Goal: Task Accomplishment & Management: Use online tool/utility

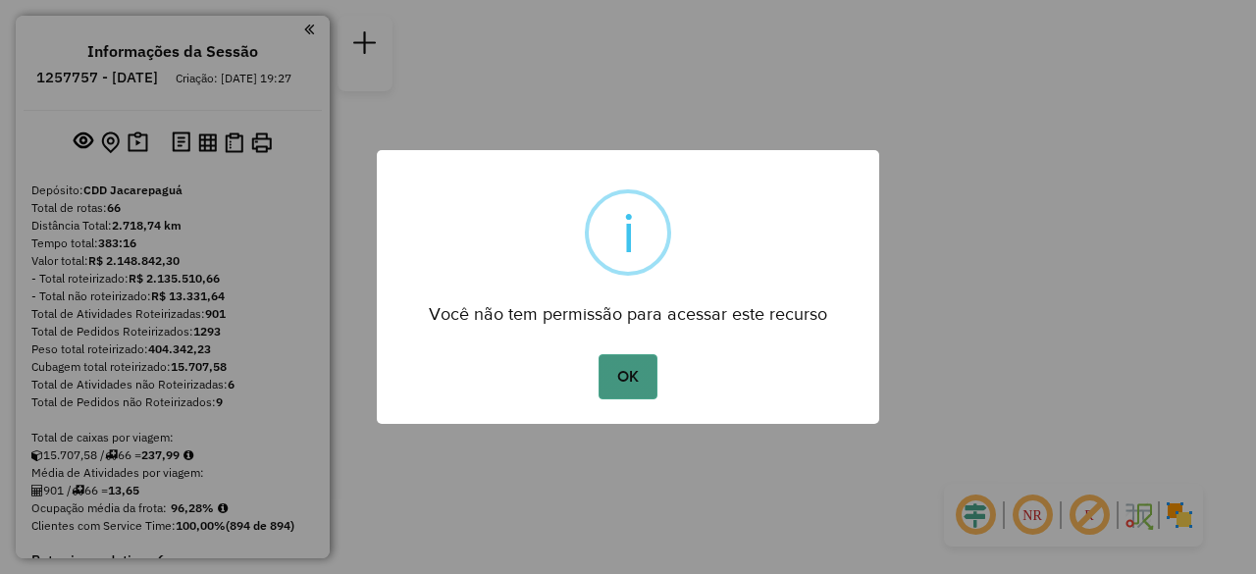
click at [638, 386] on button "OK" at bounding box center [627, 376] width 58 height 45
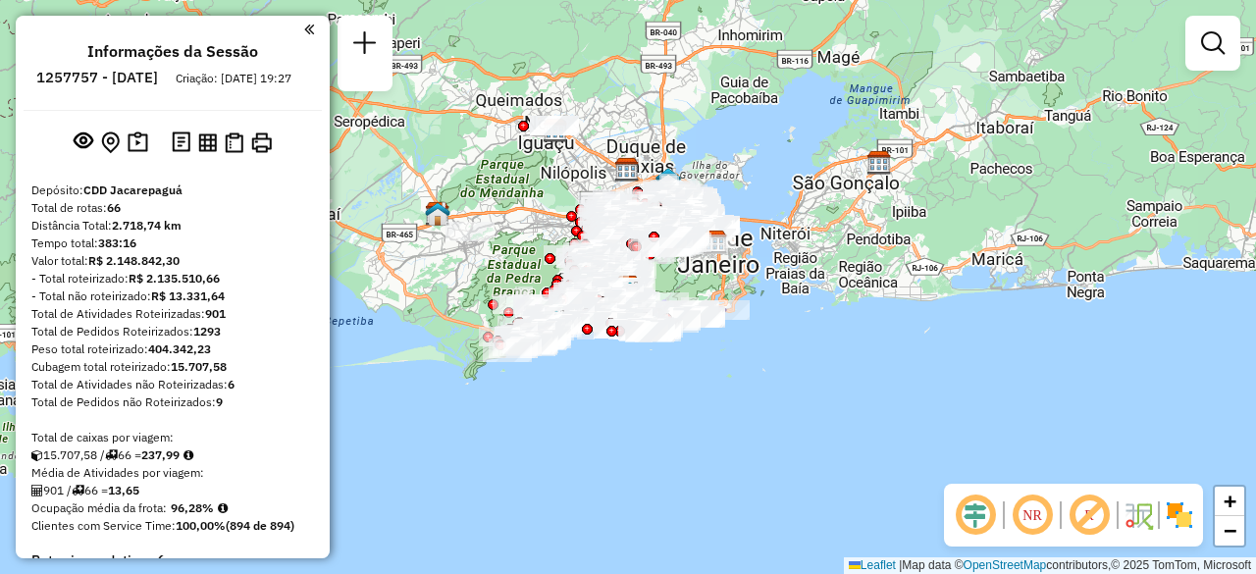
click at [304, 36] on em at bounding box center [309, 30] width 10 height 18
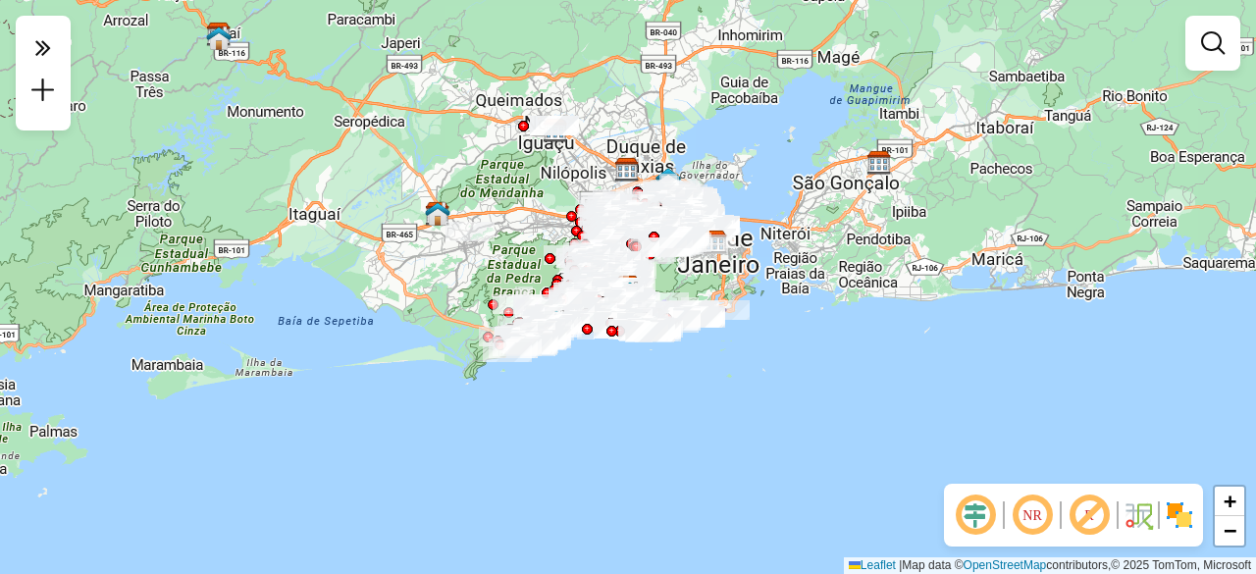
click at [636, 30] on div "Janela de atendimento Grade de atendimento Capacidade Transportadoras Veículos …" at bounding box center [628, 287] width 1256 height 574
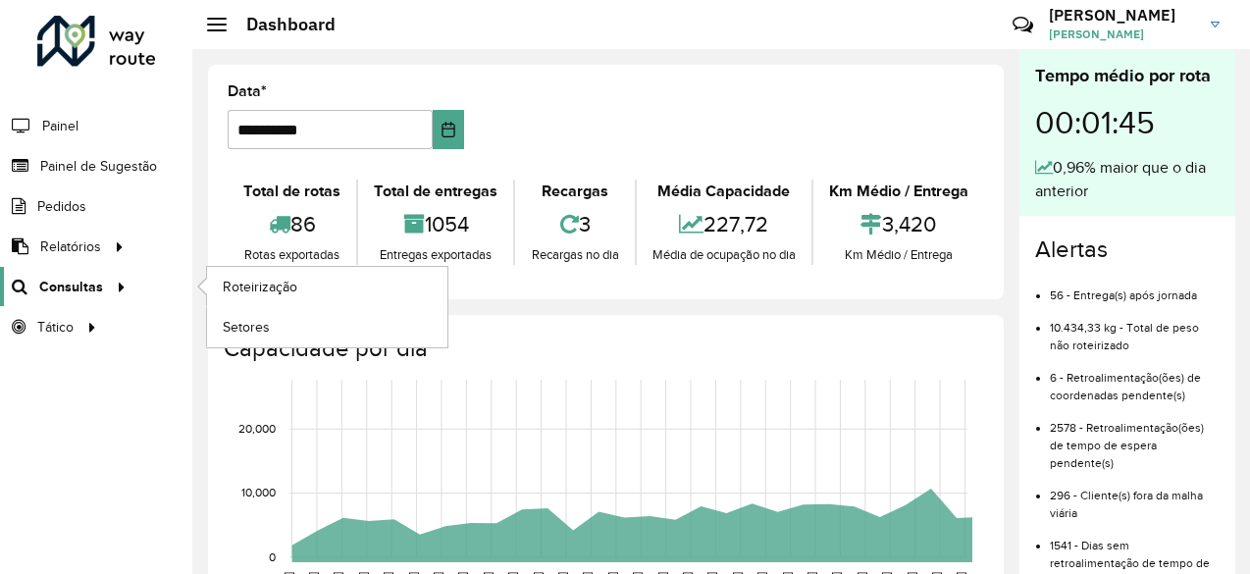
click at [80, 299] on link "Consultas" at bounding box center [66, 286] width 132 height 39
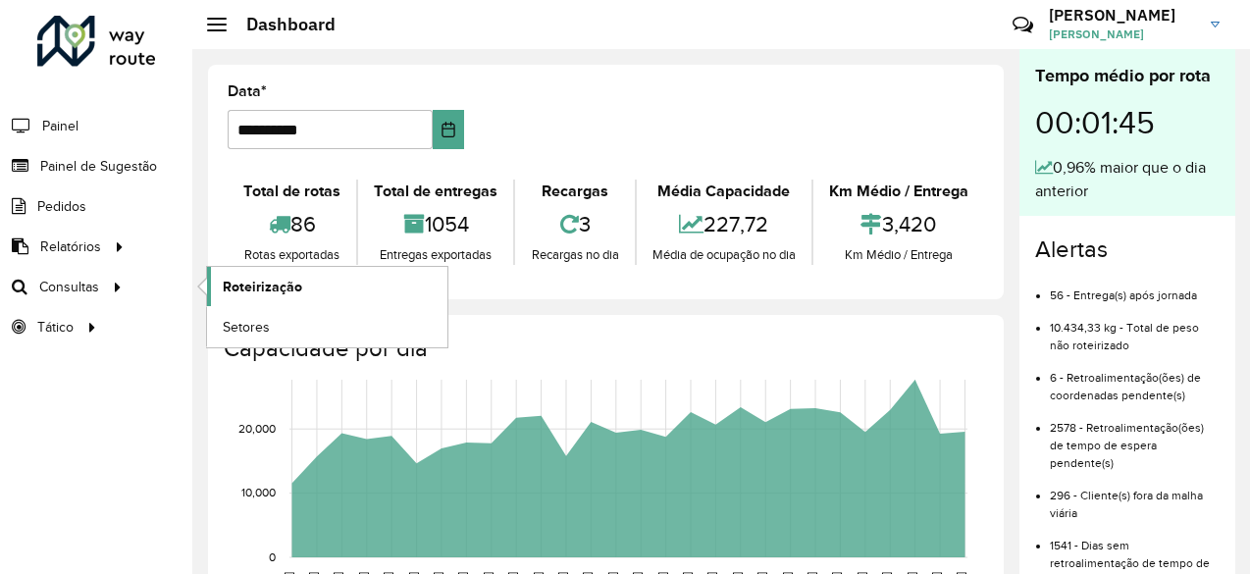
click at [285, 280] on span "Roteirização" at bounding box center [262, 287] width 79 height 21
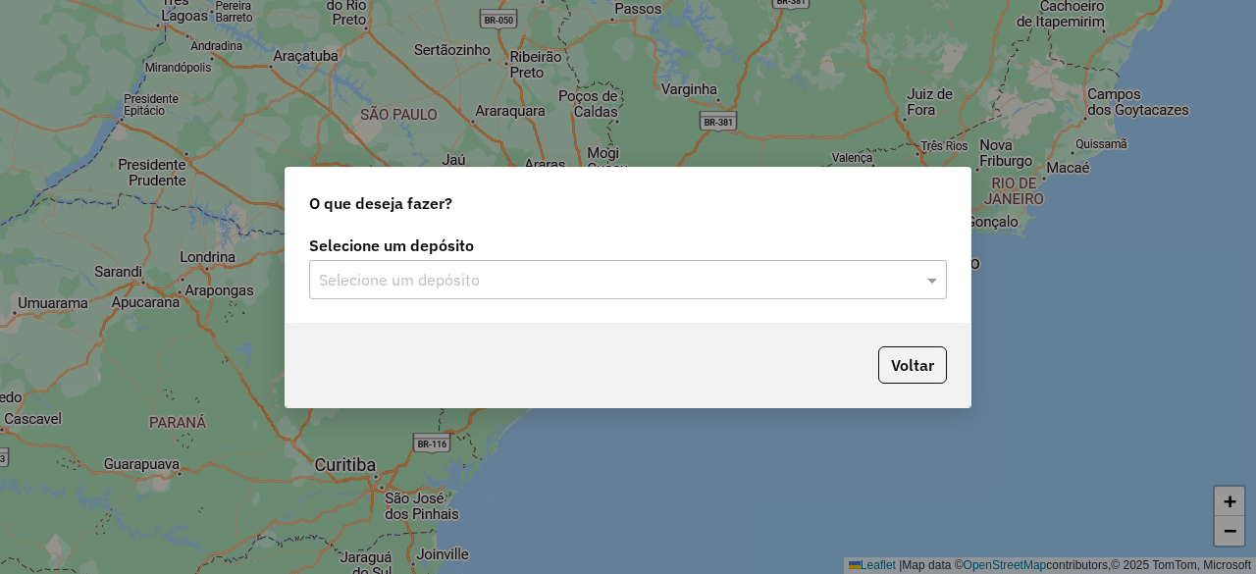
click at [823, 256] on label "Selecione um depósito" at bounding box center [628, 245] width 638 height 24
click at [889, 282] on input "text" at bounding box center [608, 281] width 579 height 24
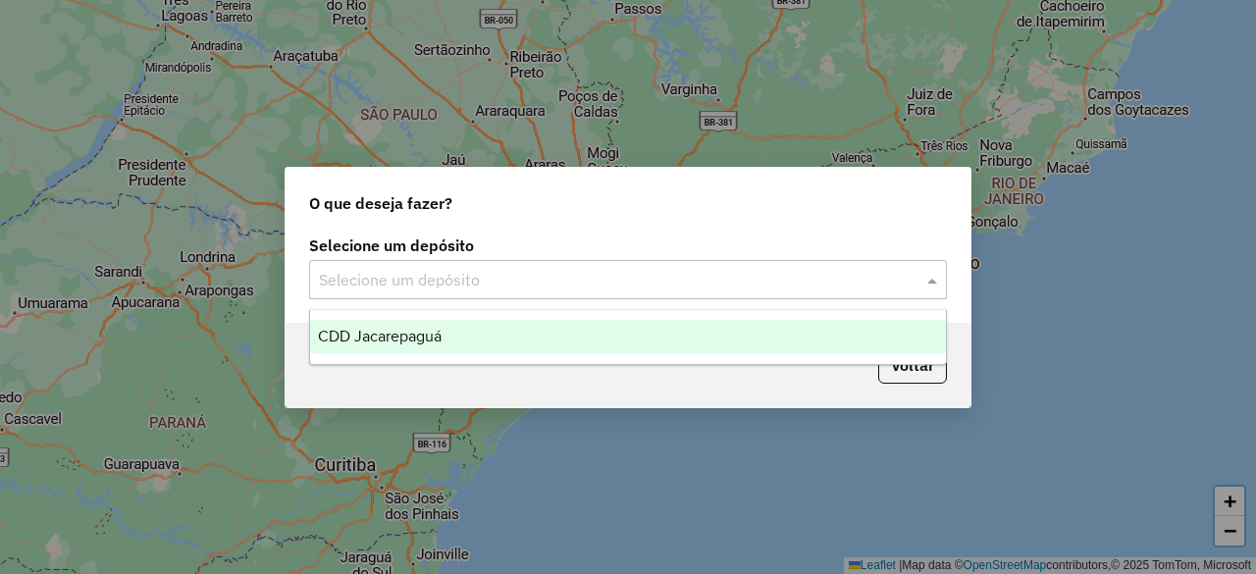
click at [504, 333] on div "CDD Jacarepaguá" at bounding box center [627, 336] width 635 height 33
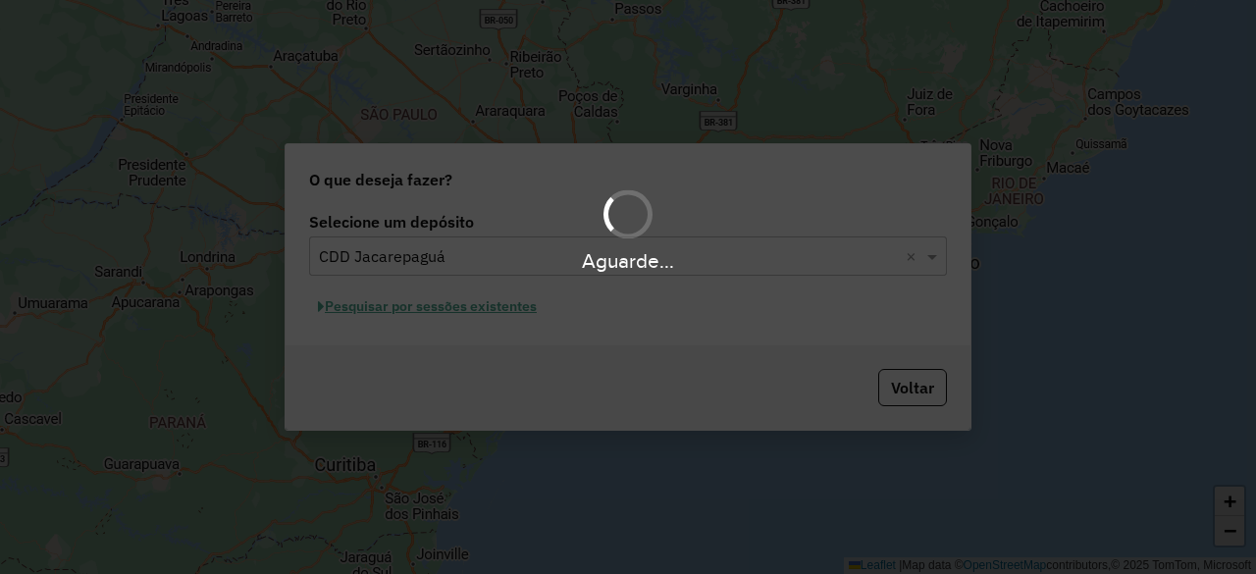
click at [467, 321] on div "Aguarde..." at bounding box center [628, 287] width 1256 height 574
click at [463, 315] on div "Aguarde..." at bounding box center [628, 287] width 1256 height 574
click at [456, 311] on div "Aguarde..." at bounding box center [628, 287] width 1256 height 574
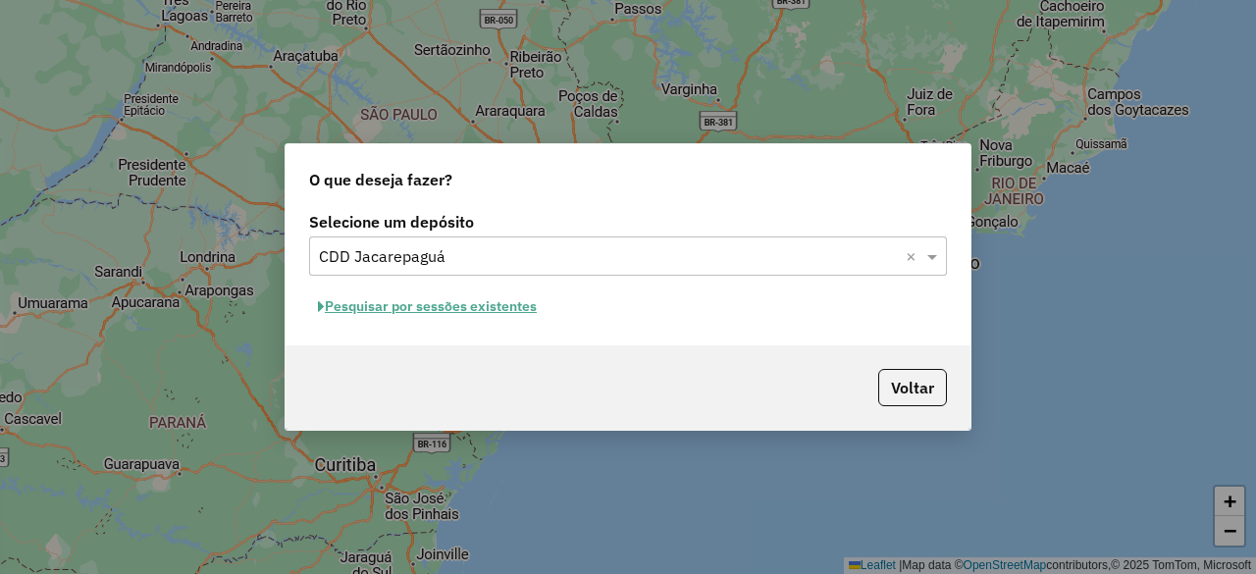
click at [431, 313] on button "Pesquisar por sessões existentes" at bounding box center [427, 306] width 236 height 30
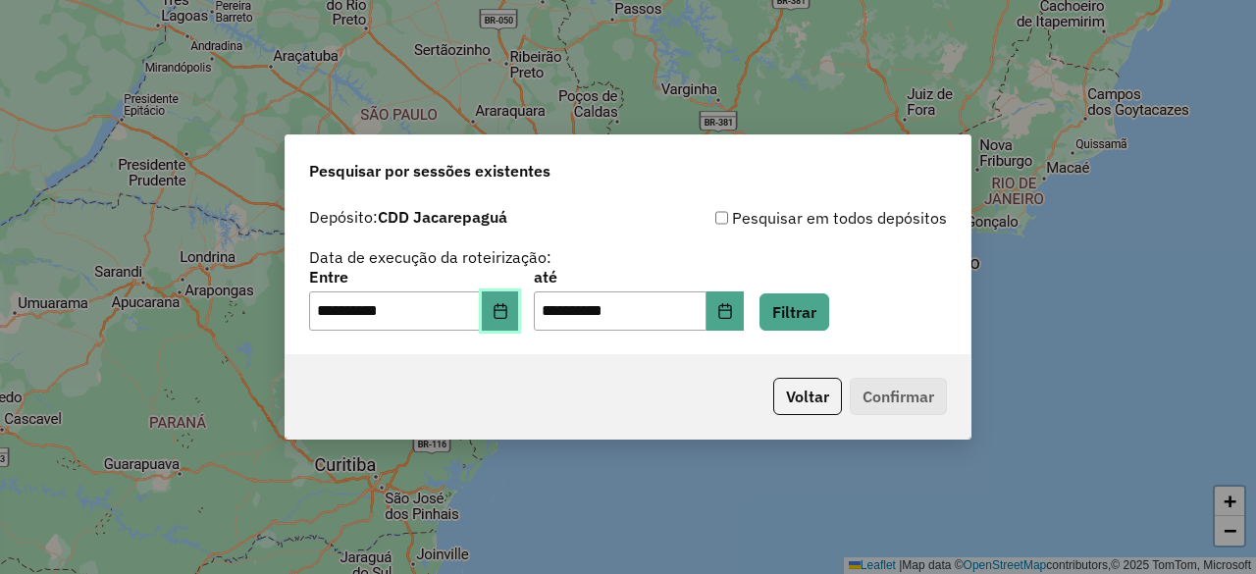
click at [508, 315] on icon "Choose Date" at bounding box center [500, 311] width 16 height 16
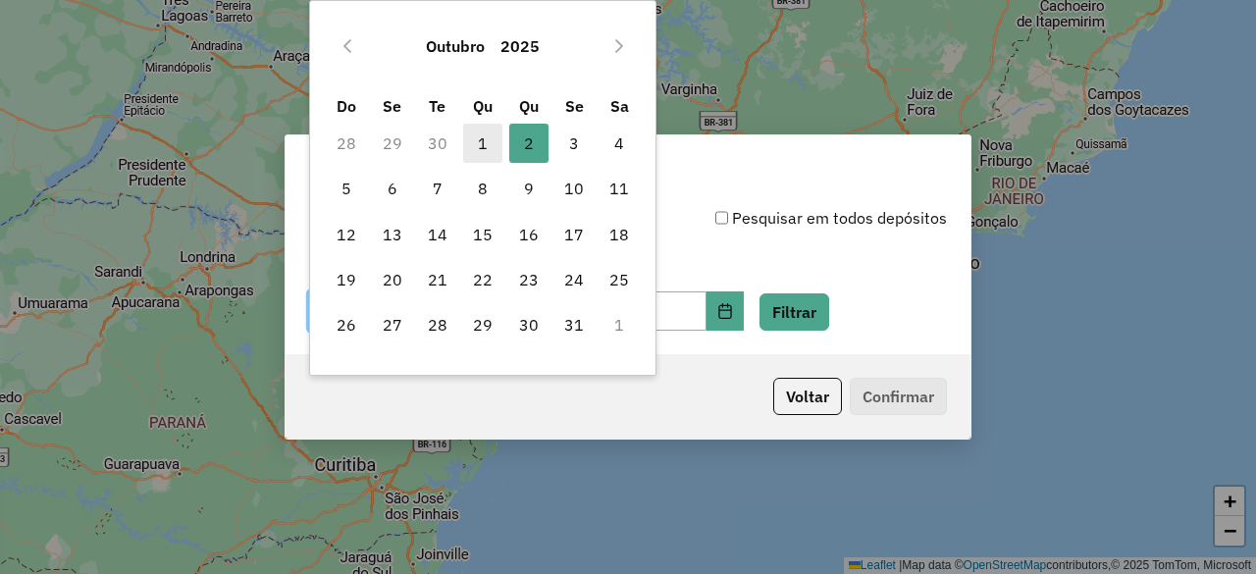
click at [473, 138] on span "1" at bounding box center [482, 143] width 39 height 39
type input "**********"
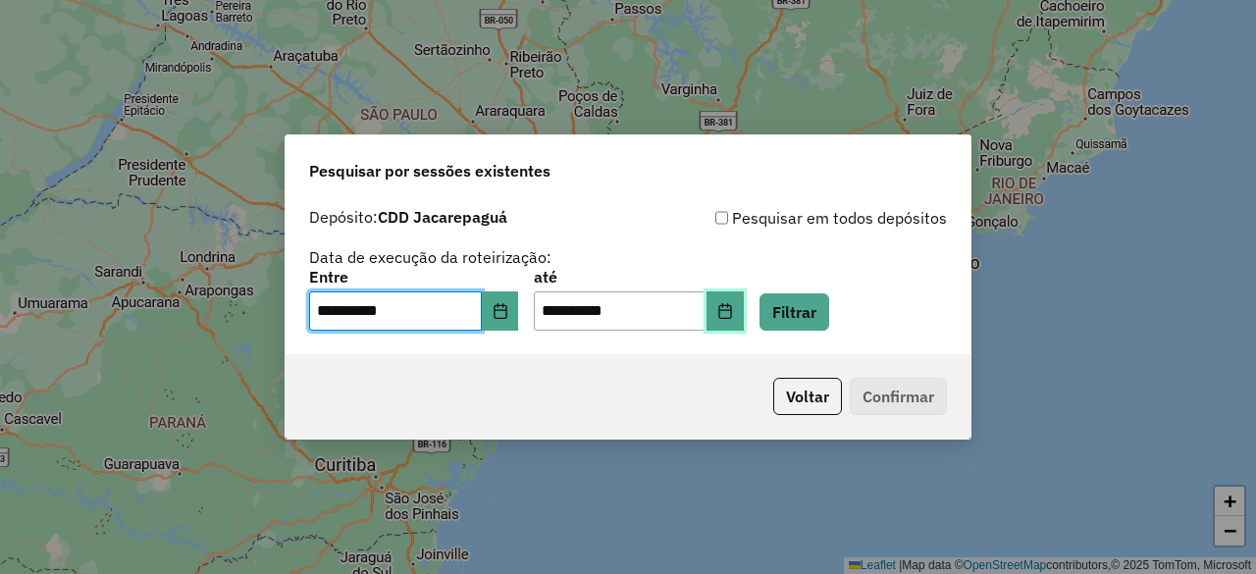
click at [744, 303] on button "Choose Date" at bounding box center [724, 310] width 37 height 39
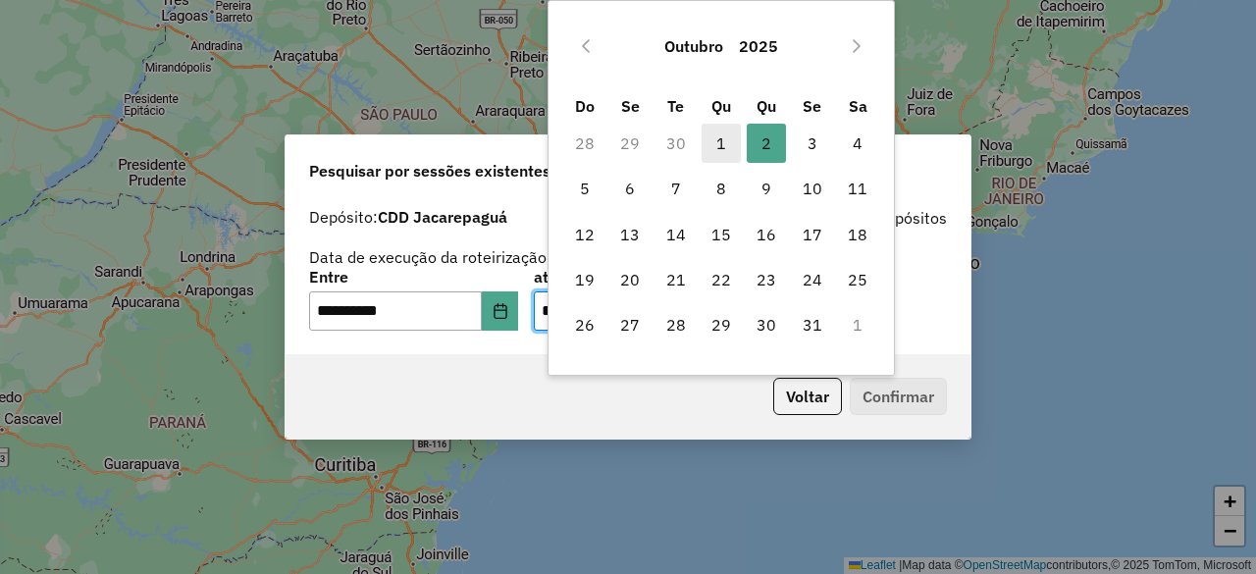
click at [709, 142] on span "1" at bounding box center [720, 143] width 39 height 39
type input "**********"
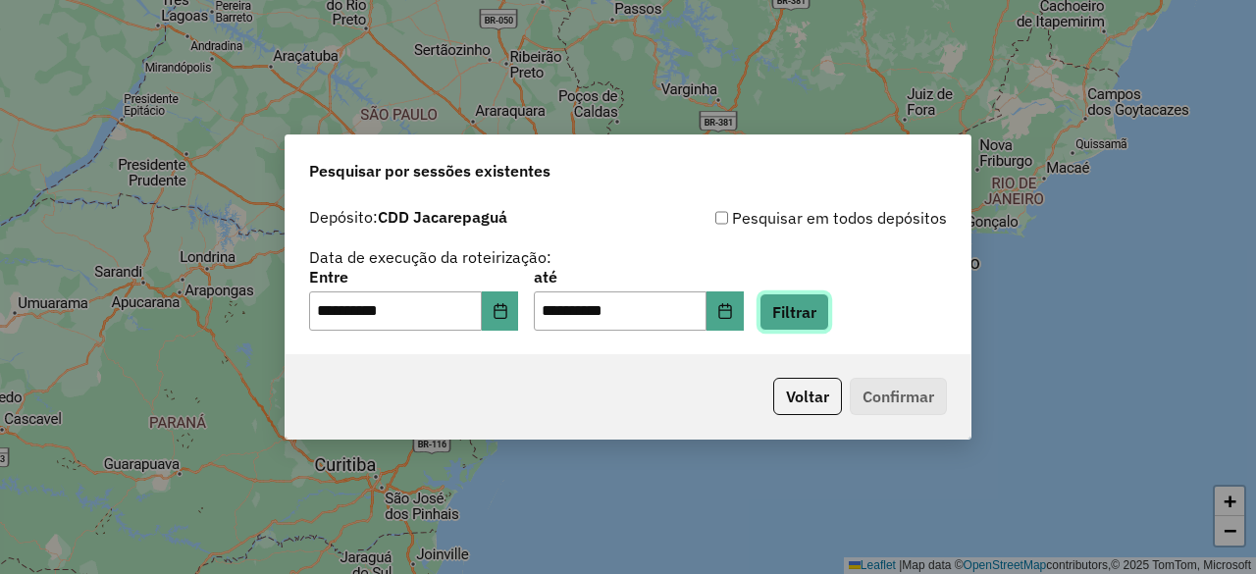
click at [829, 307] on button "Filtrar" at bounding box center [794, 311] width 70 height 37
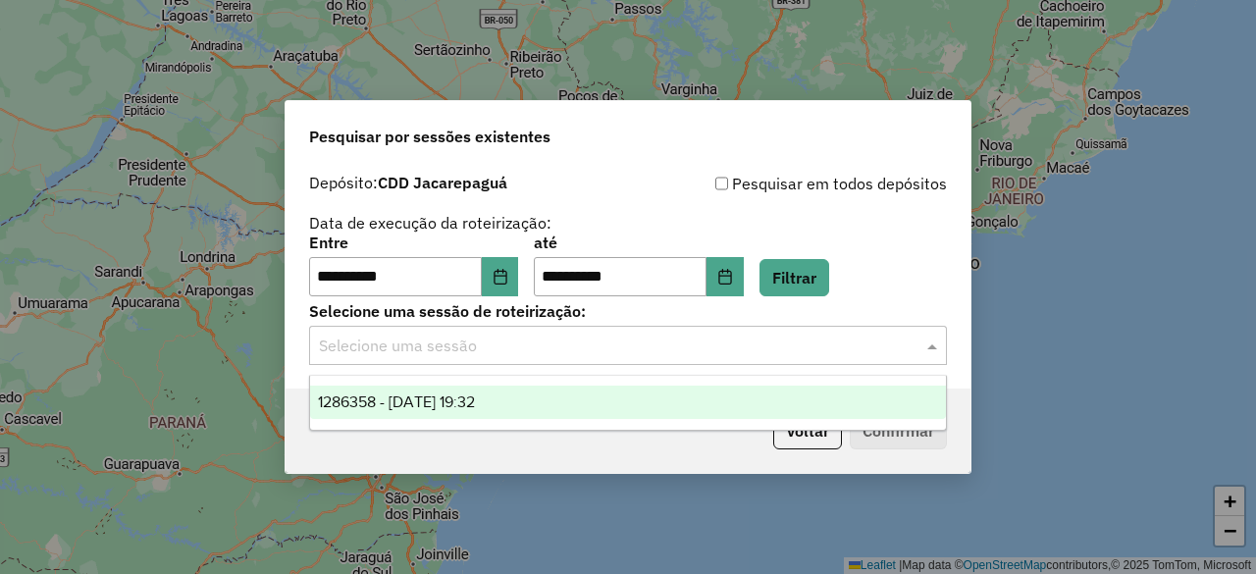
click at [709, 352] on input "text" at bounding box center [608, 346] width 579 height 24
click at [465, 402] on span "1286358 - 01/10/2025 19:32" at bounding box center [396, 401] width 157 height 17
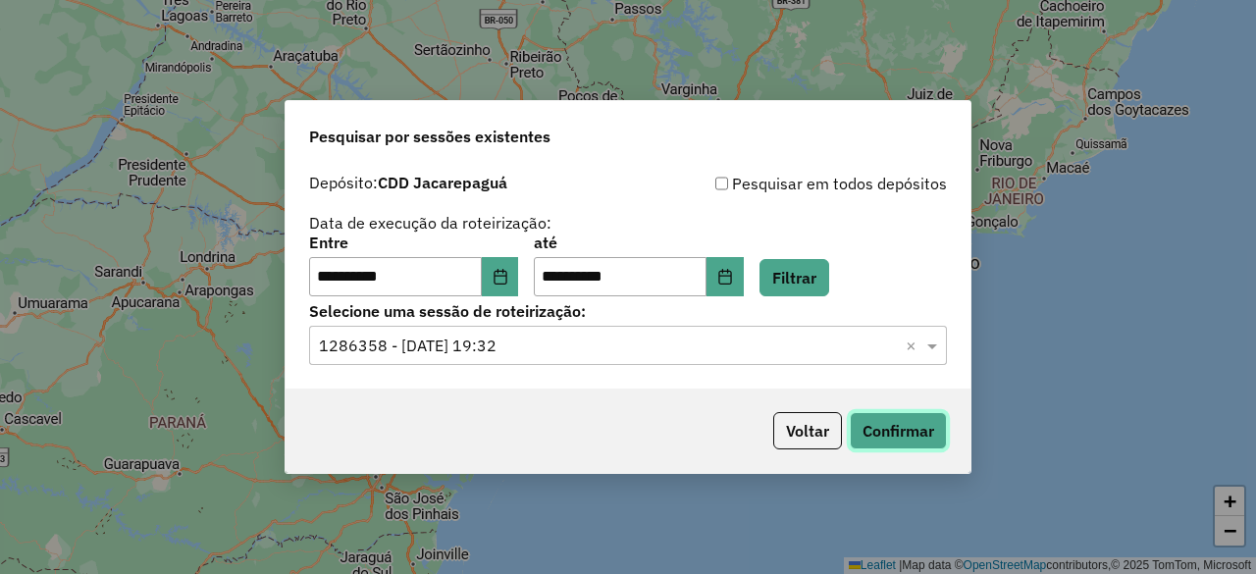
click at [922, 431] on button "Confirmar" at bounding box center [897, 430] width 97 height 37
click at [322, 282] on input "**********" at bounding box center [395, 276] width 173 height 39
click at [500, 278] on button "Choose Date" at bounding box center [500, 276] width 37 height 39
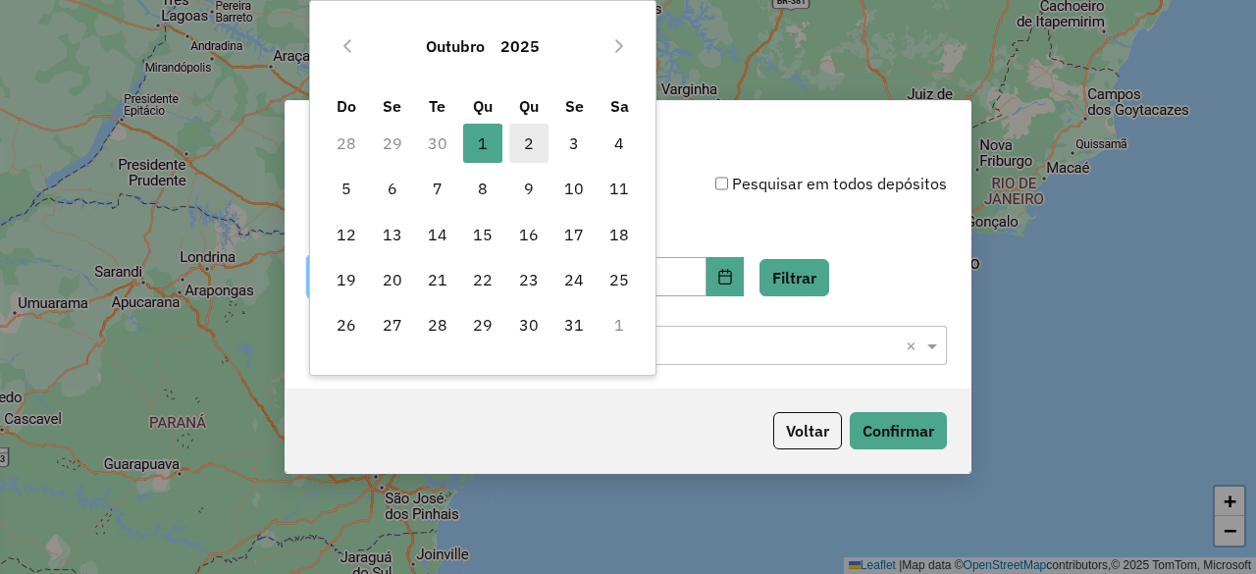
click at [539, 142] on span "2" at bounding box center [528, 143] width 39 height 39
type input "**********"
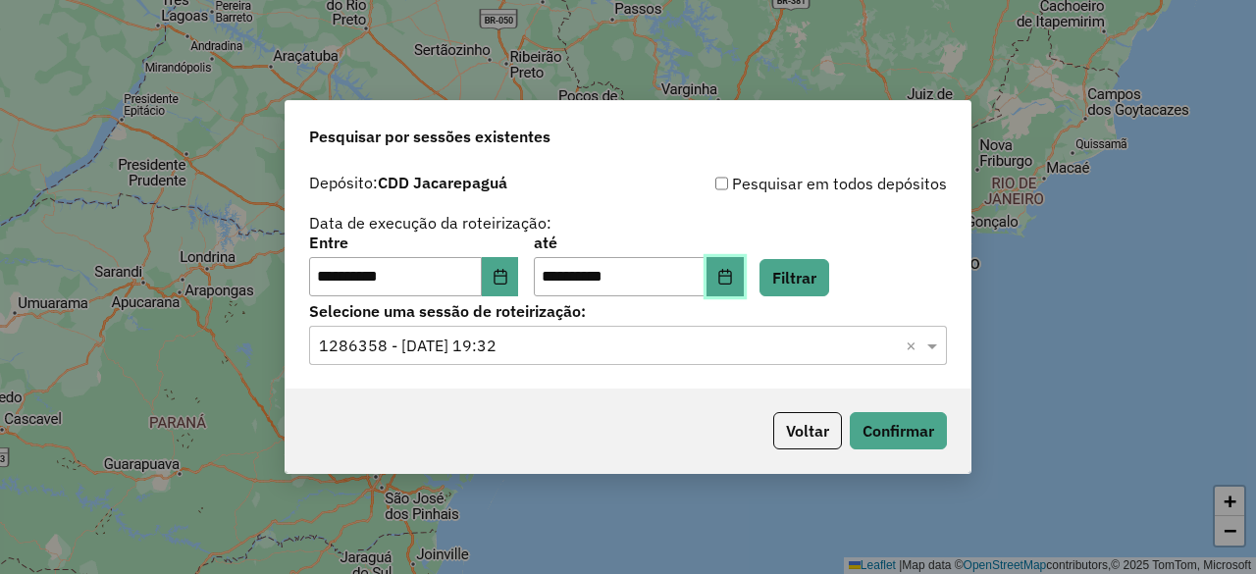
click at [733, 270] on icon "Choose Date" at bounding box center [725, 277] width 16 height 16
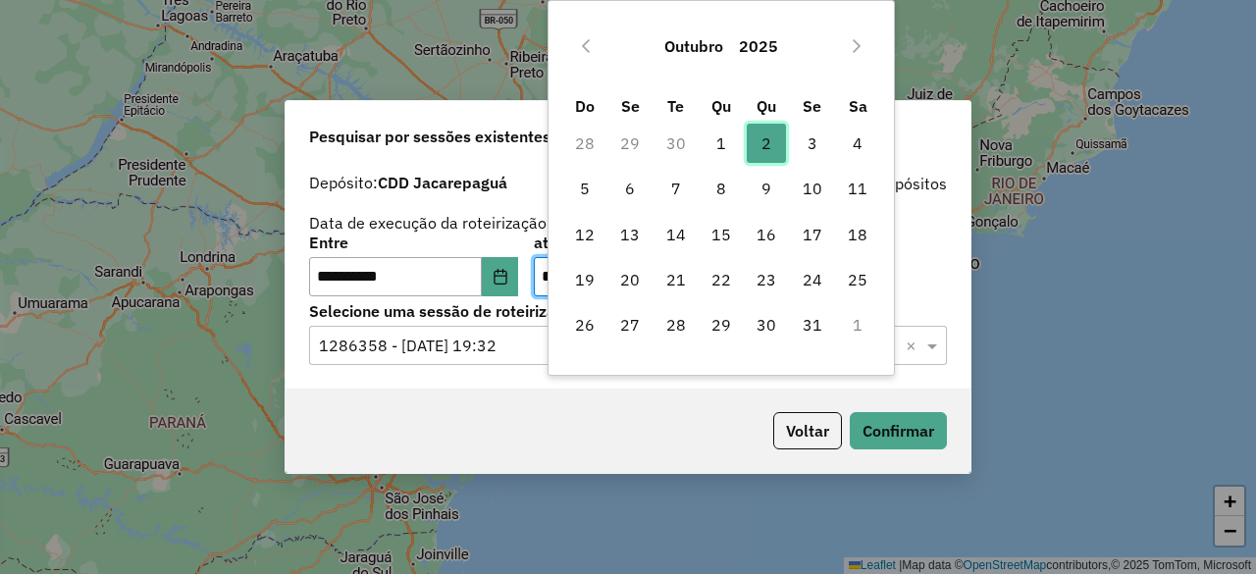
click at [777, 144] on span "2" at bounding box center [765, 143] width 39 height 39
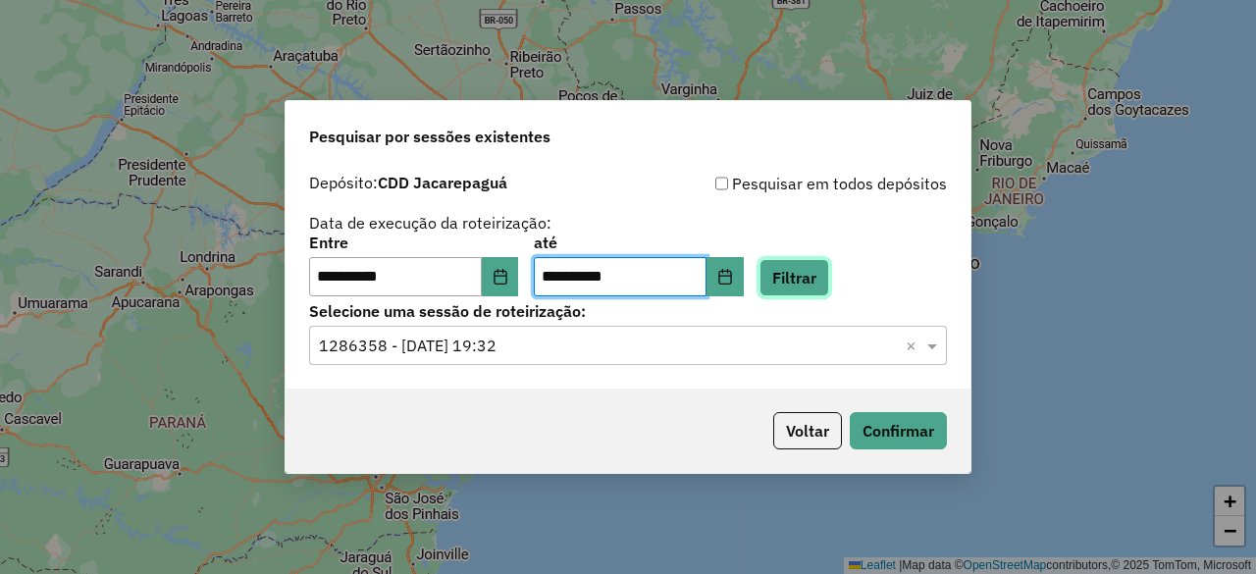
click at [829, 285] on button "Filtrar" at bounding box center [794, 277] width 70 height 37
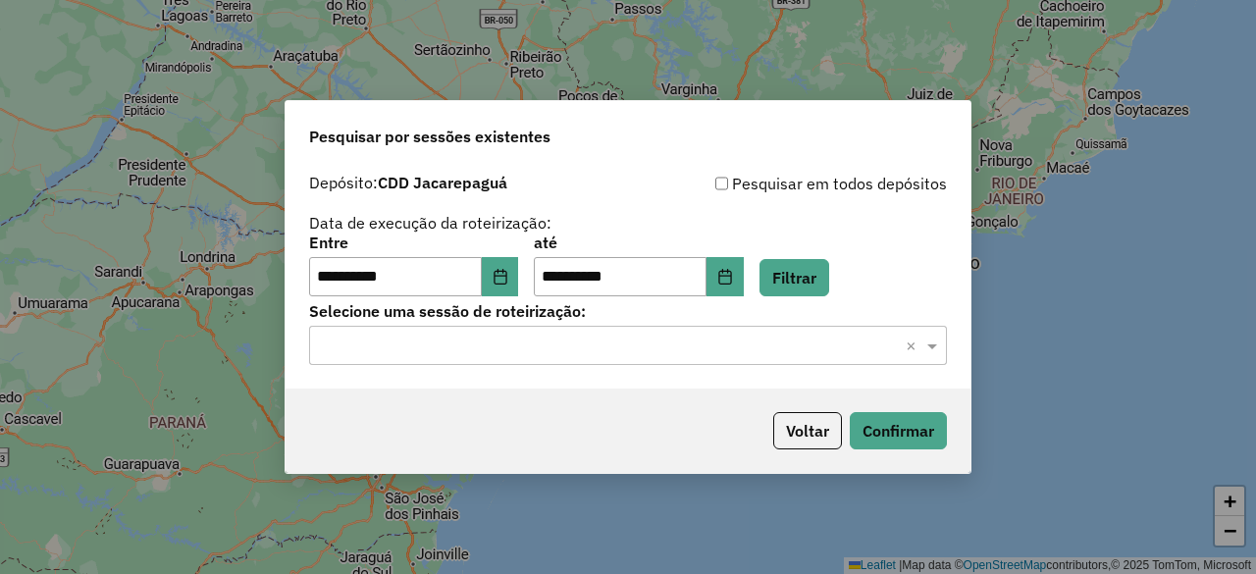
click at [722, 353] on input "text" at bounding box center [608, 346] width 579 height 24
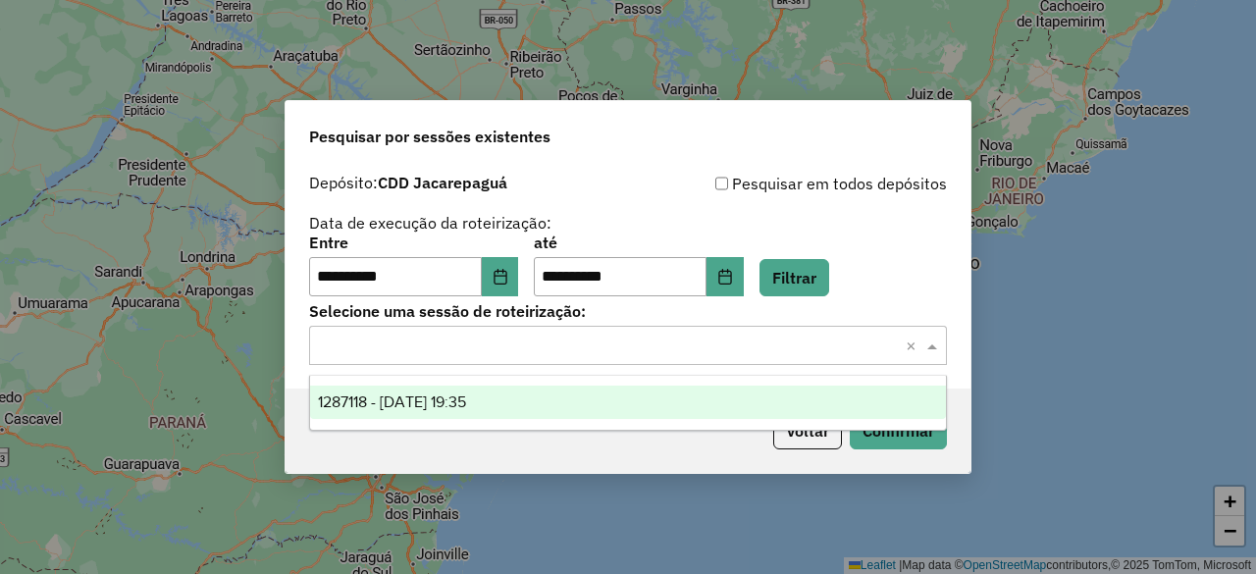
click at [629, 399] on div "1287118 - 02/10/2025 19:35" at bounding box center [627, 402] width 635 height 33
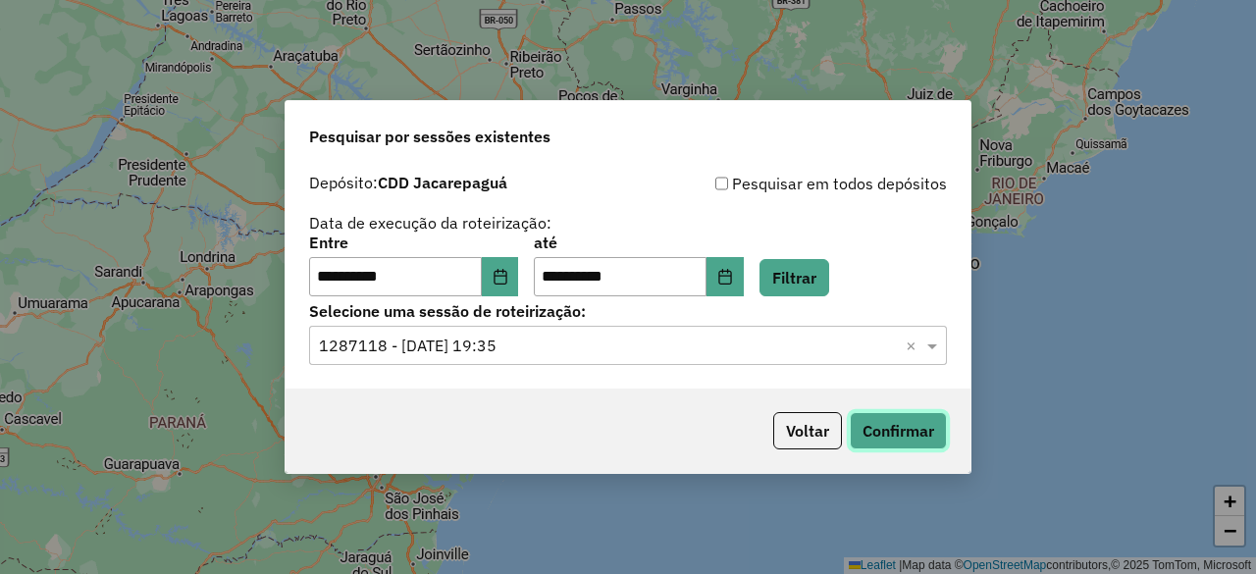
click at [875, 430] on button "Confirmar" at bounding box center [897, 430] width 97 height 37
click at [508, 272] on icon "Choose Date" at bounding box center [500, 277] width 16 height 16
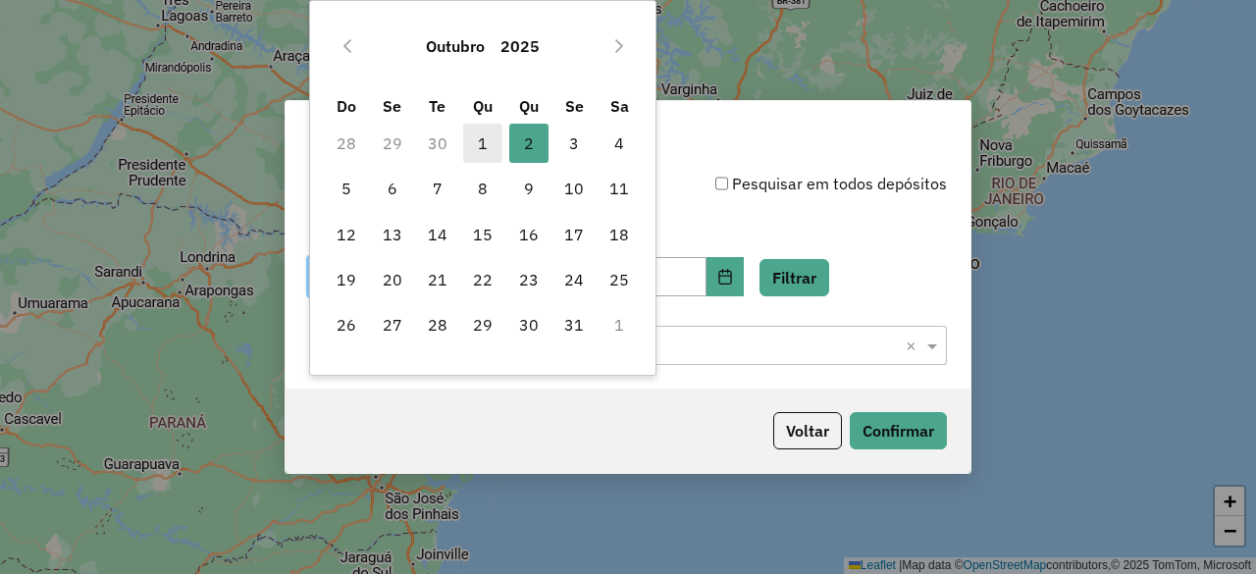
click at [481, 140] on span "1" at bounding box center [482, 143] width 39 height 39
type input "**********"
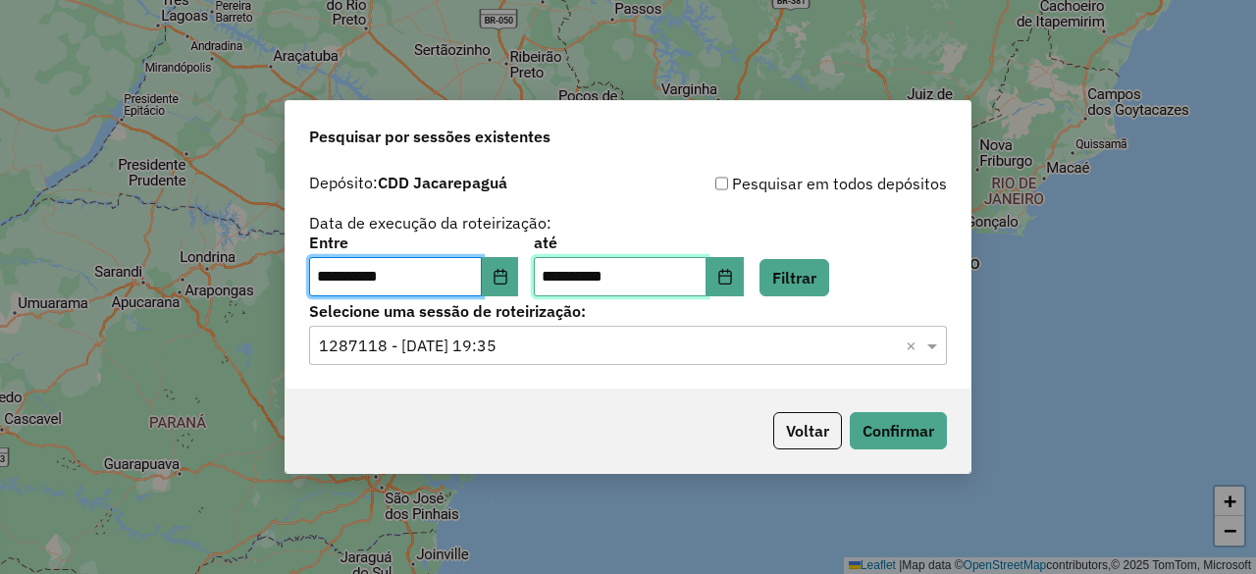
click at [706, 265] on input "**********" at bounding box center [620, 276] width 173 height 39
click at [706, 270] on input "**********" at bounding box center [620, 276] width 173 height 39
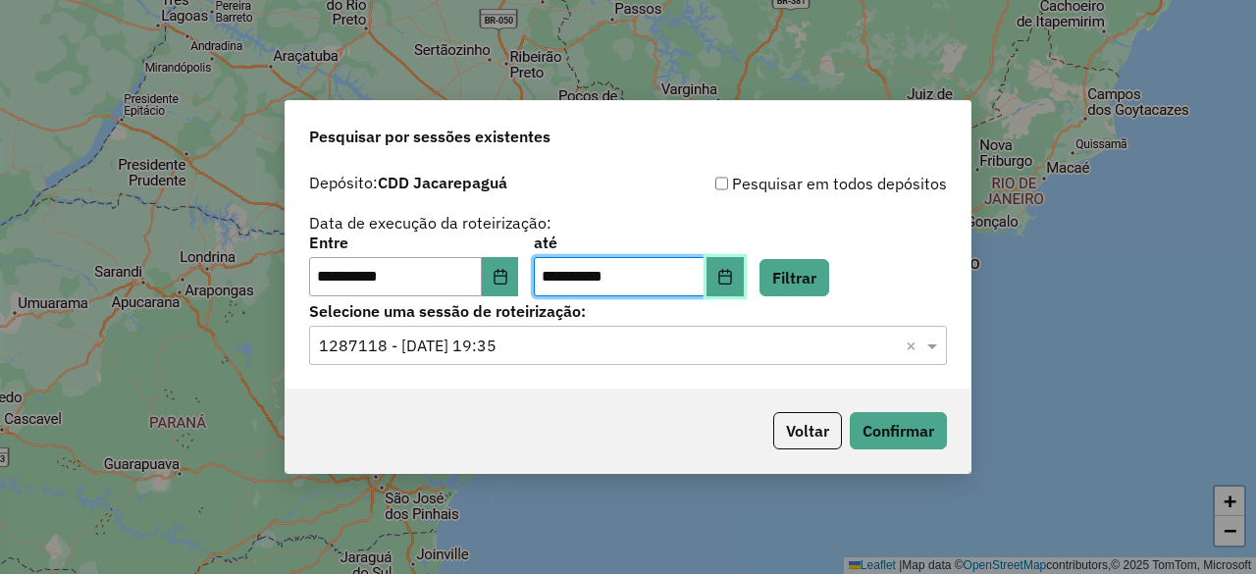
click at [735, 270] on button "Choose Date" at bounding box center [724, 276] width 37 height 39
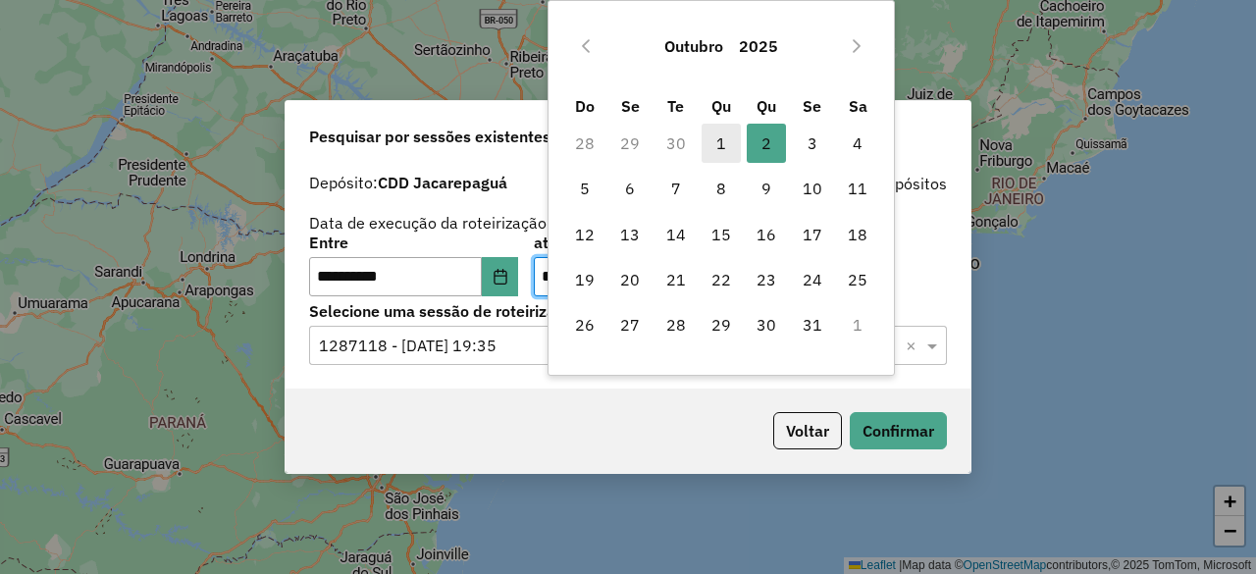
click at [716, 144] on span "1" at bounding box center [720, 143] width 39 height 39
type input "**********"
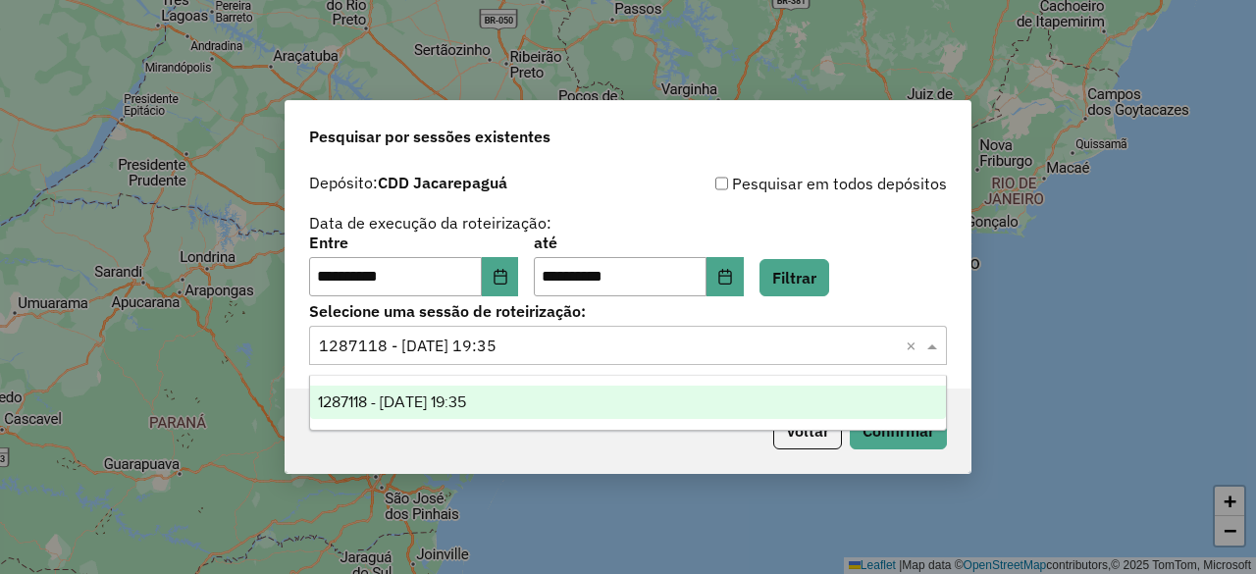
click at [900, 363] on div "Selecione uma sessão × 1287118 - 02/10/2025 19:35 ×" at bounding box center [628, 345] width 638 height 39
click at [671, 393] on div "1287118 - 02/10/2025 19:35" at bounding box center [627, 402] width 635 height 33
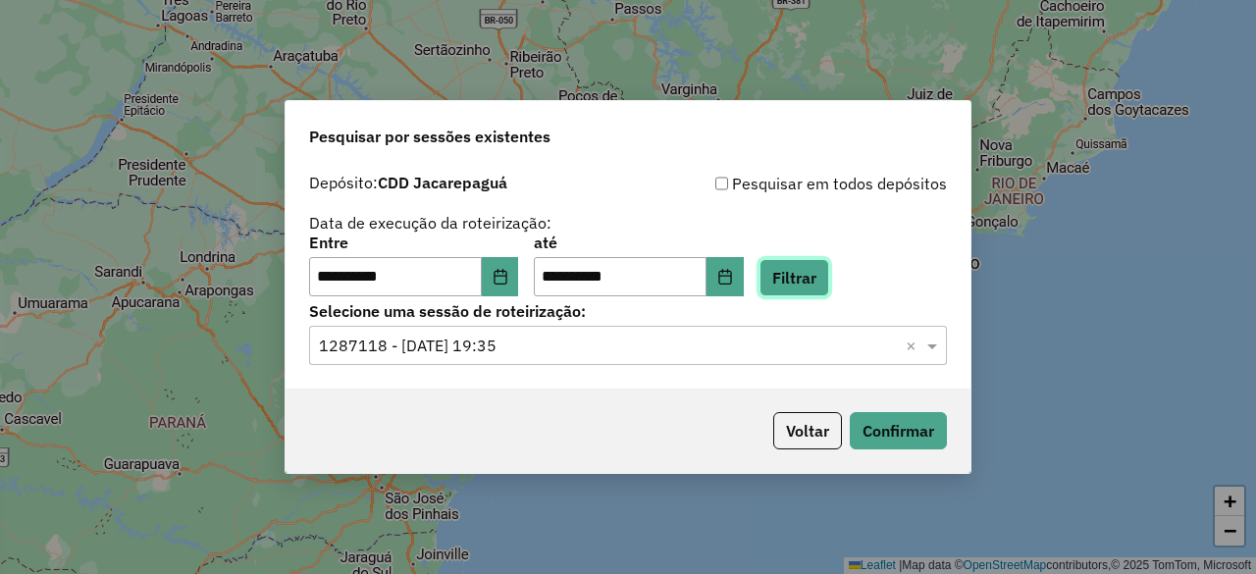
click at [822, 278] on button "Filtrar" at bounding box center [794, 277] width 70 height 37
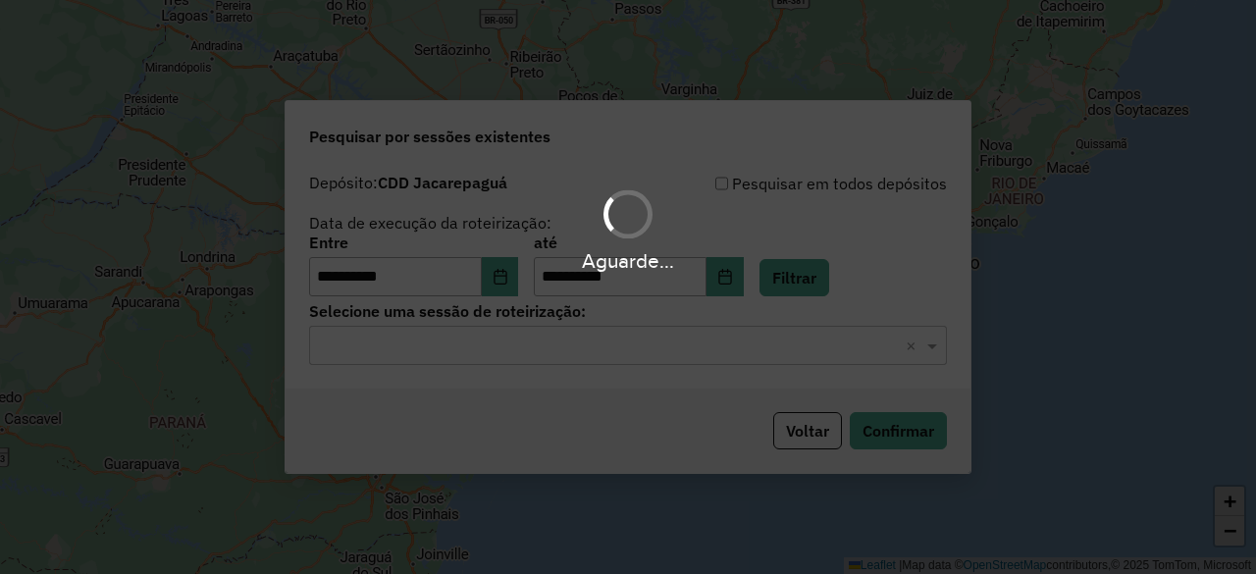
click at [557, 356] on input "text" at bounding box center [608, 346] width 579 height 24
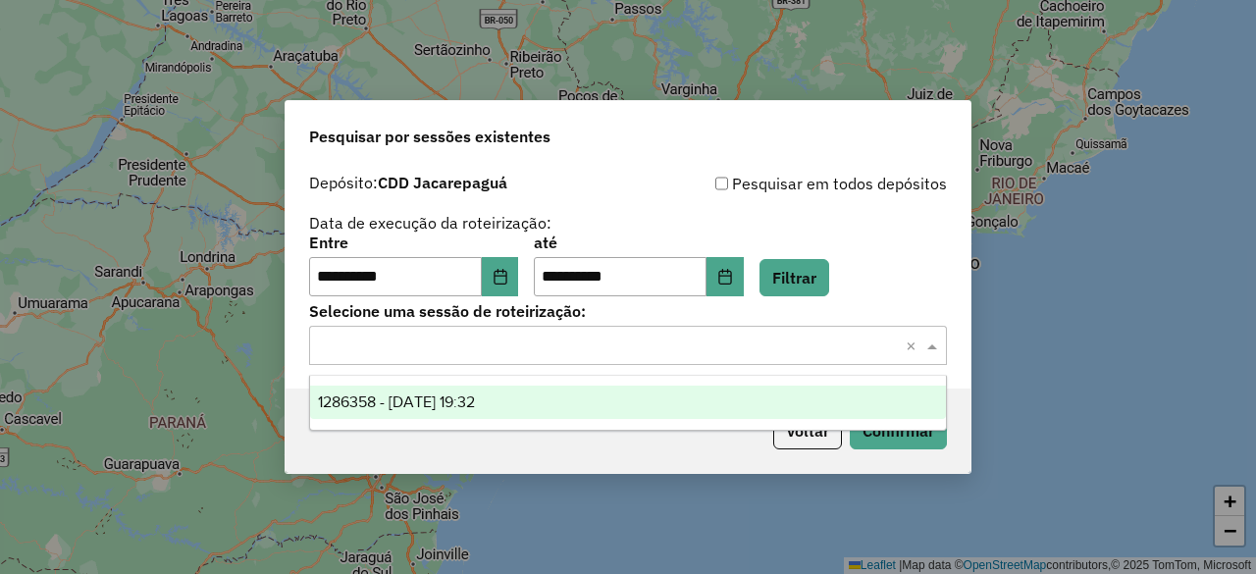
drag, startPoint x: 505, startPoint y: 396, endPoint x: 579, endPoint y: 395, distance: 73.6
click at [475, 397] on span "1286358 - 01/10/2025 19:32" at bounding box center [396, 401] width 157 height 17
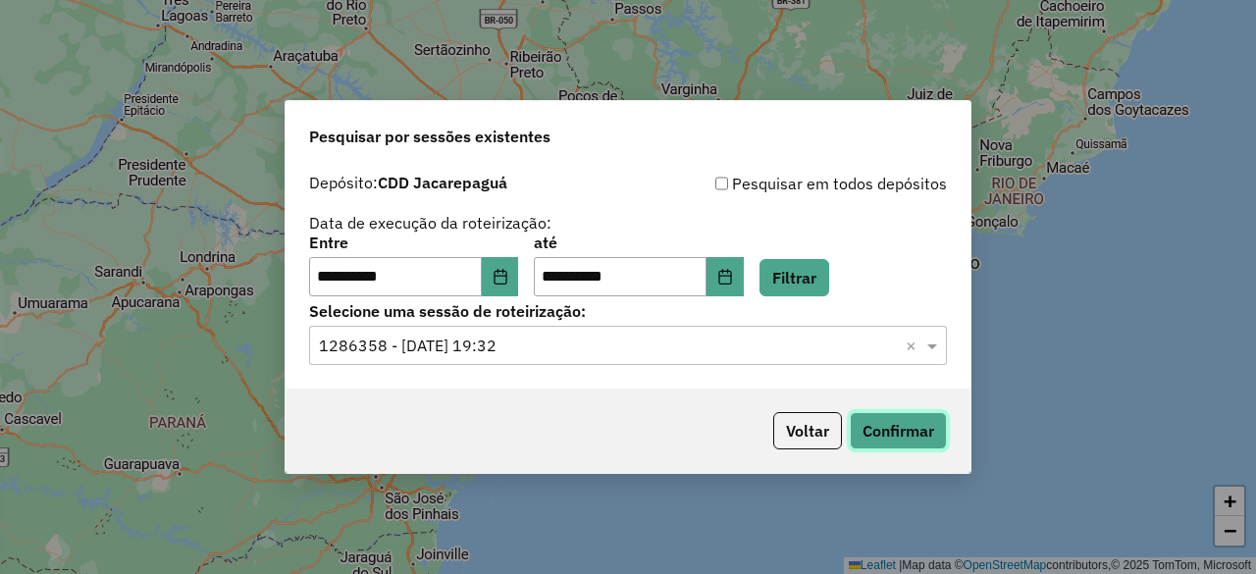
click at [911, 435] on button "Confirmar" at bounding box center [897, 430] width 97 height 37
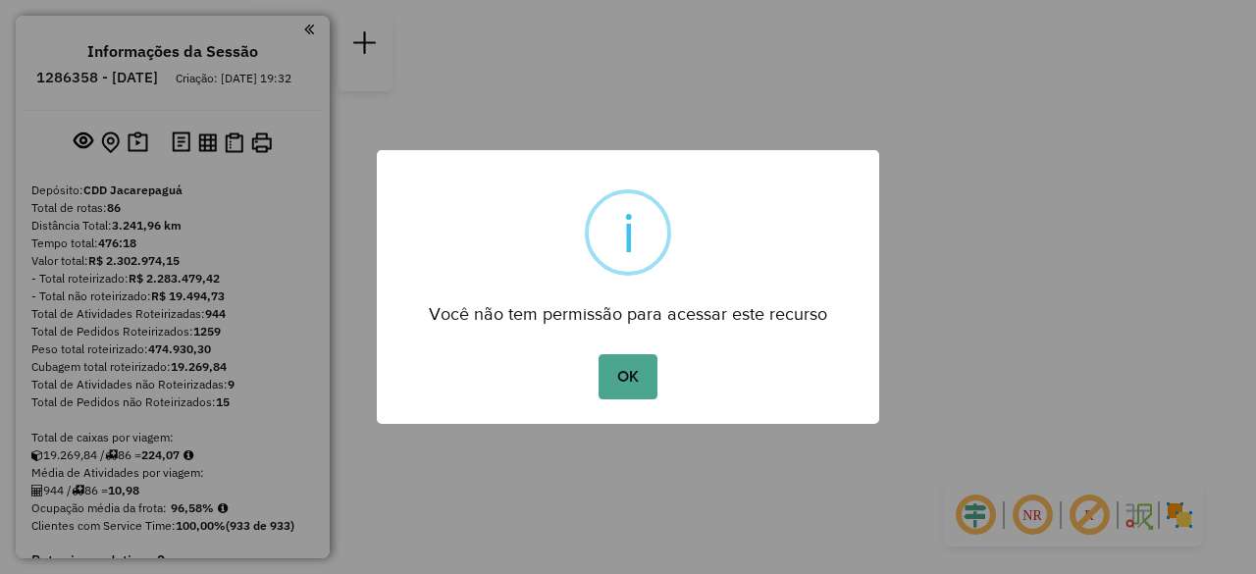
click at [633, 383] on button "OK" at bounding box center [627, 376] width 58 height 45
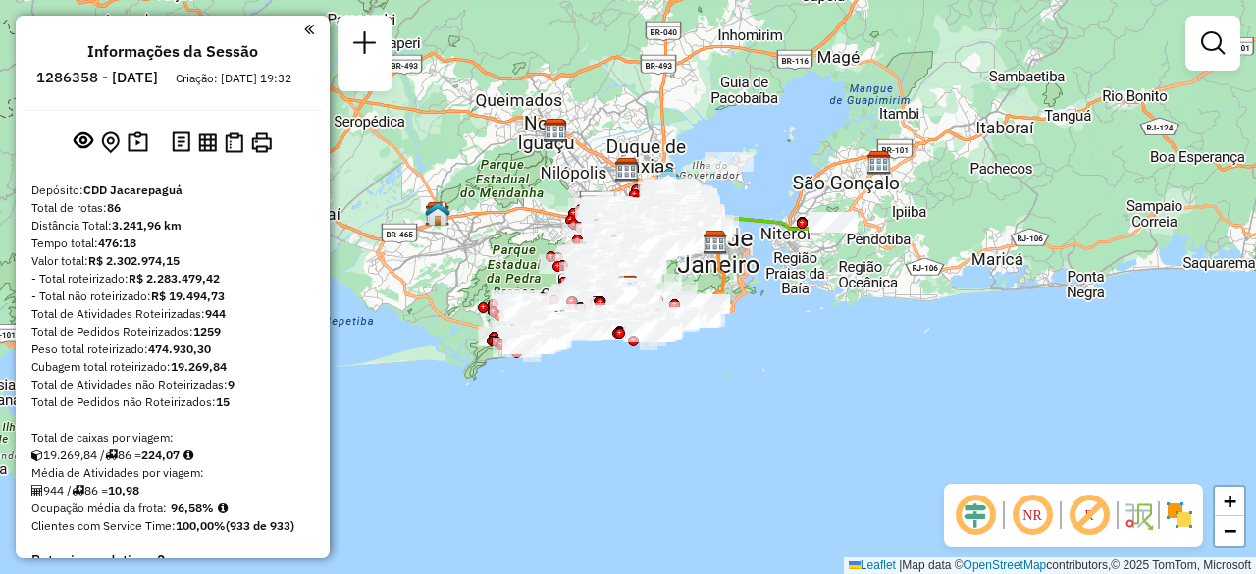
scroll to position [7223, 0]
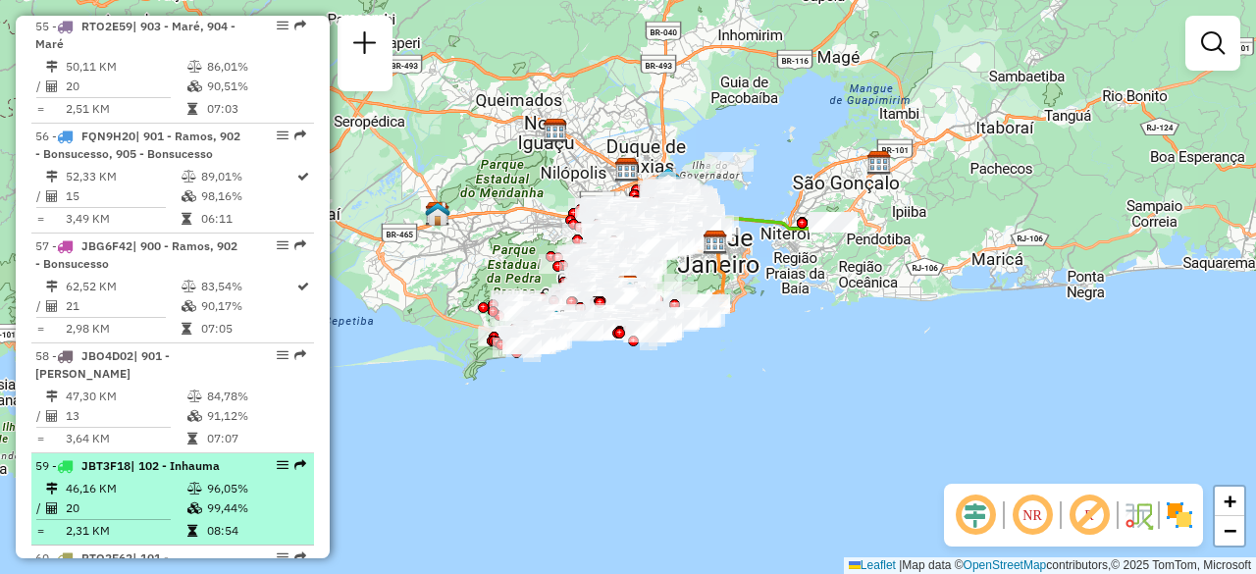
drag, startPoint x: 198, startPoint y: 318, endPoint x: 241, endPoint y: 261, distance: 71.4
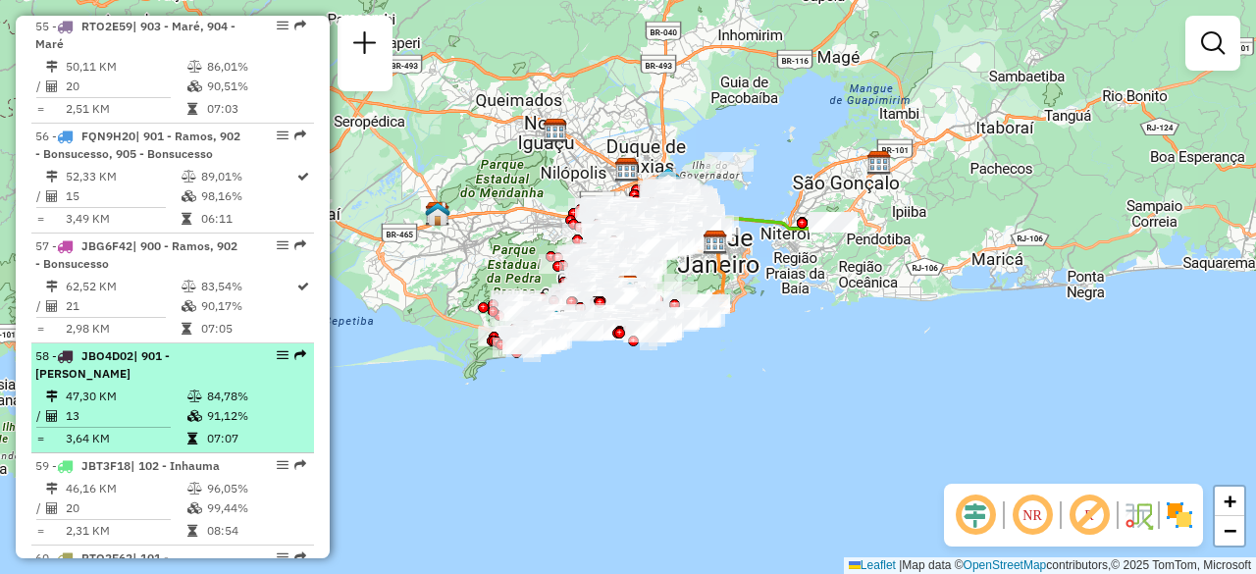
click at [198, 479] on td at bounding box center [196, 489] width 20 height 20
select select "**********"
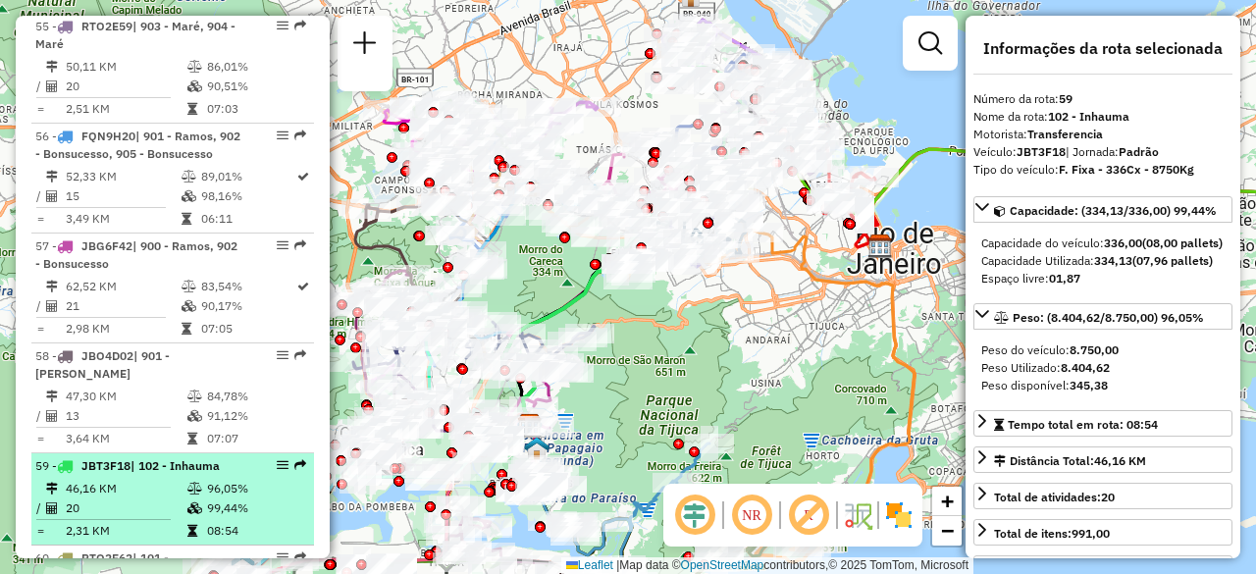
click at [218, 479] on td "96,05%" at bounding box center [255, 489] width 99 height 20
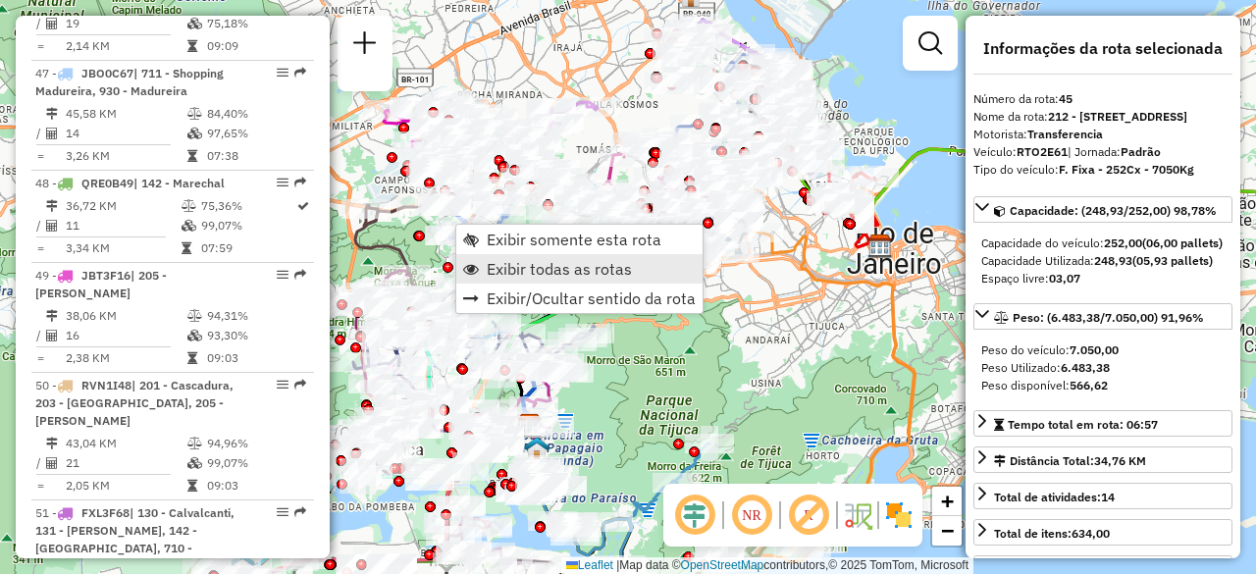
scroll to position [5894, 0]
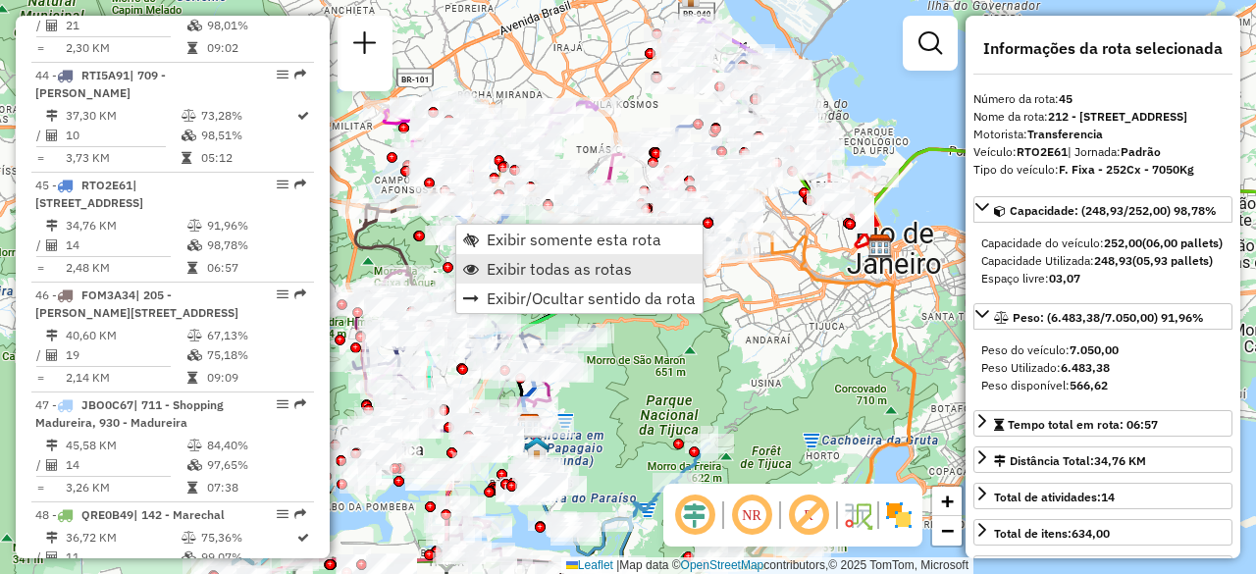
click at [540, 270] on span "Exibir todas as rotas" at bounding box center [559, 269] width 145 height 16
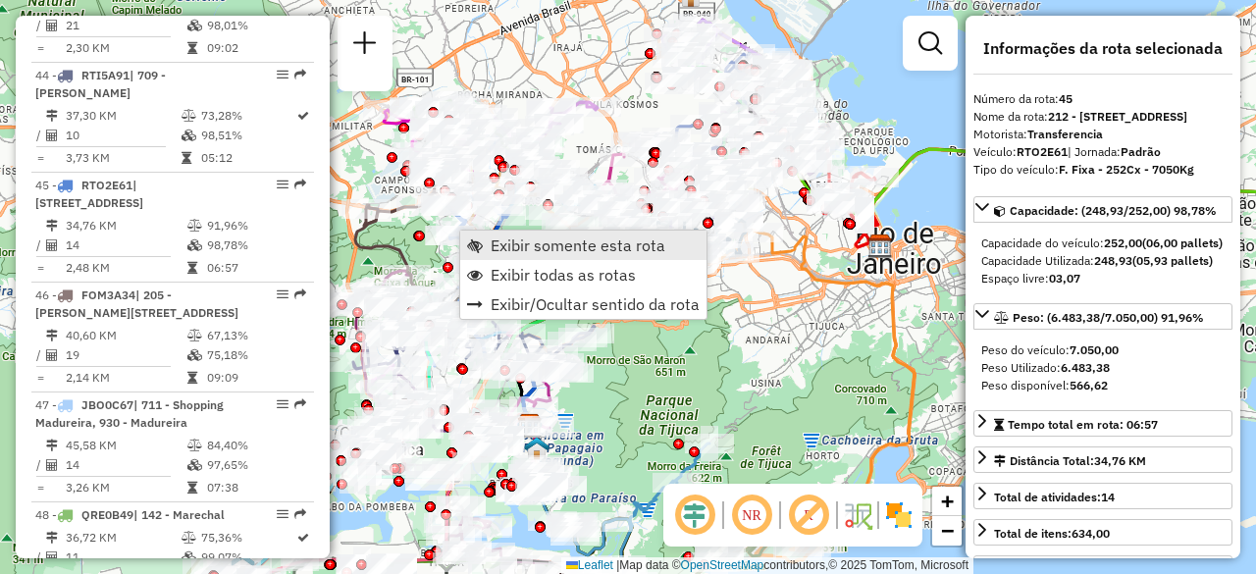
click at [514, 245] on span "Exibir somente esta rota" at bounding box center [577, 245] width 175 height 16
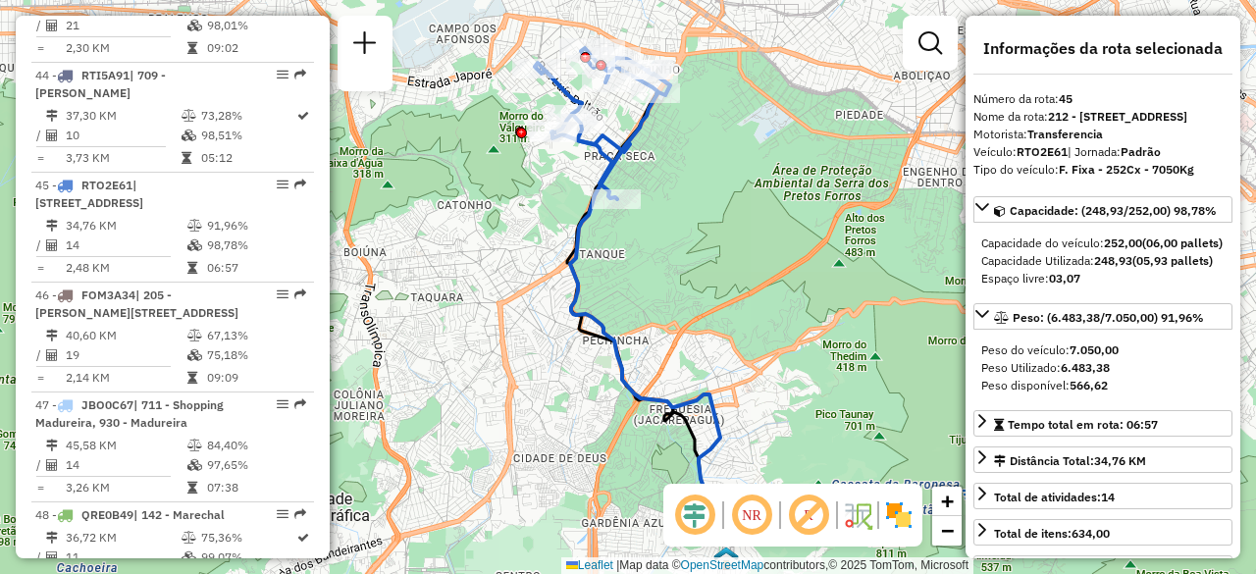
scroll to position [7223, 0]
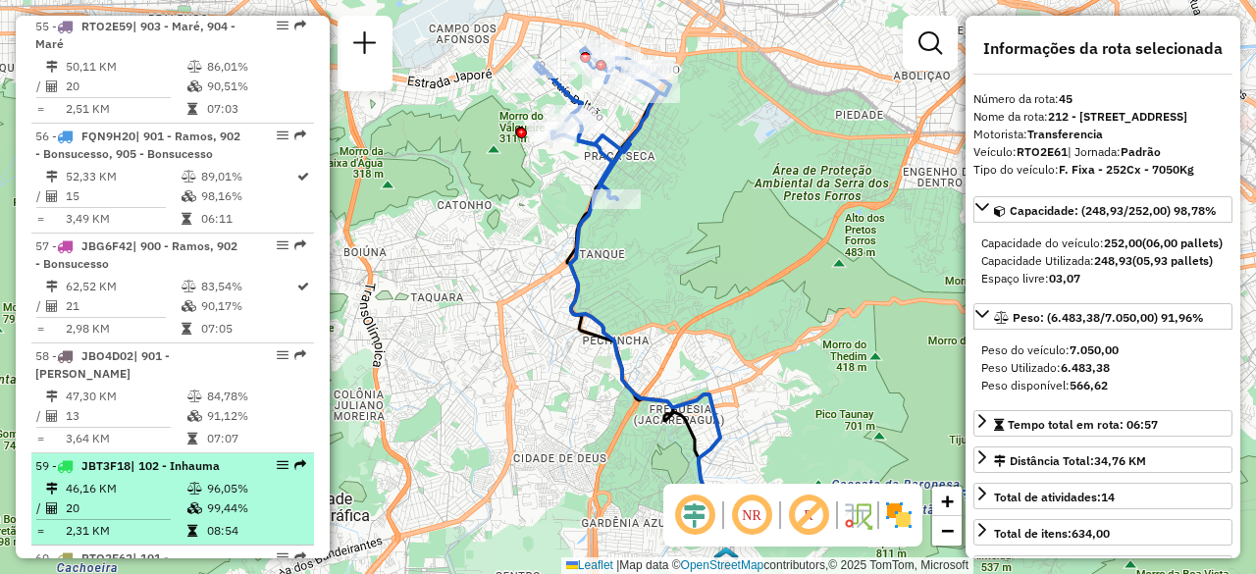
click at [77, 498] on td "20" at bounding box center [126, 508] width 122 height 20
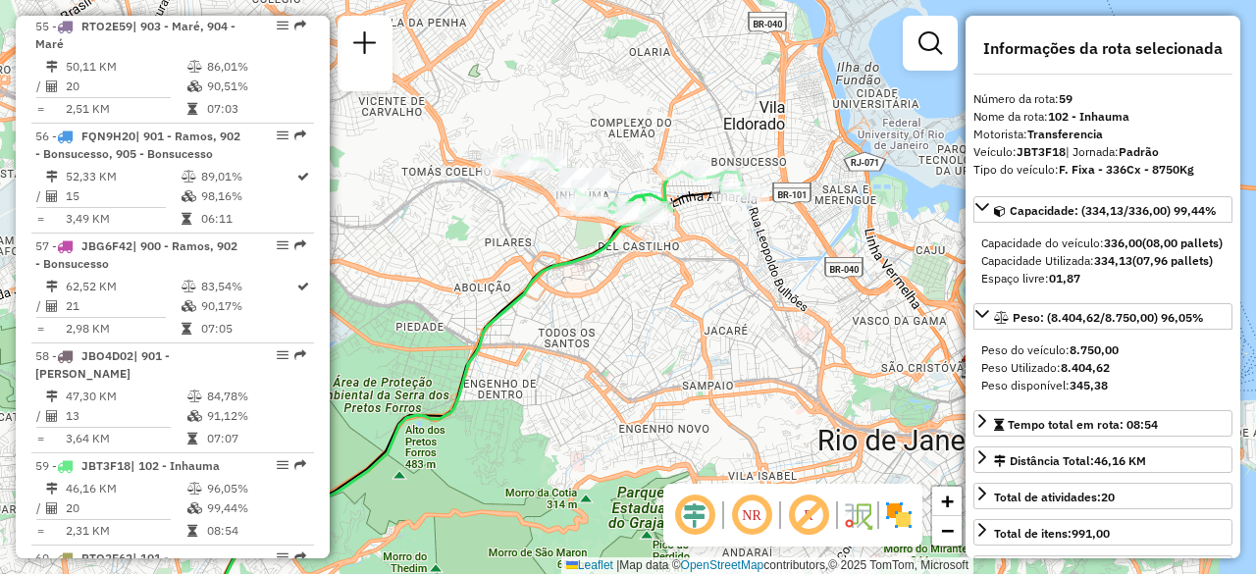
drag, startPoint x: 751, startPoint y: 218, endPoint x: 718, endPoint y: 384, distance: 169.1
click at [718, 384] on div "Janela de atendimento Grade de atendimento Capacidade Transportadoras Veículos …" at bounding box center [628, 287] width 1256 height 574
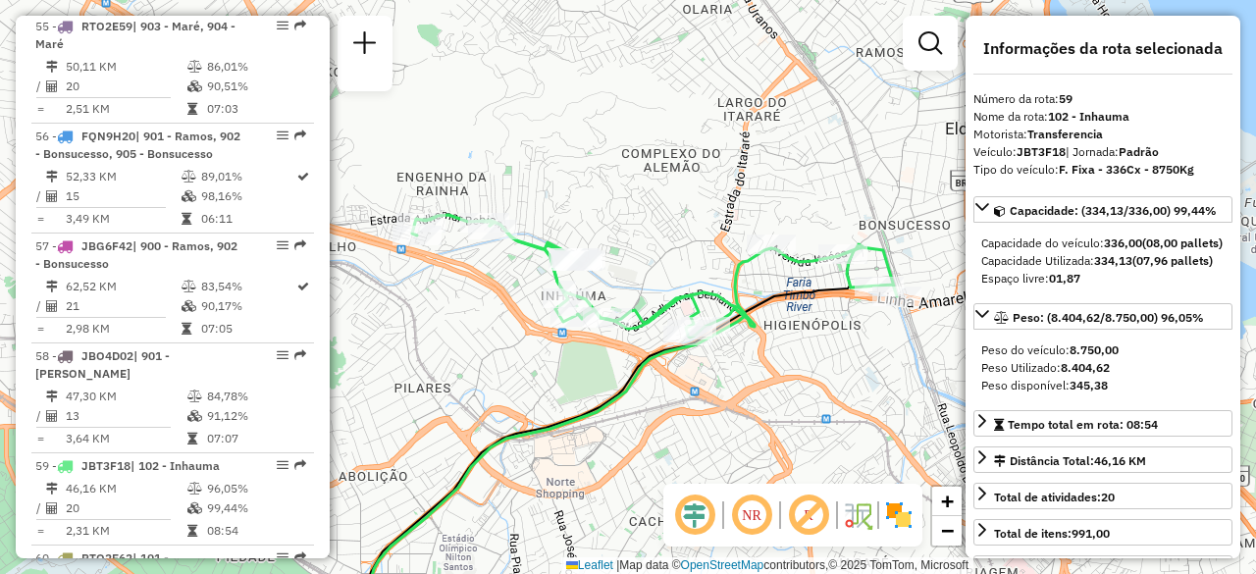
drag, startPoint x: 693, startPoint y: 285, endPoint x: 708, endPoint y: 320, distance: 37.7
click at [708, 320] on icon at bounding box center [654, 276] width 485 height 123
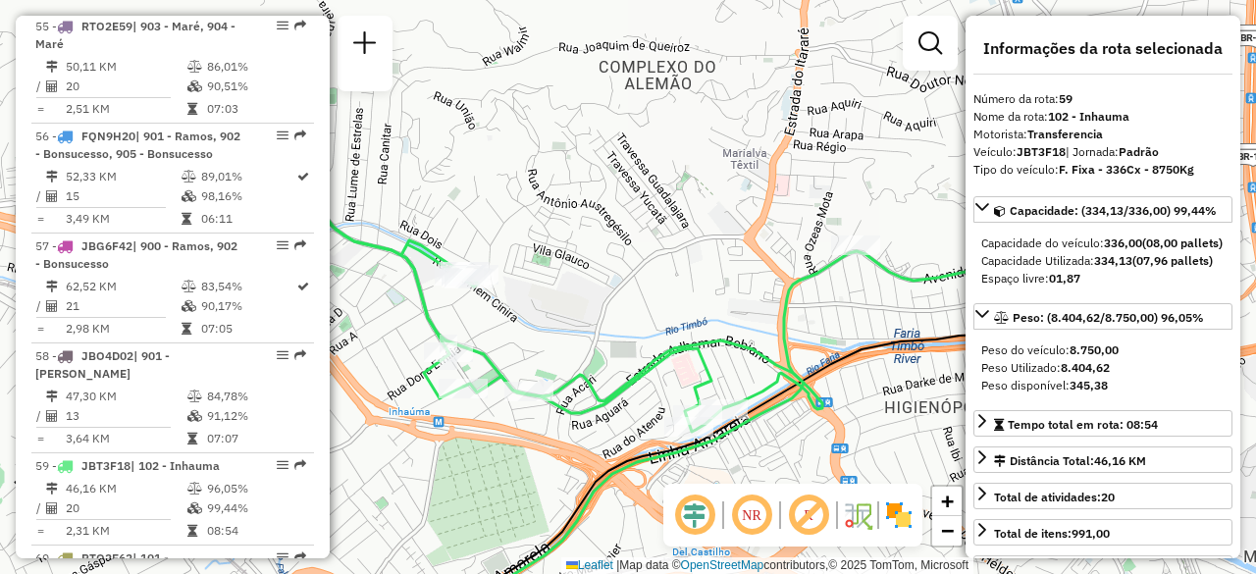
drag, startPoint x: 771, startPoint y: 325, endPoint x: 730, endPoint y: 319, distance: 41.6
click at [736, 327] on div "Janela de atendimento Grade de atendimento Capacidade Transportadoras Veículos …" at bounding box center [628, 287] width 1256 height 574
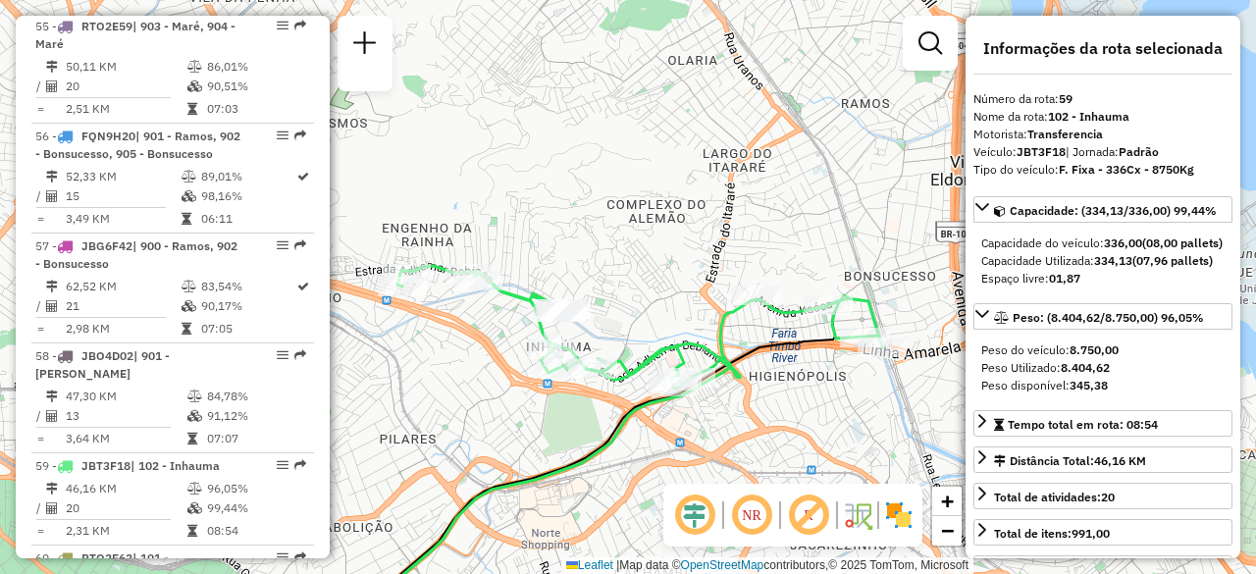
drag, startPoint x: 767, startPoint y: 317, endPoint x: 738, endPoint y: 335, distance: 34.8
click at [738, 335] on div "Janela de atendimento Grade de atendimento Capacidade Transportadoras Veículos …" at bounding box center [628, 287] width 1256 height 574
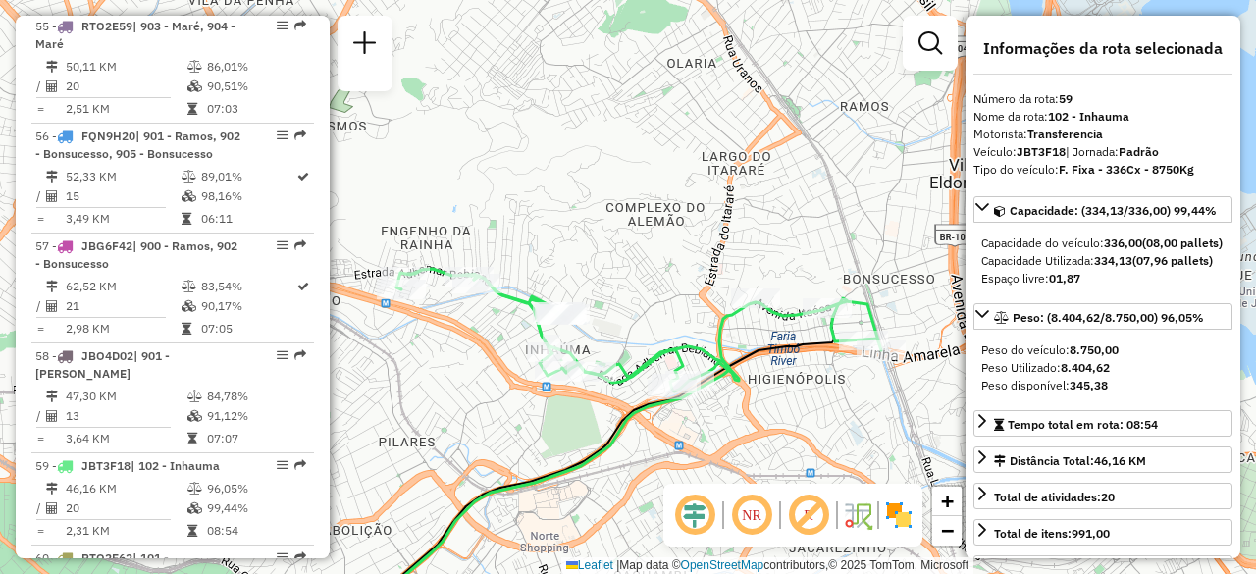
scroll to position [5890, 0]
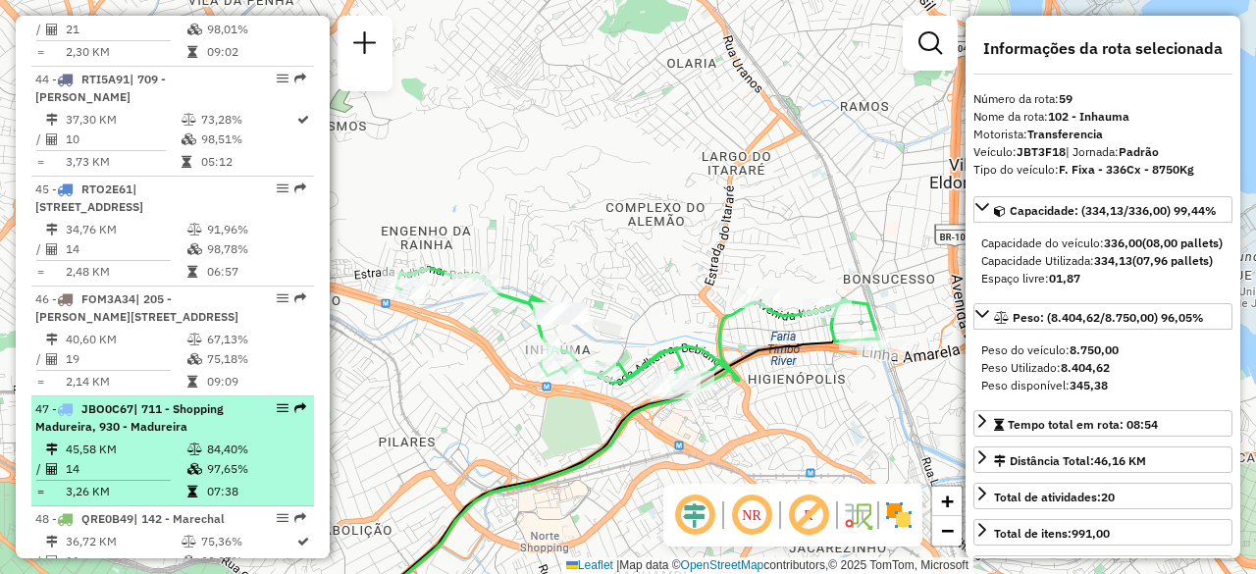
click at [150, 439] on td "45,58 KM" at bounding box center [126, 449] width 122 height 20
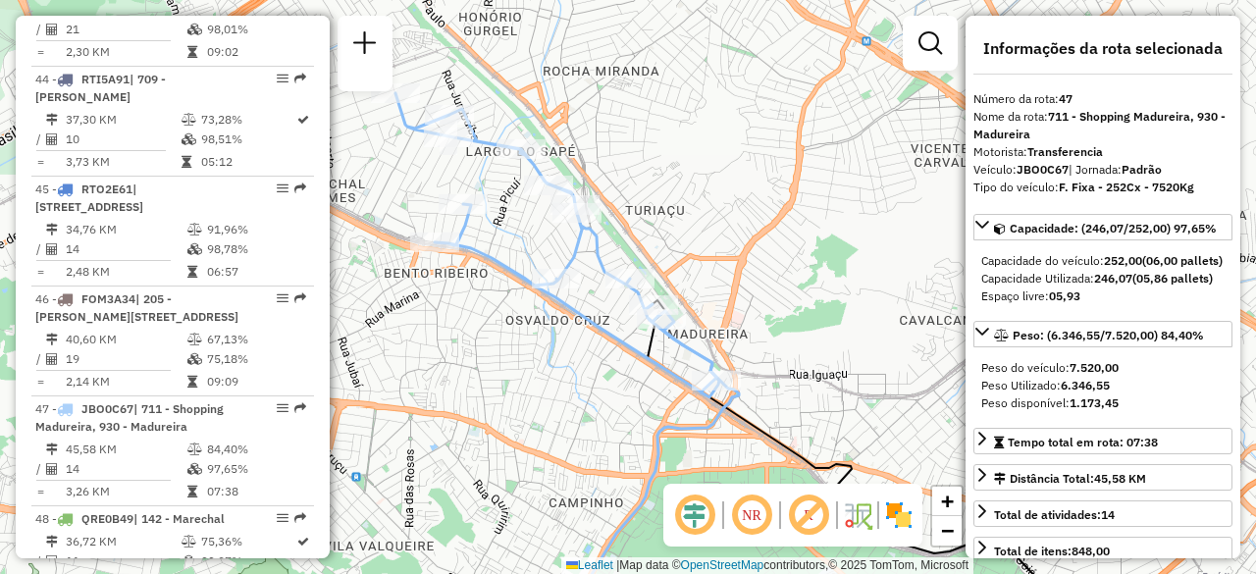
drag, startPoint x: 532, startPoint y: 207, endPoint x: 549, endPoint y: 238, distance: 36.0
click at [549, 238] on div "Janela de atendimento Grade de atendimento Capacidade Transportadoras Veículos …" at bounding box center [628, 287] width 1256 height 574
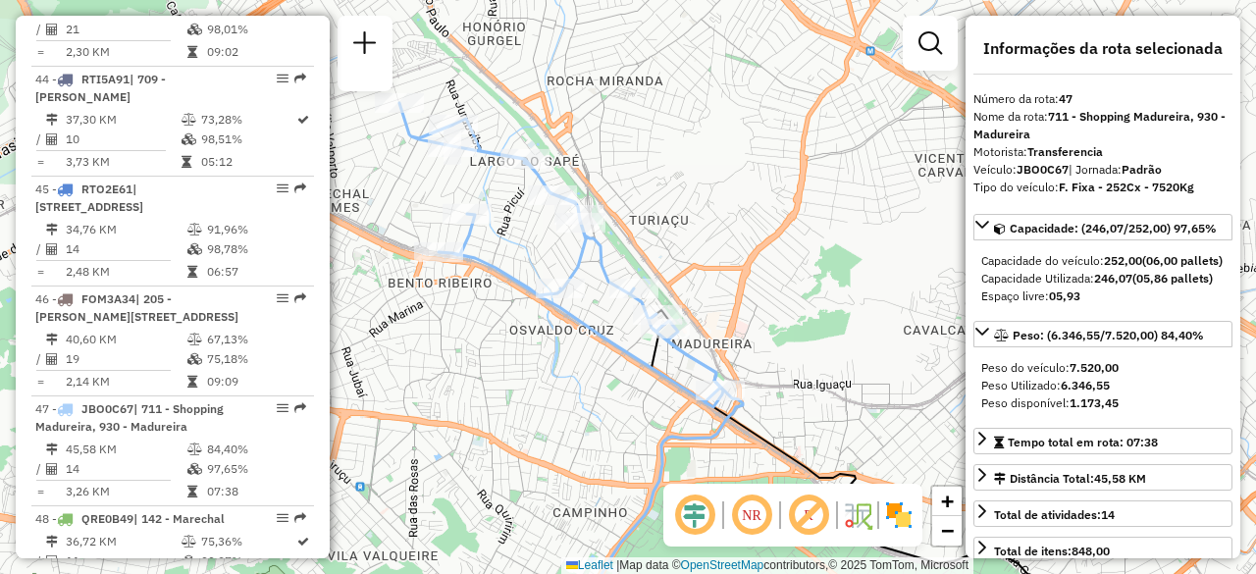
scroll to position [6565, 0]
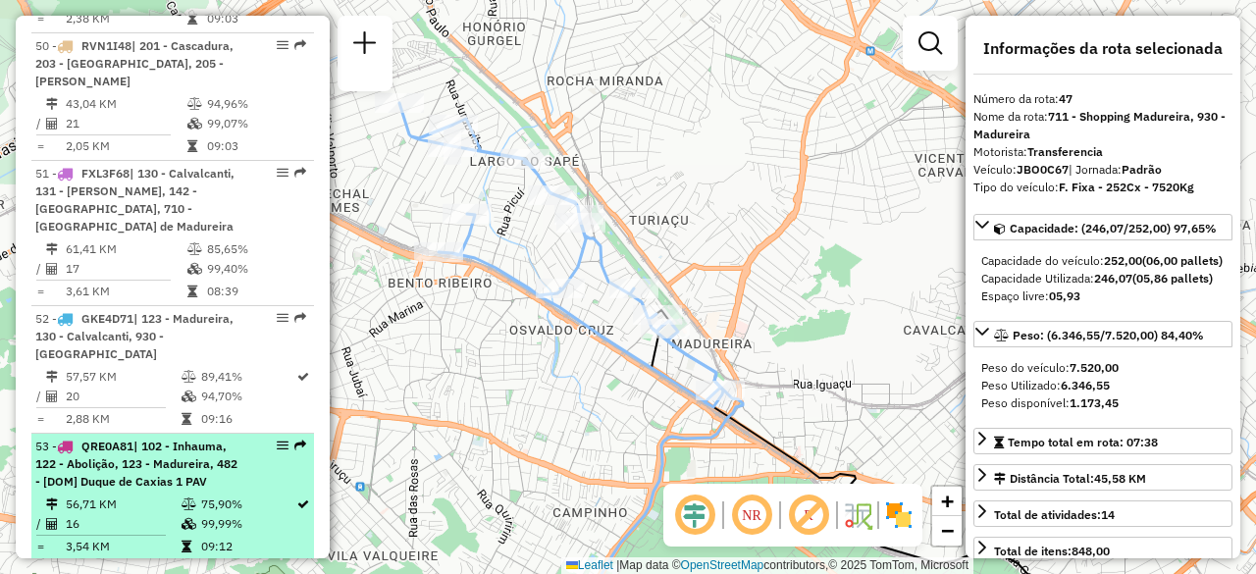
click at [158, 438] on span "| 102 - Inhauma, 122 - Abolição, 123 - Madureira, 482 - [DOM] Duque de Caxias 1…" at bounding box center [136, 463] width 202 height 50
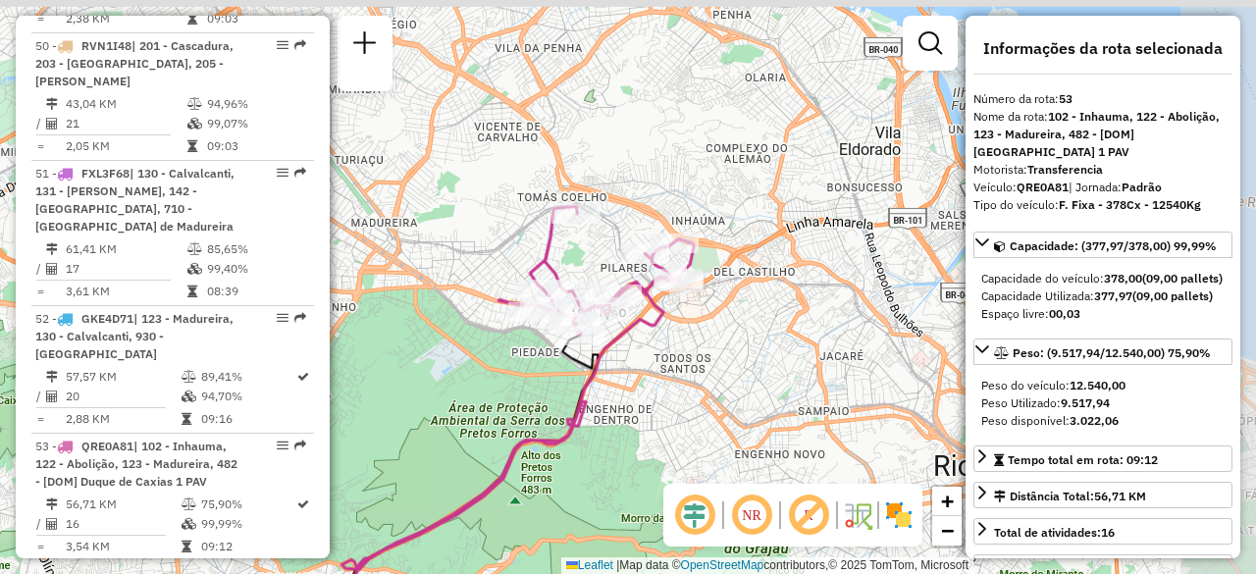
drag, startPoint x: 631, startPoint y: 184, endPoint x: 532, endPoint y: 347, distance: 190.6
click at [532, 347] on div "Janela de atendimento Grade de atendimento Capacidade Transportadoras Veículos …" at bounding box center [628, 287] width 1256 height 574
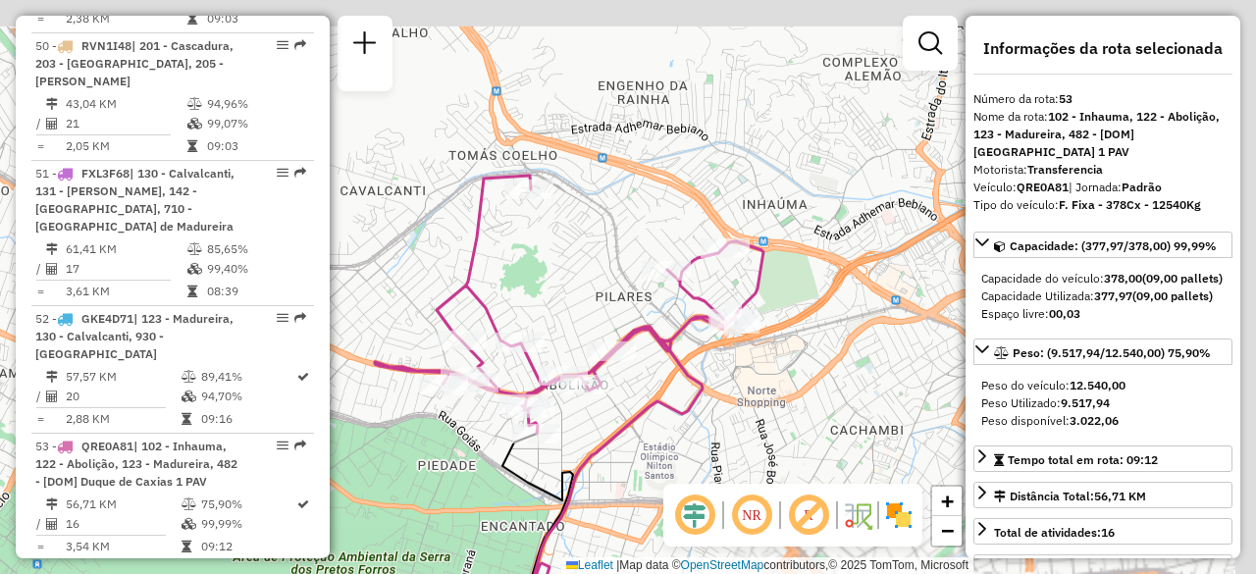
drag, startPoint x: 651, startPoint y: 260, endPoint x: 622, endPoint y: 336, distance: 82.0
click at [622, 336] on icon at bounding box center [569, 305] width 388 height 258
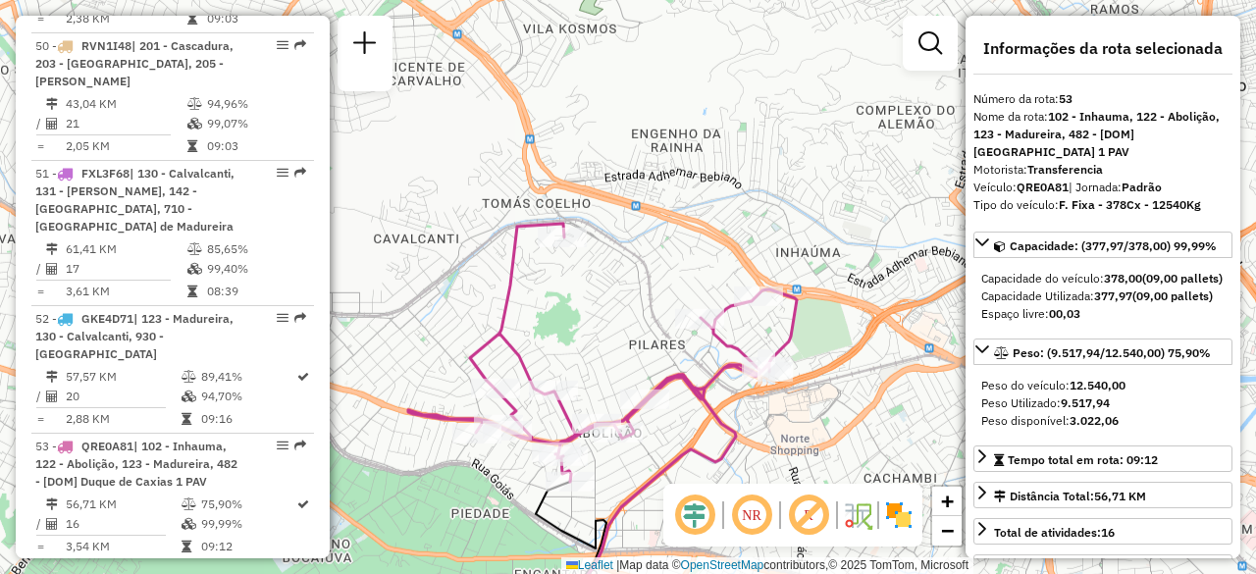
drag, startPoint x: 623, startPoint y: 340, endPoint x: 624, endPoint y: 367, distance: 26.5
click at [623, 366] on div "Janela de atendimento Grade de atendimento Capacidade Transportadoras Veículos …" at bounding box center [628, 287] width 1256 height 574
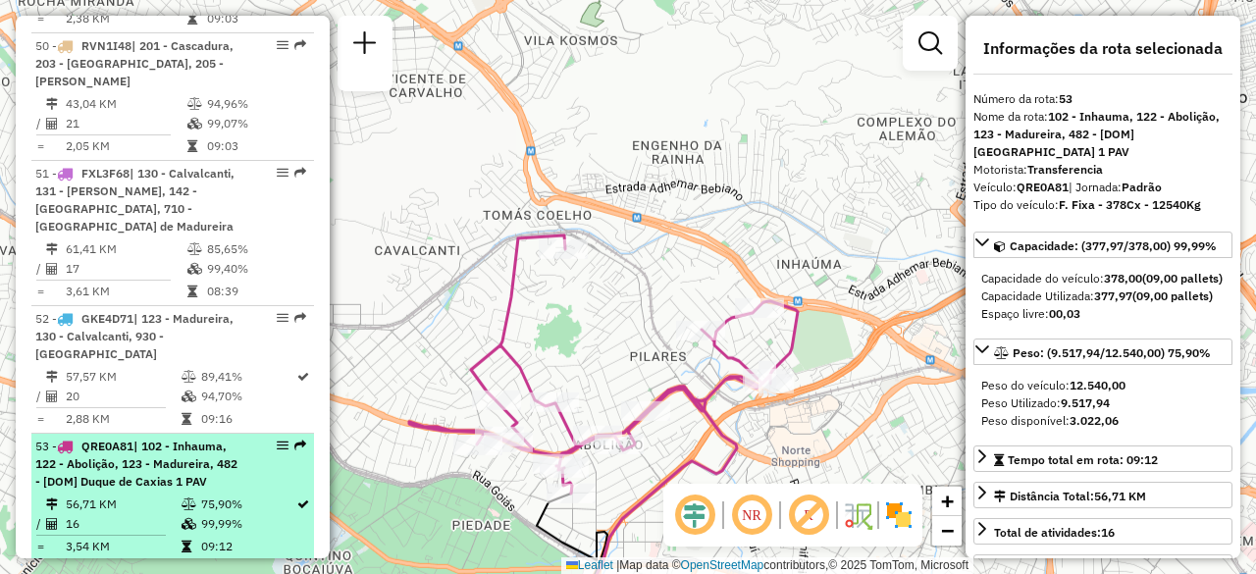
click at [155, 438] on span "| 102 - Inhauma, 122 - Abolição, 123 - Madureira, 482 - [DOM] Duque de Caxias 1…" at bounding box center [136, 463] width 202 height 50
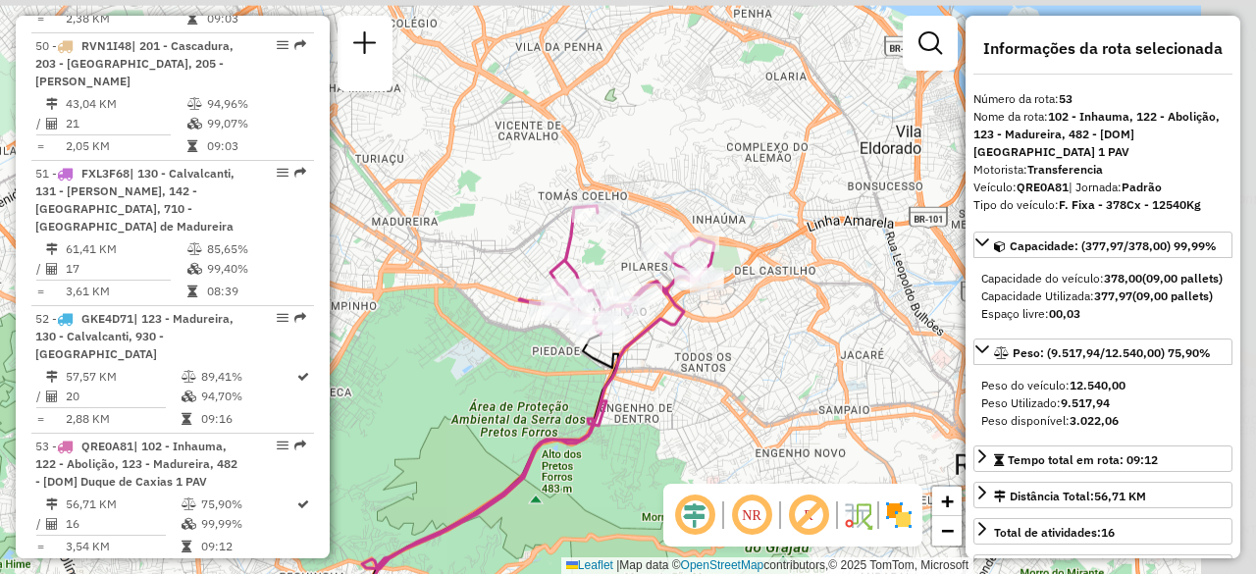
drag, startPoint x: 626, startPoint y: 229, endPoint x: 481, endPoint y: 505, distance: 312.4
click at [482, 505] on div "Janela de atendimento Grade de atendimento Capacidade Transportadoras Veículos …" at bounding box center [628, 287] width 1256 height 574
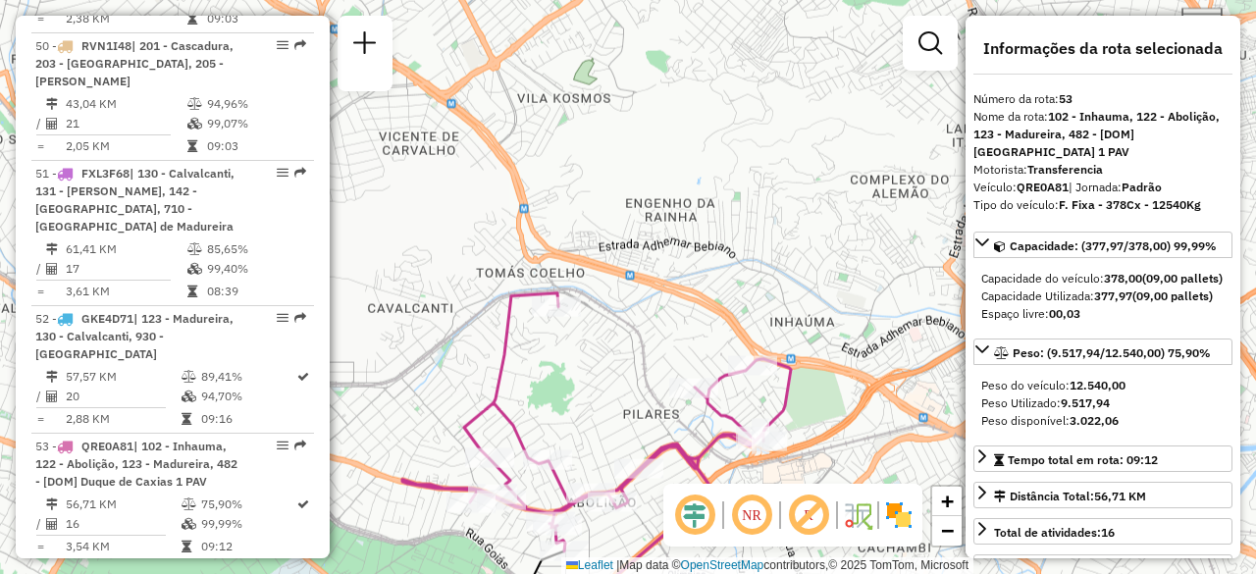
drag, startPoint x: 549, startPoint y: 291, endPoint x: 554, endPoint y: 370, distance: 78.6
click at [554, 369] on div "Janela de atendimento Grade de atendimento Capacidade Transportadoras Veículos …" at bounding box center [628, 287] width 1256 height 574
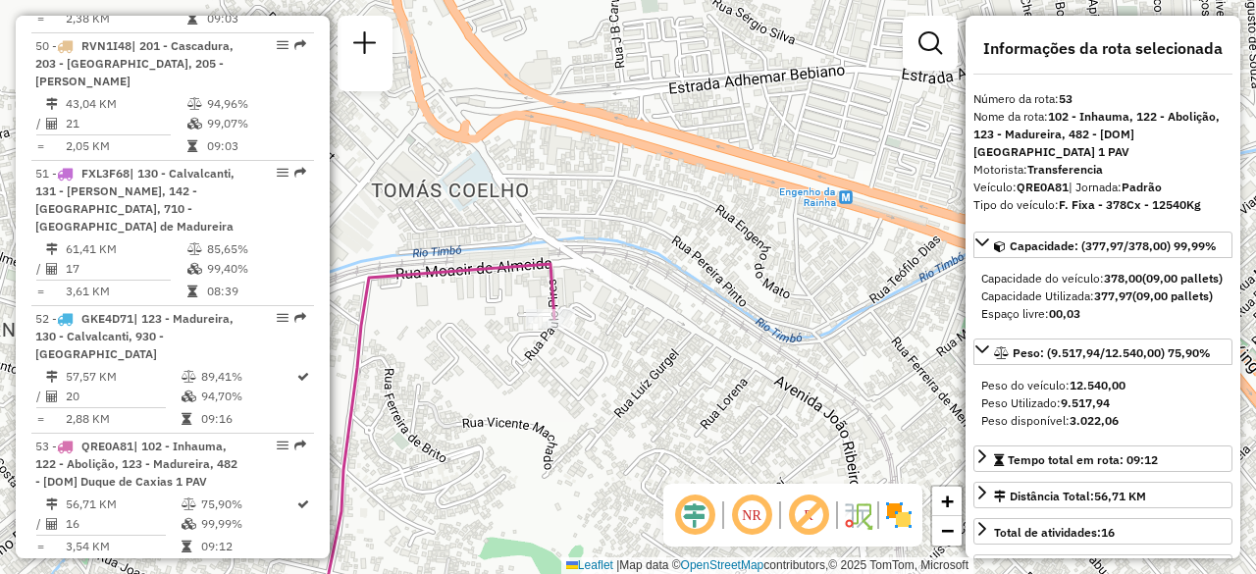
drag, startPoint x: 552, startPoint y: 331, endPoint x: 545, endPoint y: 386, distance: 55.4
click at [545, 386] on div "Janela de atendimento Grade de atendimento Capacidade Transportadoras Veículos …" at bounding box center [628, 287] width 1256 height 574
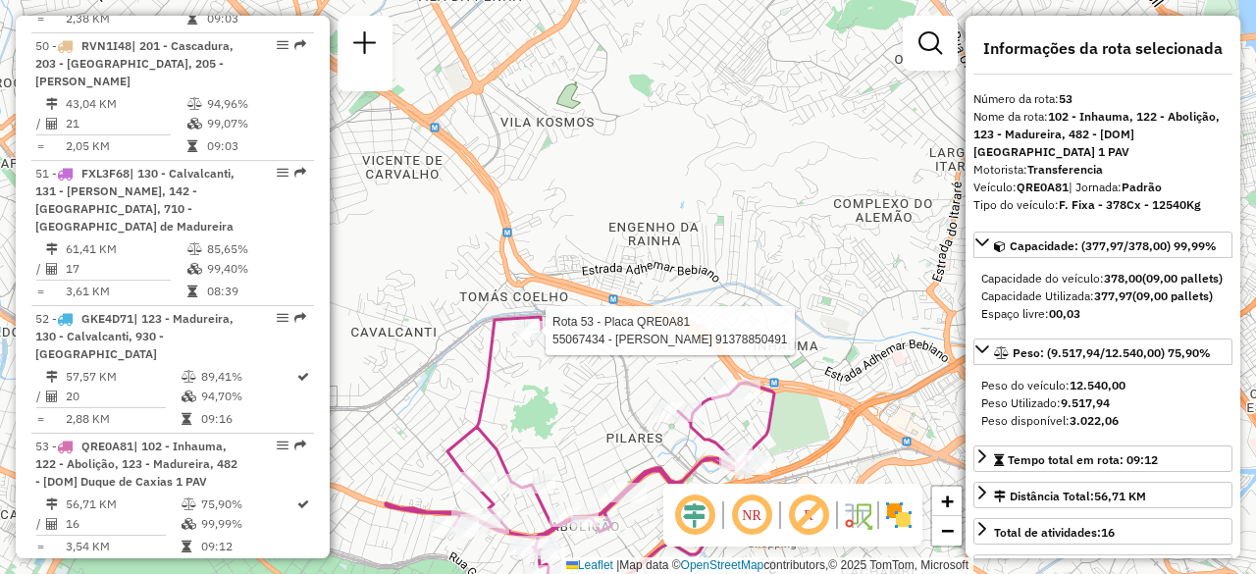
click at [543, 340] on div at bounding box center [539, 331] width 49 height 20
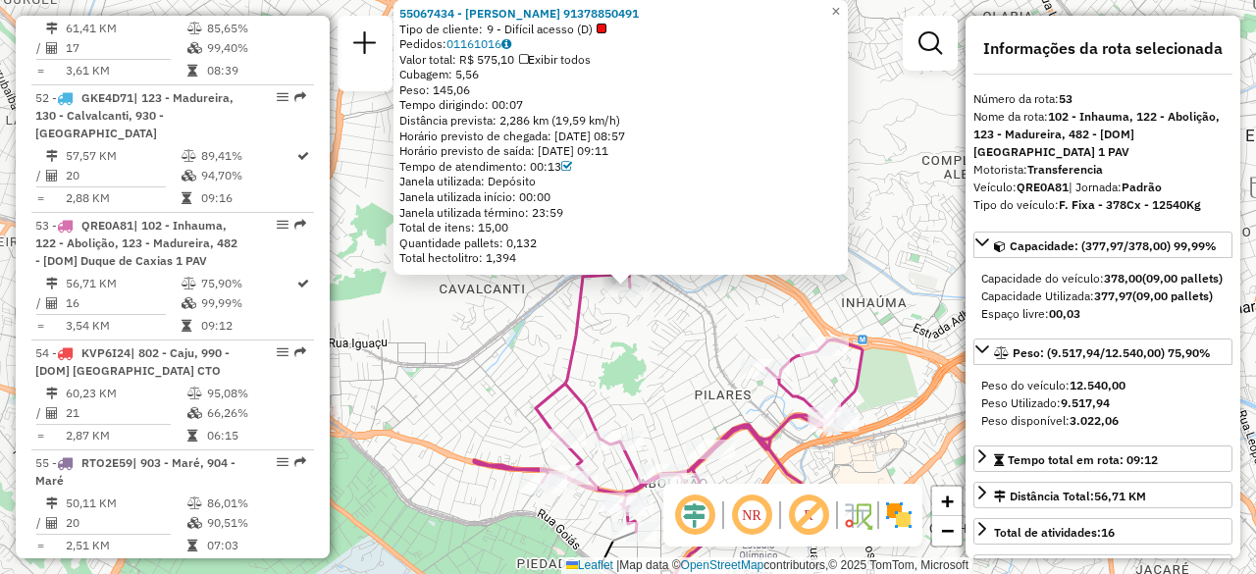
scroll to position [6824, 0]
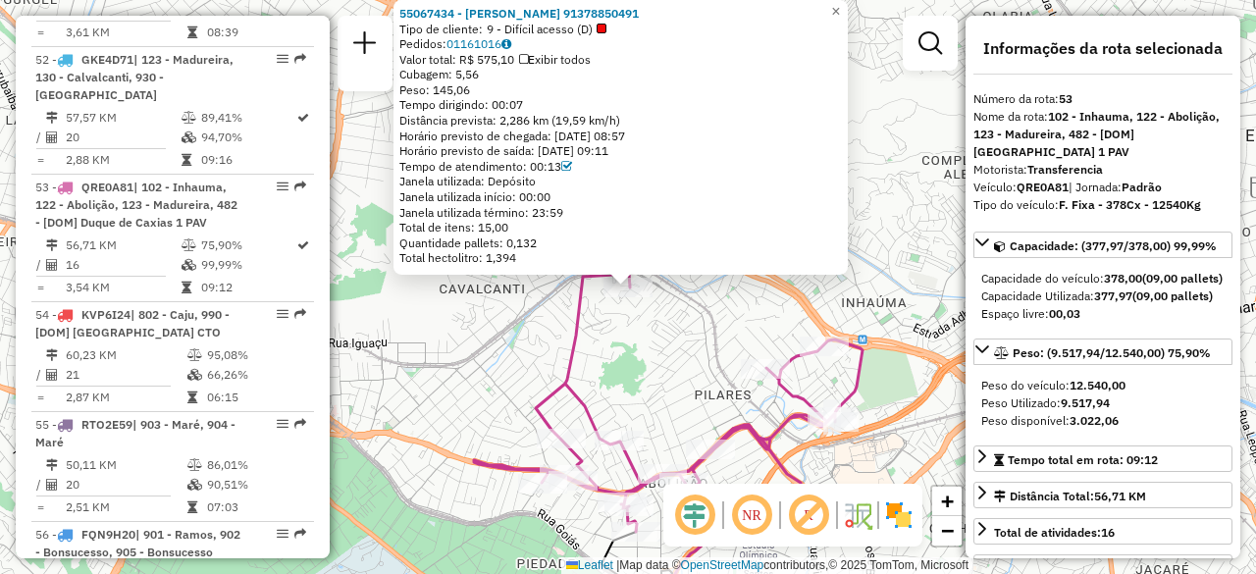
click at [500, 365] on div "55067434 - ELIANE AQUINO ALVES 91378850491 Tipo de cliente: 9 - Difícil acesso …" at bounding box center [628, 287] width 1256 height 574
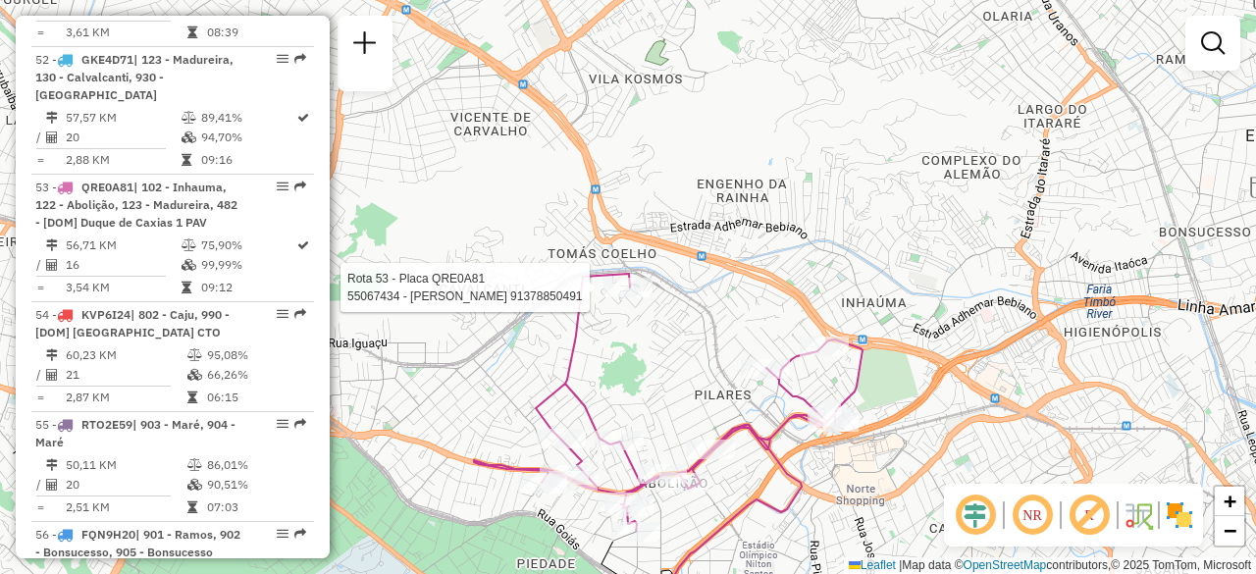
select select "**********"
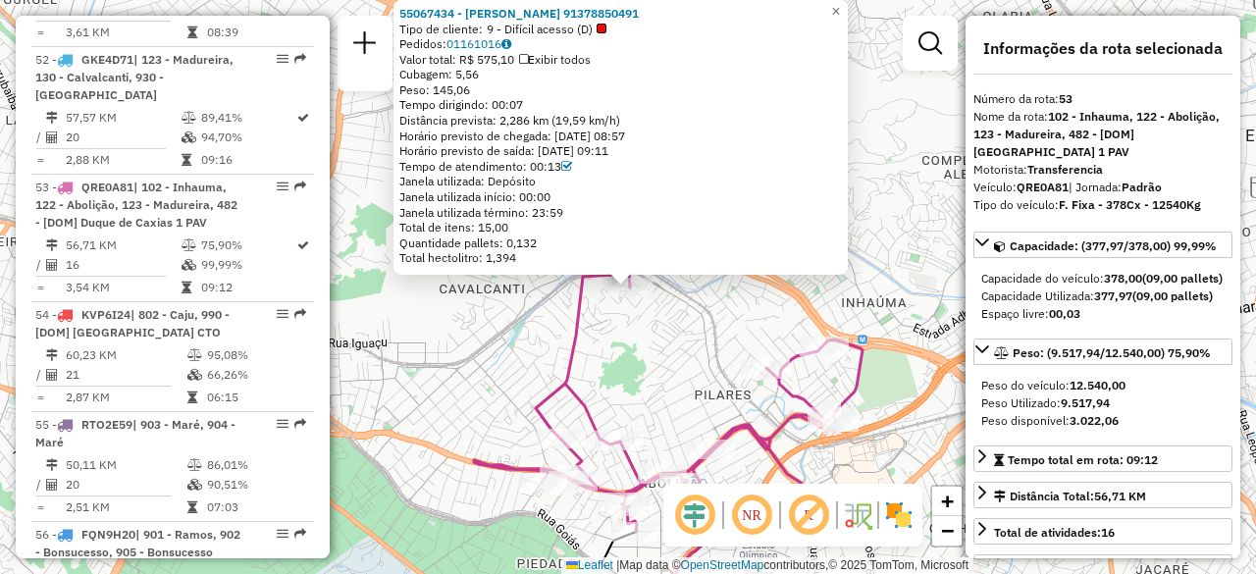
click at [610, 356] on div "55067434 - ELIANE AQUINO ALVES 91378850491 Tipo de cliente: 9 - Difícil acesso …" at bounding box center [628, 287] width 1256 height 574
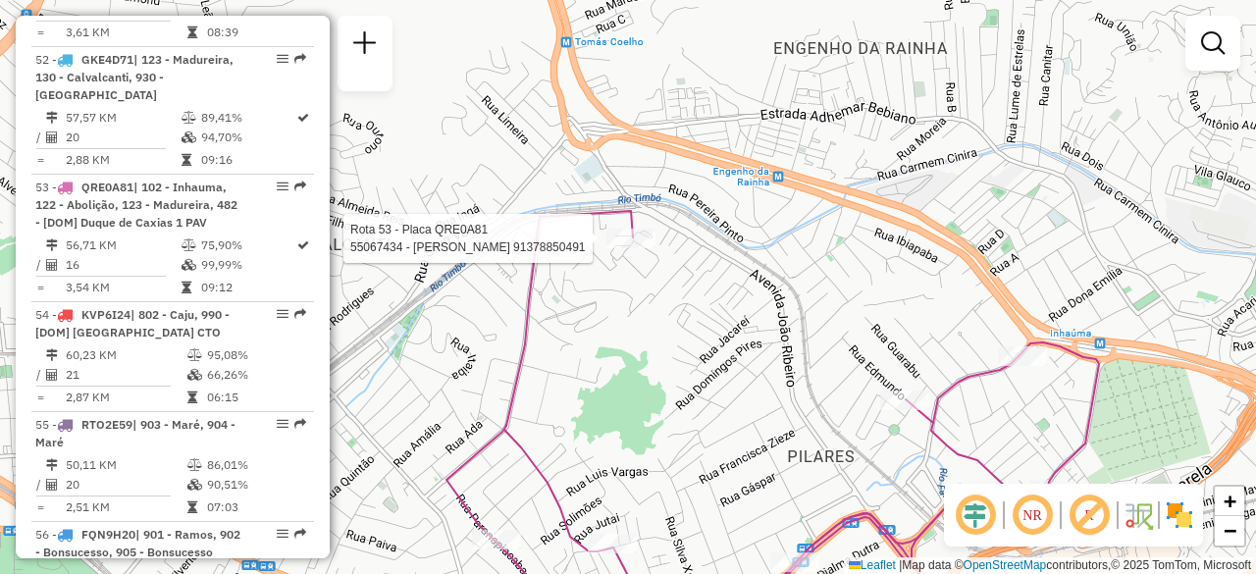
select select "**********"
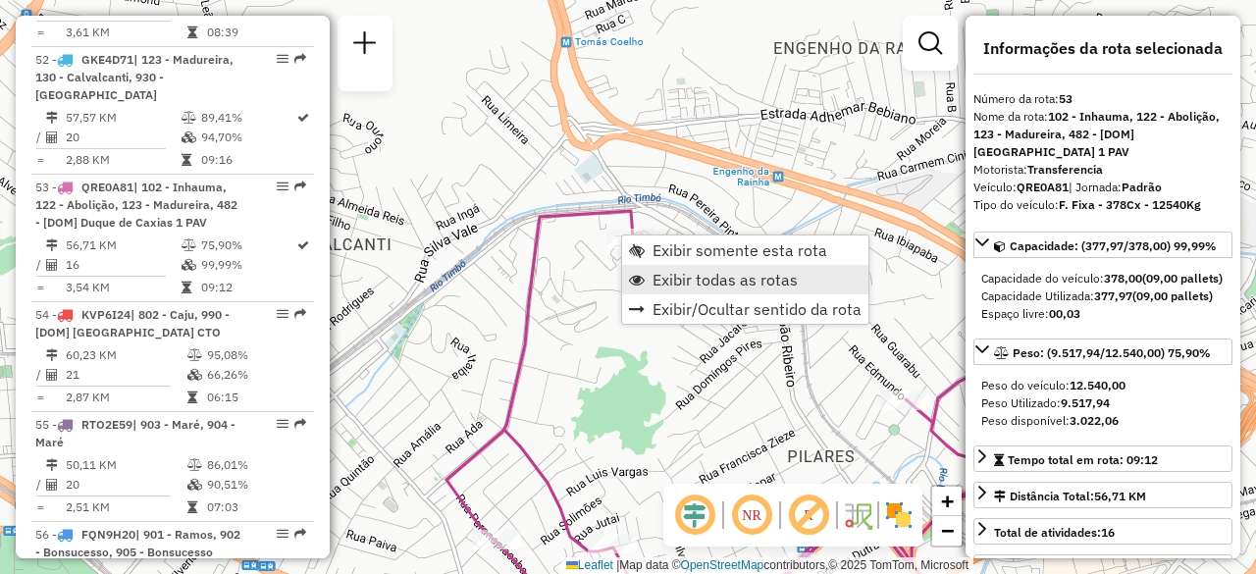
click at [675, 274] on span "Exibir todas as rotas" at bounding box center [724, 280] width 145 height 16
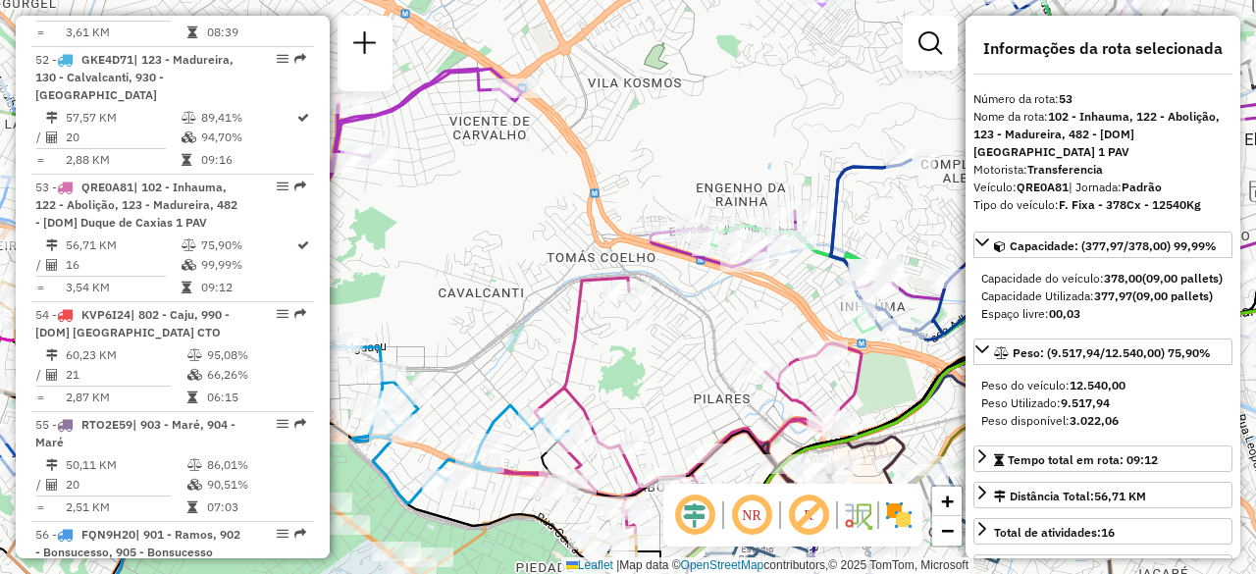
scroll to position [1972, 0]
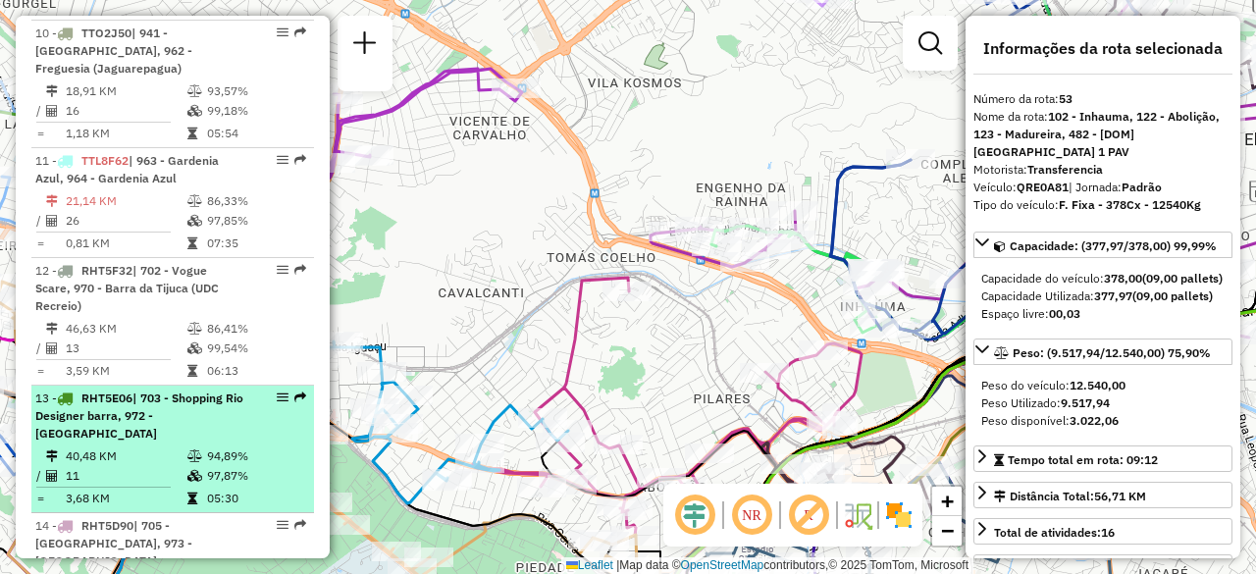
click at [161, 389] on div "13 - RHT5E06 | 703 - Shopping Rio Designer barra, 972 - [GEOGRAPHIC_DATA]" at bounding box center [139, 415] width 208 height 53
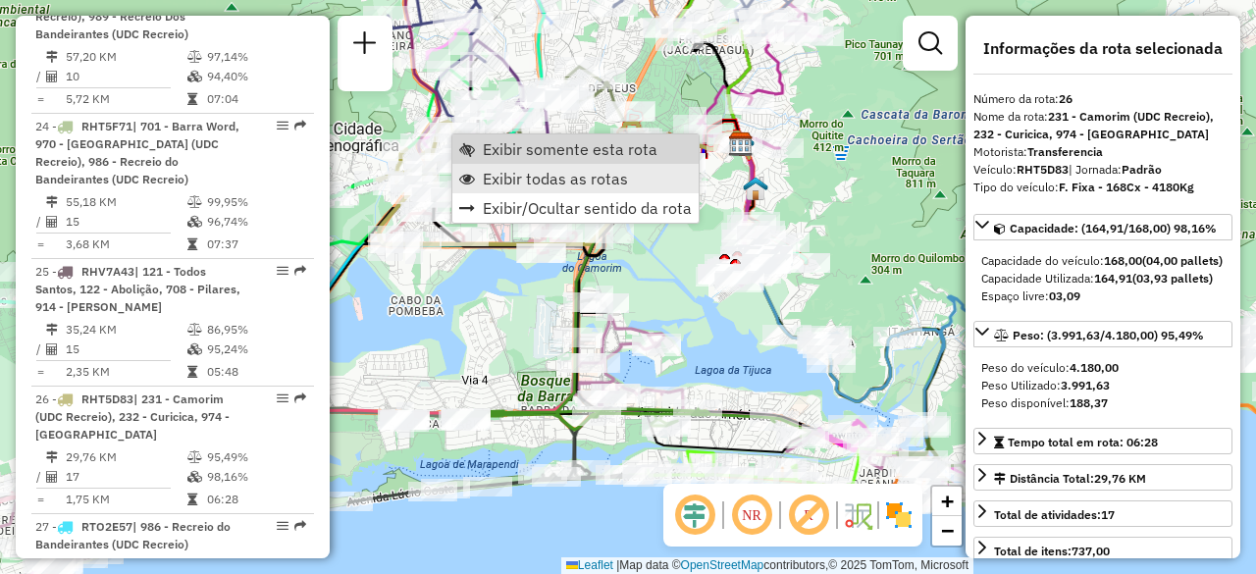
scroll to position [3796, 0]
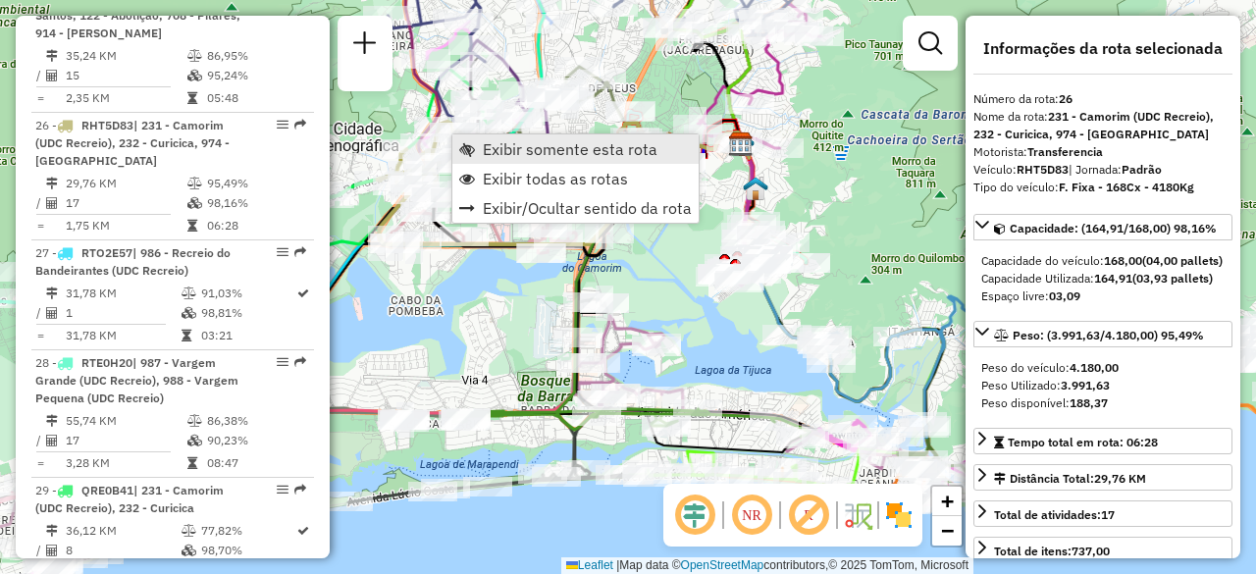
click at [539, 146] on span "Exibir somente esta rota" at bounding box center [570, 149] width 175 height 16
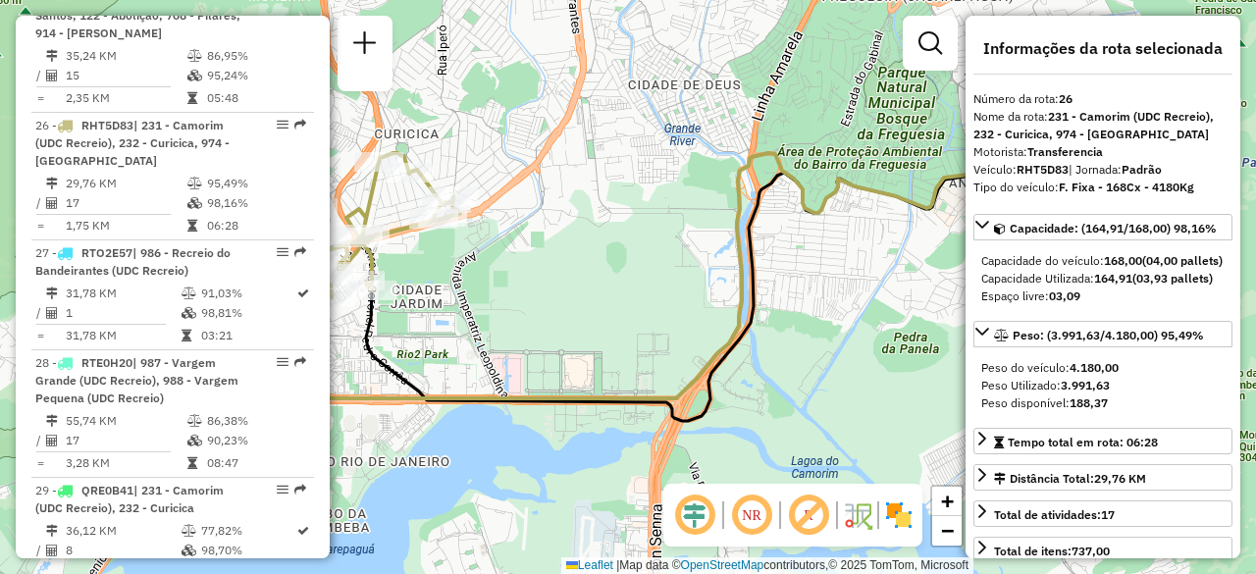
scroll to position [1972, 0]
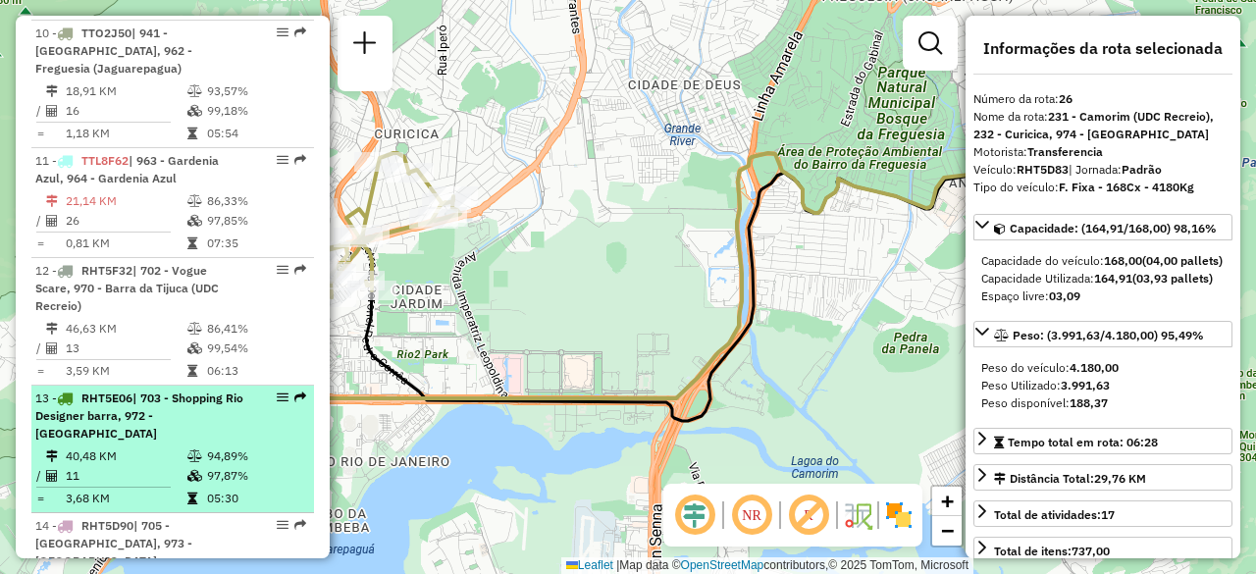
click at [205, 390] on span "| 703 - Shopping Rio Designer barra, 972 - [GEOGRAPHIC_DATA]" at bounding box center [139, 415] width 208 height 50
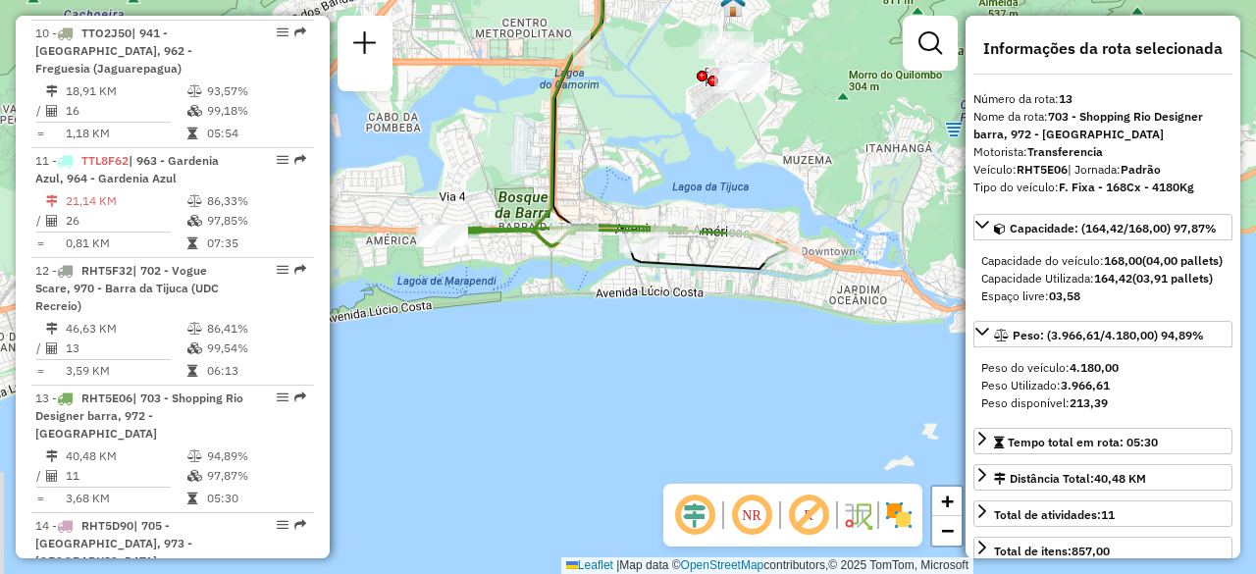
drag, startPoint x: 557, startPoint y: 217, endPoint x: 657, endPoint y: 170, distance: 110.6
click at [657, 172] on div "Janela de atendimento Grade de atendimento Capacidade Transportadoras Veículos …" at bounding box center [628, 287] width 1256 height 574
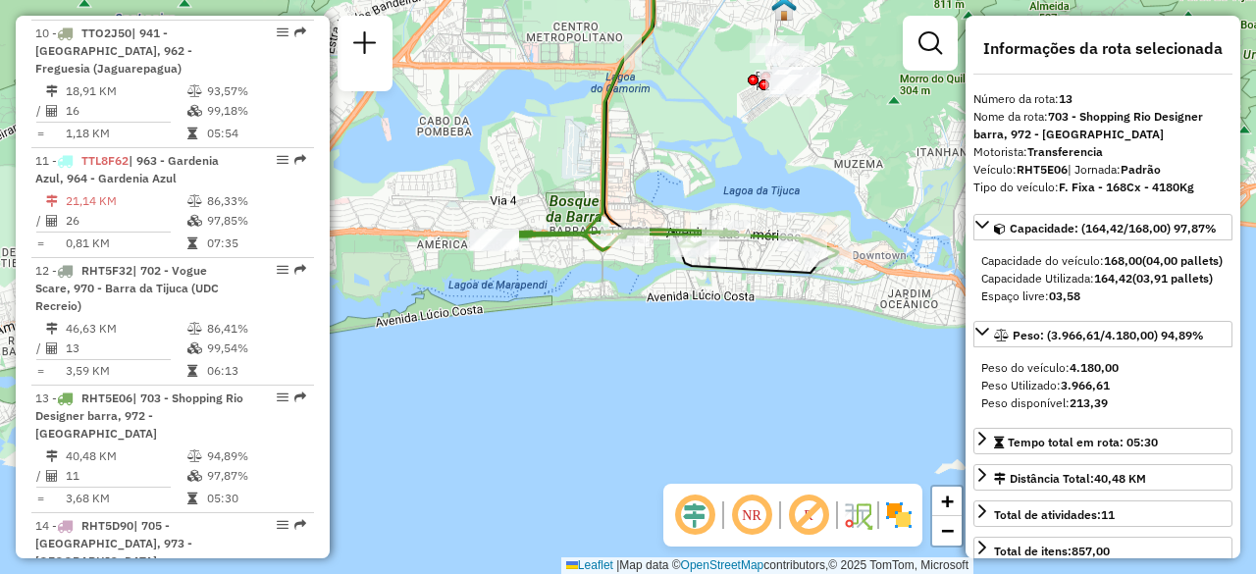
drag, startPoint x: 811, startPoint y: 166, endPoint x: 776, endPoint y: 239, distance: 81.6
click at [785, 230] on div "Janela de atendimento Grade de atendimento Capacidade Transportadoras Veículos …" at bounding box center [628, 287] width 1256 height 574
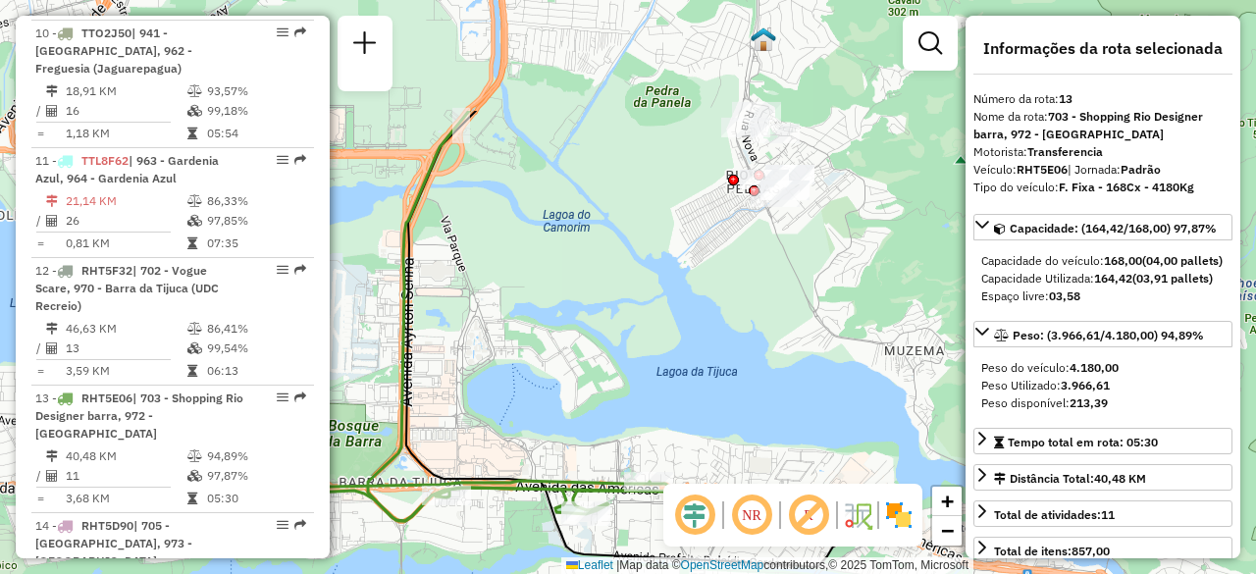
drag, startPoint x: 742, startPoint y: 187, endPoint x: 755, endPoint y: 427, distance: 239.7
click at [759, 427] on div "Janela de atendimento Grade de atendimento Capacidade Transportadoras Veículos …" at bounding box center [628, 287] width 1256 height 574
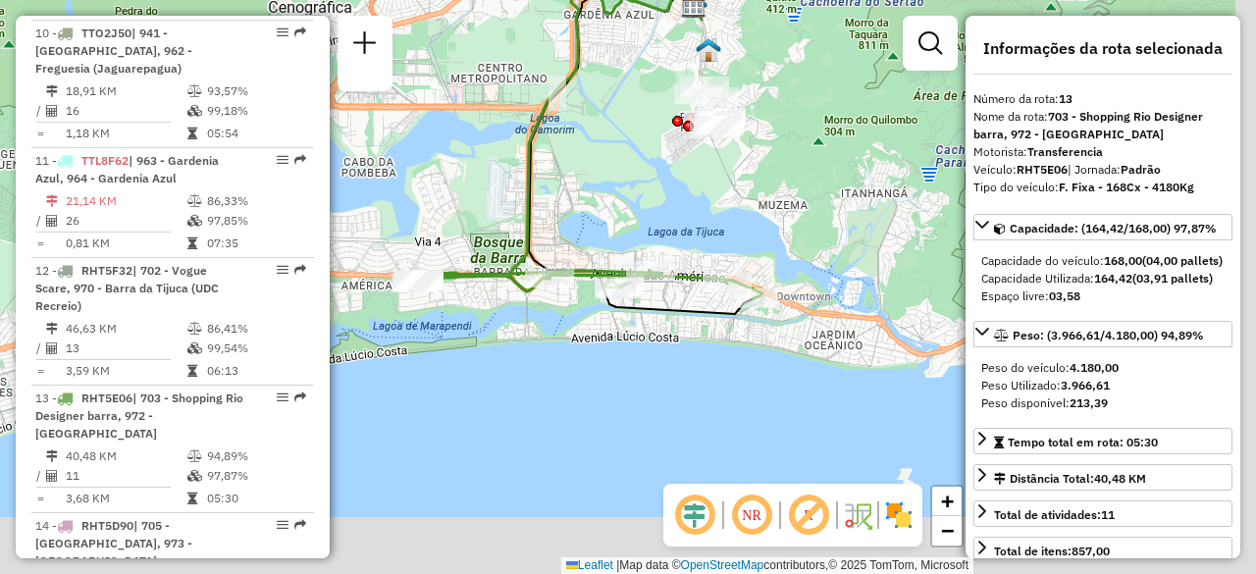
drag, startPoint x: 704, startPoint y: 386, endPoint x: 653, endPoint y: 183, distance: 209.4
click at [653, 184] on div "Janela de atendimento Grade de atendimento Capacidade Transportadoras Veículos …" at bounding box center [628, 287] width 1256 height 574
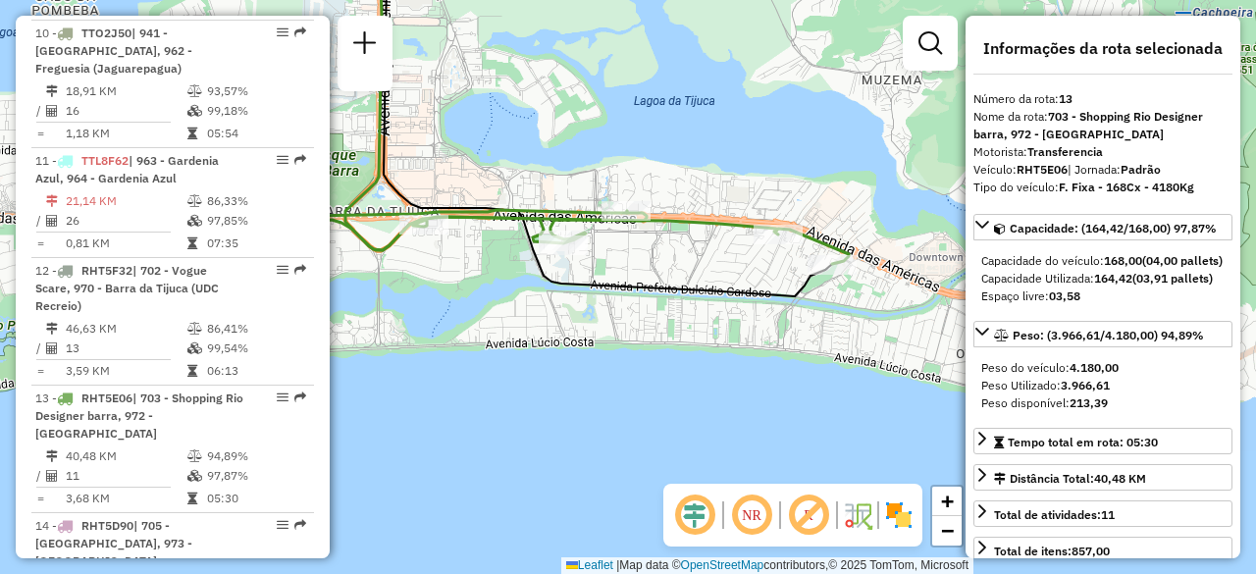
drag, startPoint x: 622, startPoint y: 303, endPoint x: 814, endPoint y: 307, distance: 192.3
click at [793, 314] on div "Janela de atendimento Grade de atendimento Capacidade Transportadoras Veículos …" at bounding box center [628, 287] width 1256 height 574
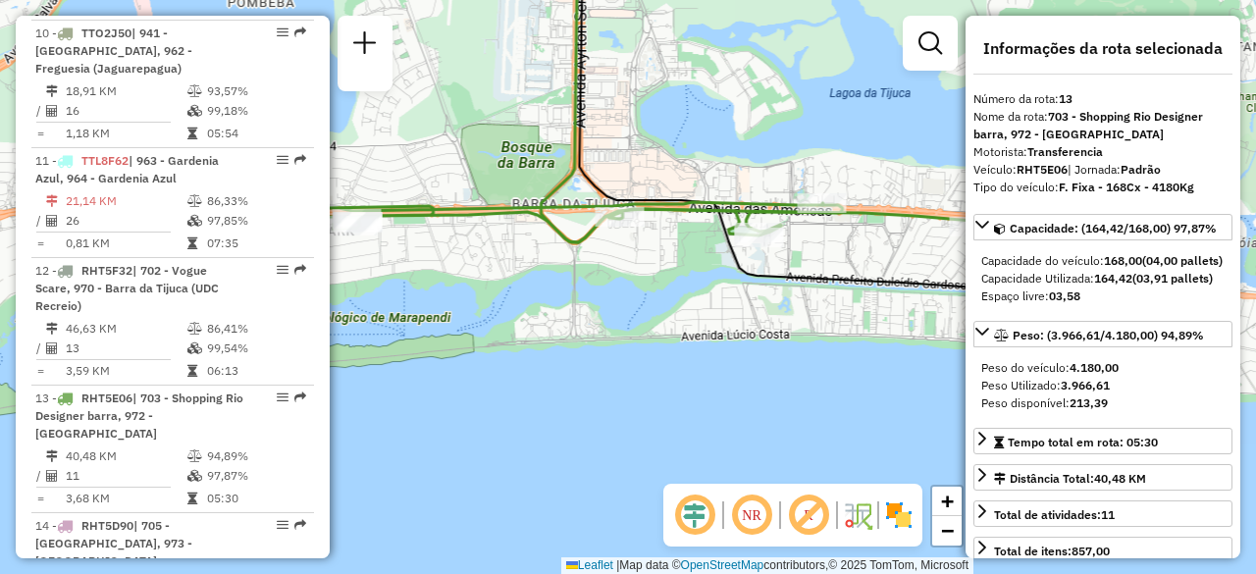
click at [840, 283] on icon at bounding box center [803, 107] width 448 height 361
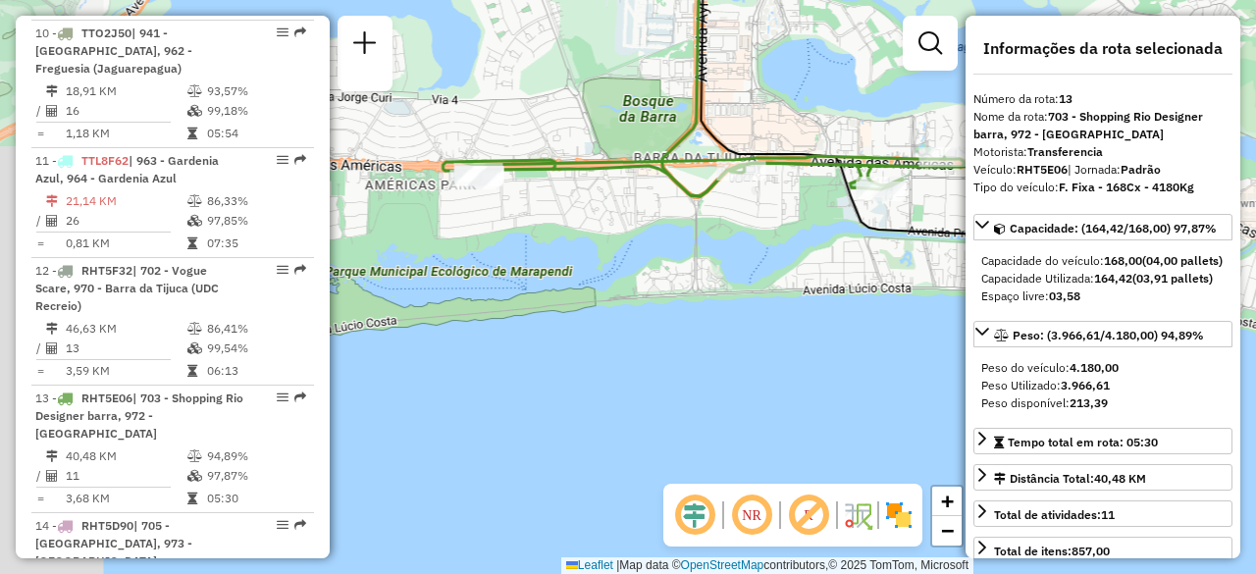
drag, startPoint x: 669, startPoint y: 291, endPoint x: 791, endPoint y: 246, distance: 129.7
click at [791, 246] on div "Janela de atendimento Grade de atendimento Capacidade Transportadoras Veículos …" at bounding box center [628, 287] width 1256 height 574
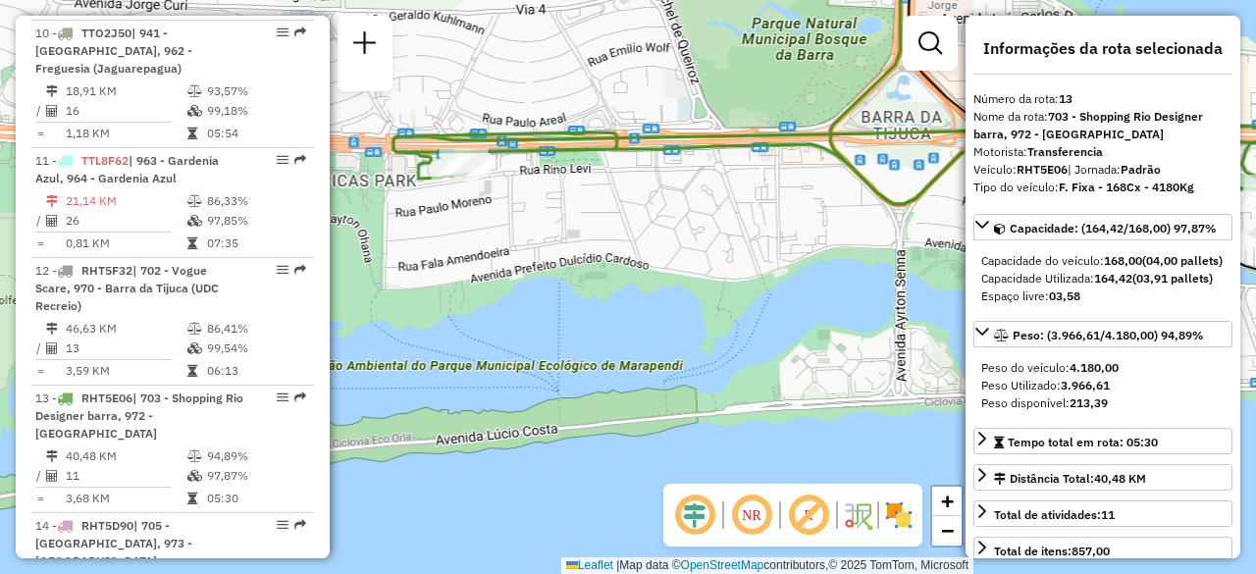
drag, startPoint x: 536, startPoint y: 266, endPoint x: 577, endPoint y: 397, distance: 137.7
click at [577, 397] on div "Janela de atendimento Grade de atendimento Capacidade Transportadoras Veículos …" at bounding box center [628, 287] width 1256 height 574
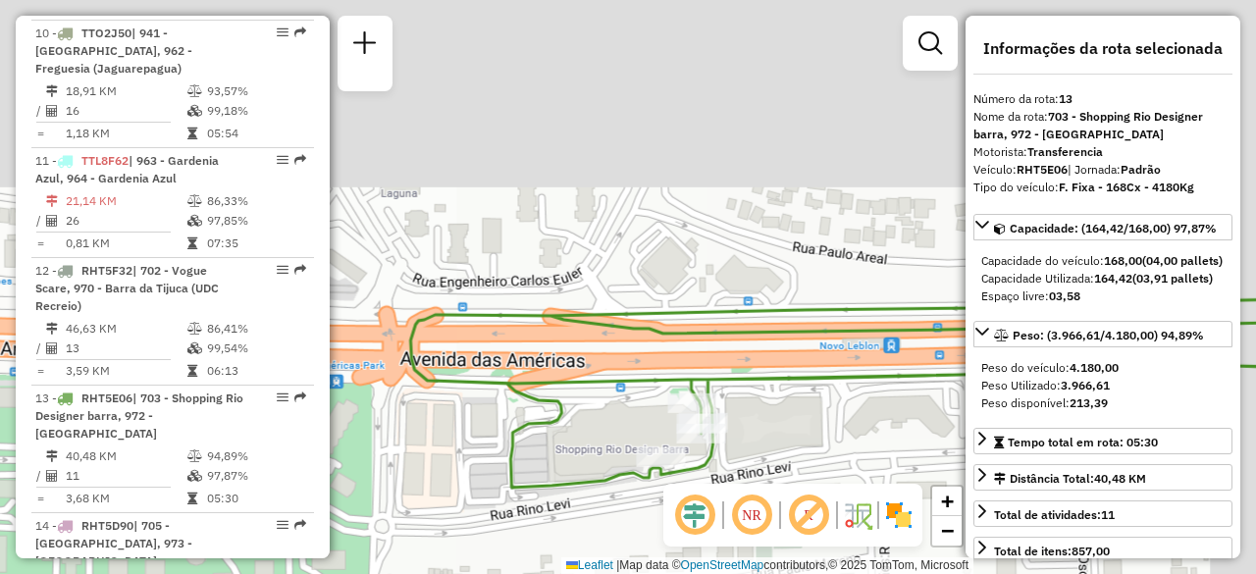
drag, startPoint x: 636, startPoint y: 276, endPoint x: 571, endPoint y: 477, distance: 211.3
click at [571, 477] on icon at bounding box center [863, 393] width 907 height 188
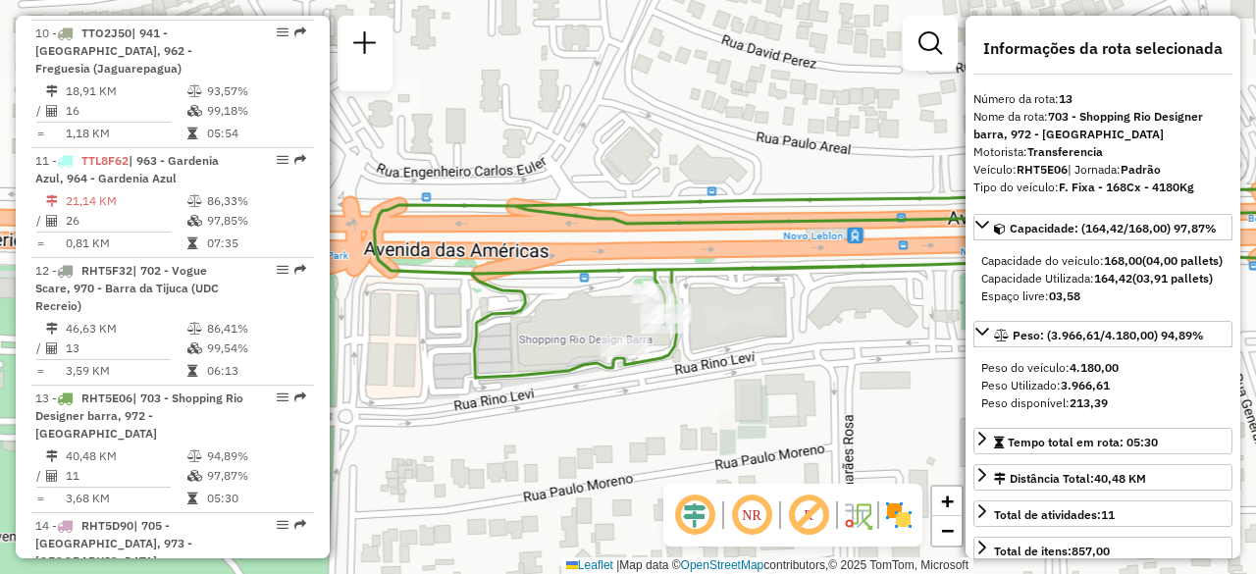
drag, startPoint x: 646, startPoint y: 413, endPoint x: 610, endPoint y: 303, distance: 115.7
click at [610, 303] on div "Janela de atendimento Grade de atendimento Capacidade Transportadoras Veículos …" at bounding box center [628, 287] width 1256 height 574
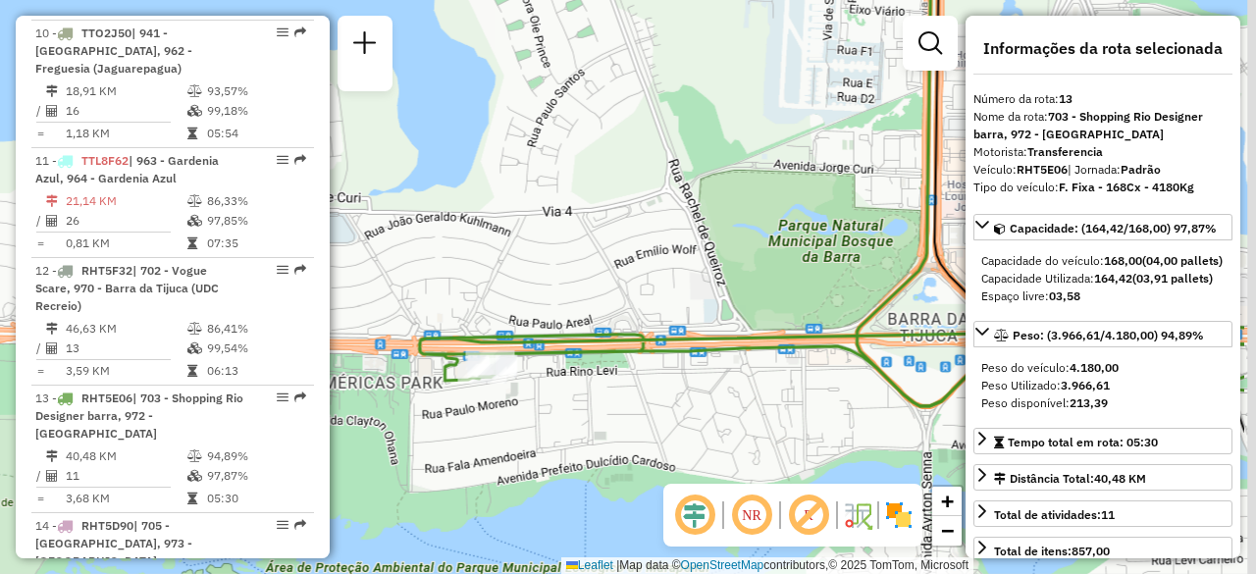
drag, startPoint x: 706, startPoint y: 358, endPoint x: 509, endPoint y: 400, distance: 201.6
click at [510, 400] on div "Janela de atendimento Grade de atendimento Capacidade Transportadoras Veículos …" at bounding box center [628, 287] width 1256 height 574
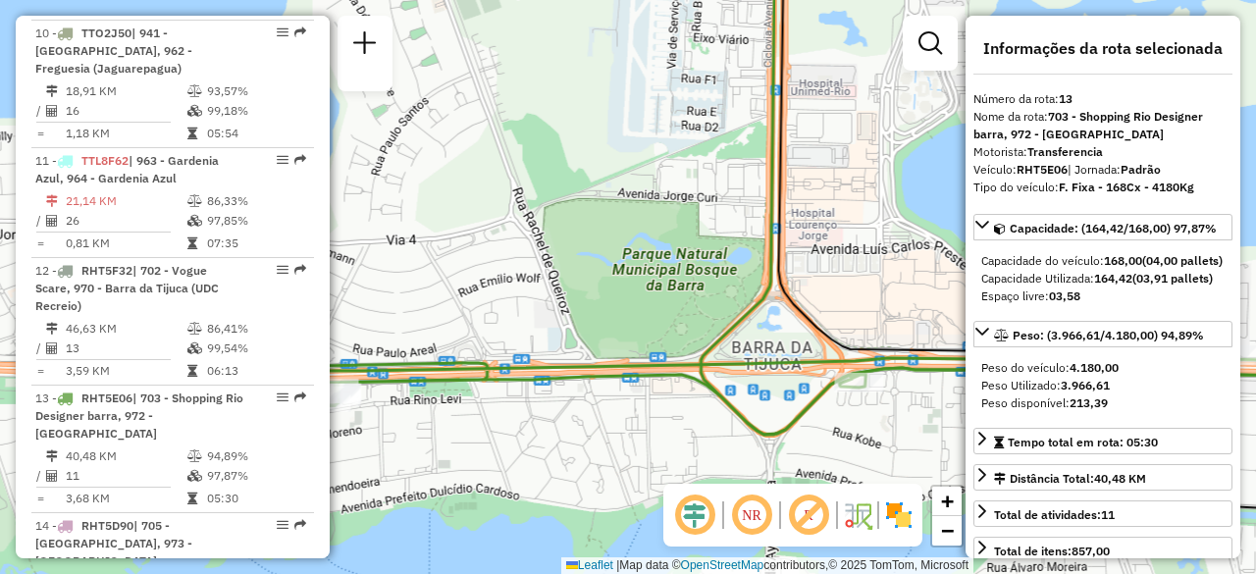
drag, startPoint x: 704, startPoint y: 374, endPoint x: 520, endPoint y: 391, distance: 185.3
click at [521, 392] on div "Janela de atendimento Grade de atendimento Capacidade Transportadoras Veículos …" at bounding box center [628, 287] width 1256 height 574
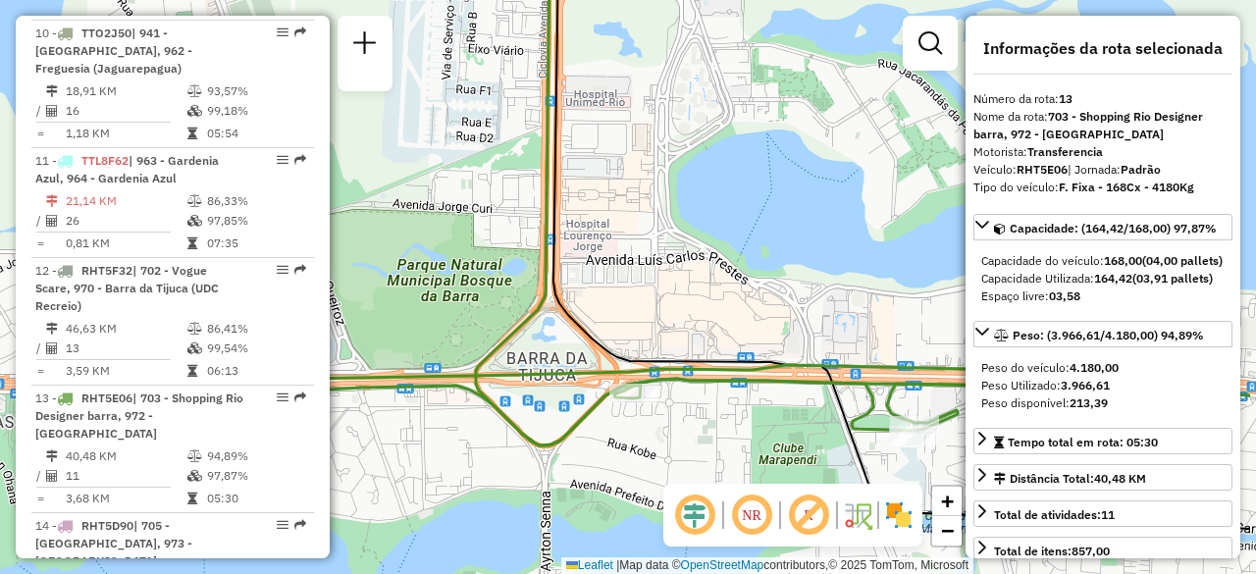
drag, startPoint x: 700, startPoint y: 405, endPoint x: 602, endPoint y: 403, distance: 98.1
click at [609, 403] on div at bounding box center [633, 394] width 49 height 20
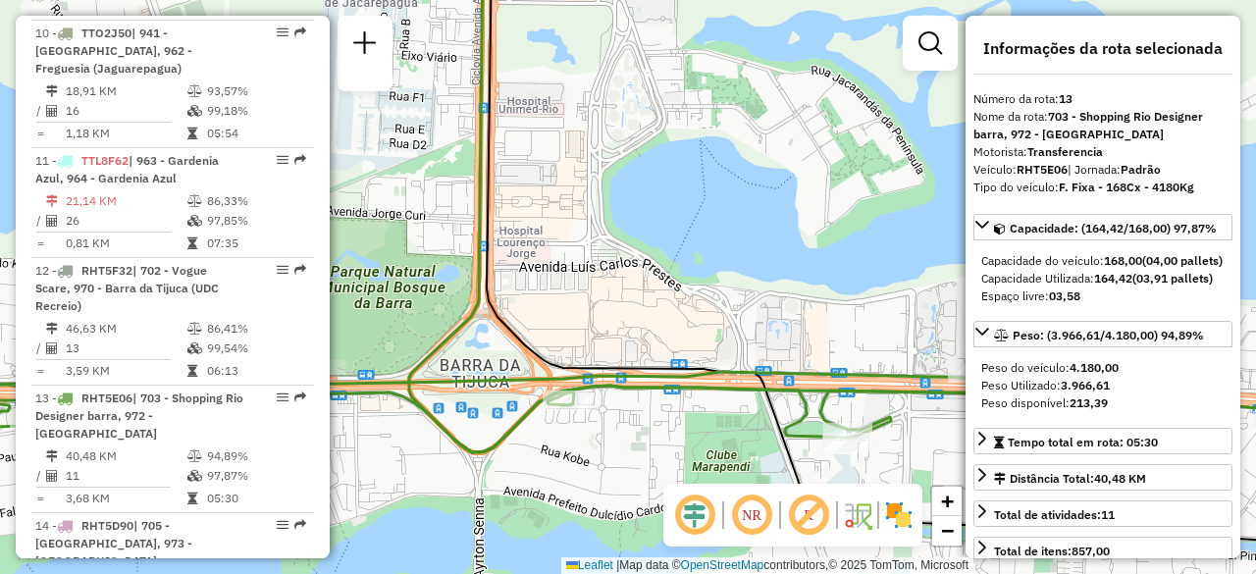
drag, startPoint x: 789, startPoint y: 410, endPoint x: 712, endPoint y: 412, distance: 76.5
click at [712, 412] on div "Janela de atendimento Grade de atendimento Capacidade Transportadoras Veículos …" at bounding box center [628, 287] width 1256 height 574
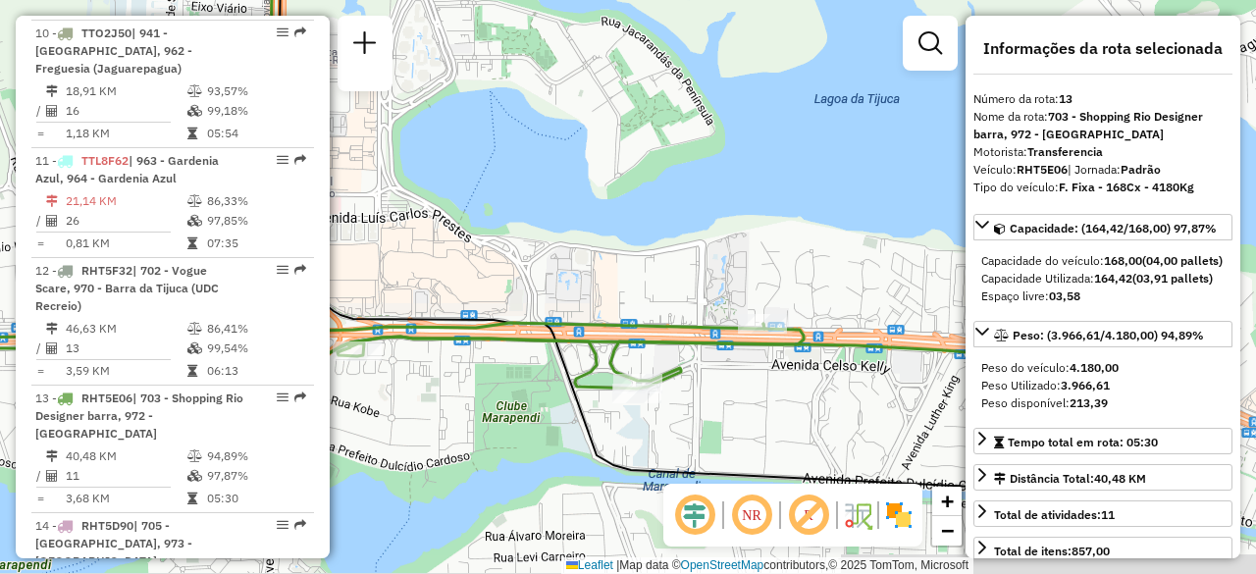
drag, startPoint x: 696, startPoint y: 397, endPoint x: 532, endPoint y: 359, distance: 169.2
click at [532, 359] on div "Janela de atendimento Grade de atendimento Capacidade Transportadoras Veículos …" at bounding box center [628, 287] width 1256 height 574
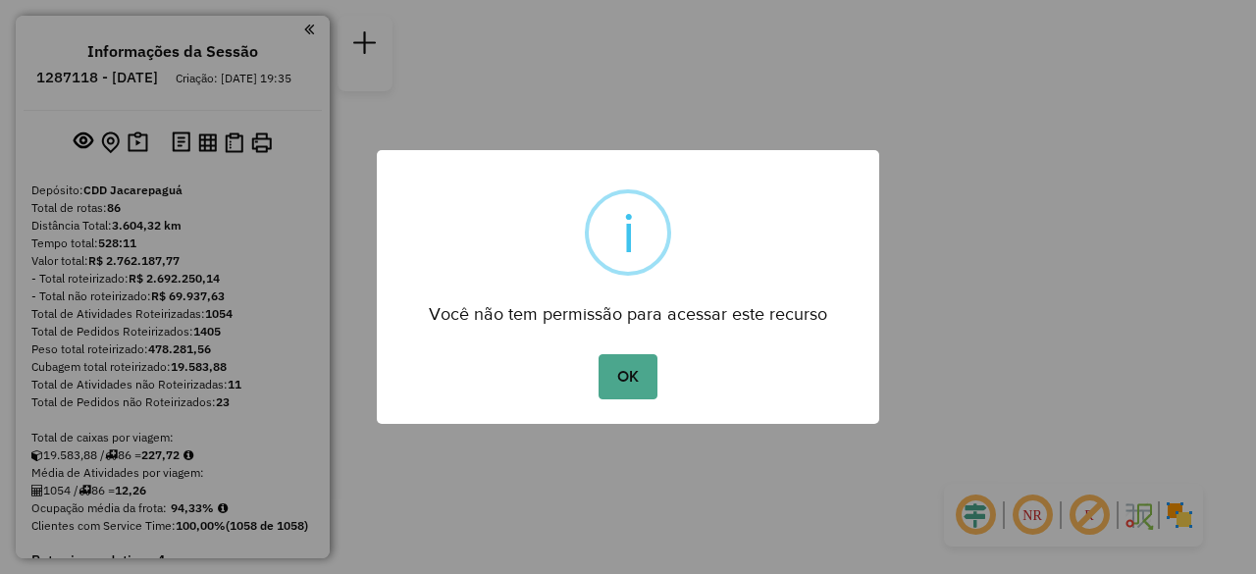
click at [591, 349] on div "OK No Cancel" at bounding box center [628, 376] width 502 height 55
click at [622, 376] on button "OK" at bounding box center [627, 376] width 58 height 45
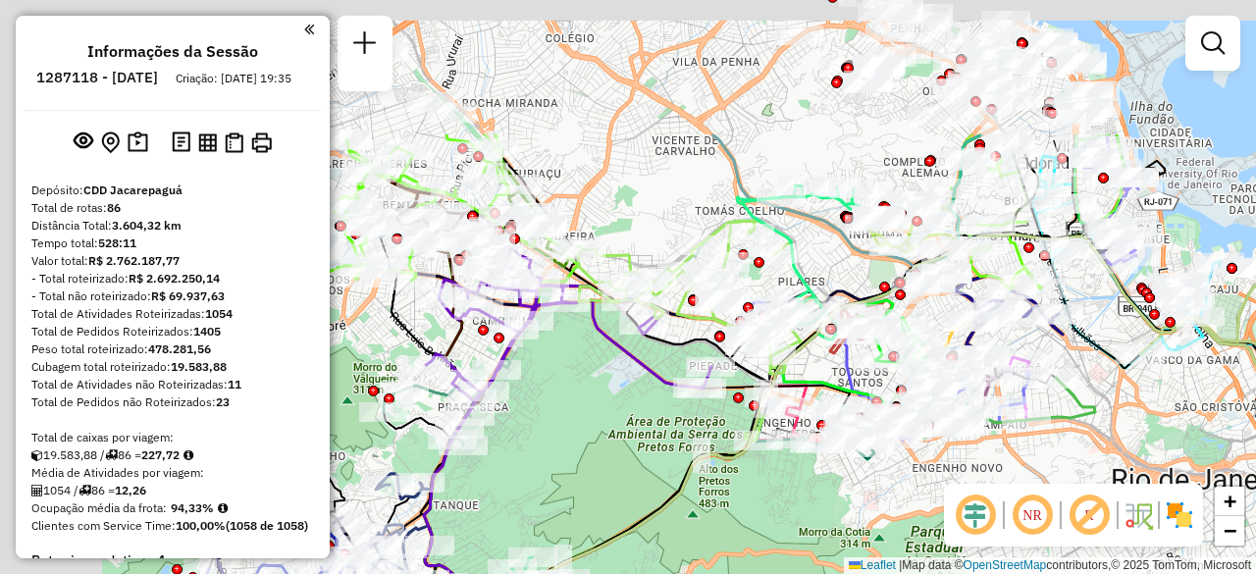
drag, startPoint x: 610, startPoint y: 197, endPoint x: 824, endPoint y: 373, distance: 276.7
click at [837, 378] on icon at bounding box center [715, 571] width 437 height 415
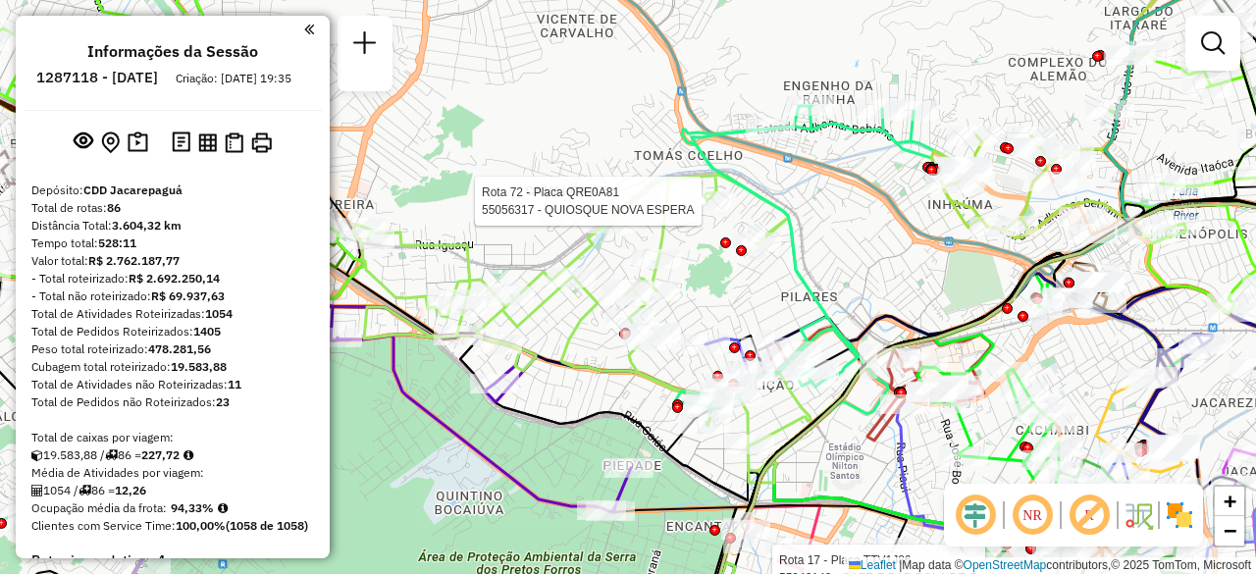
select select "**********"
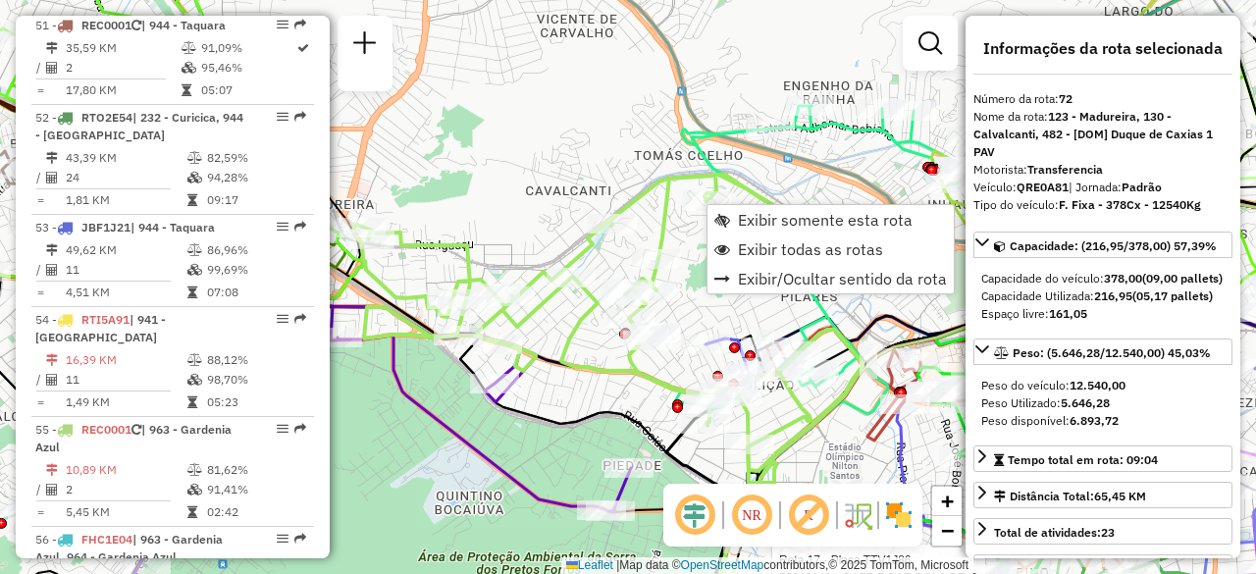
scroll to position [8975, 0]
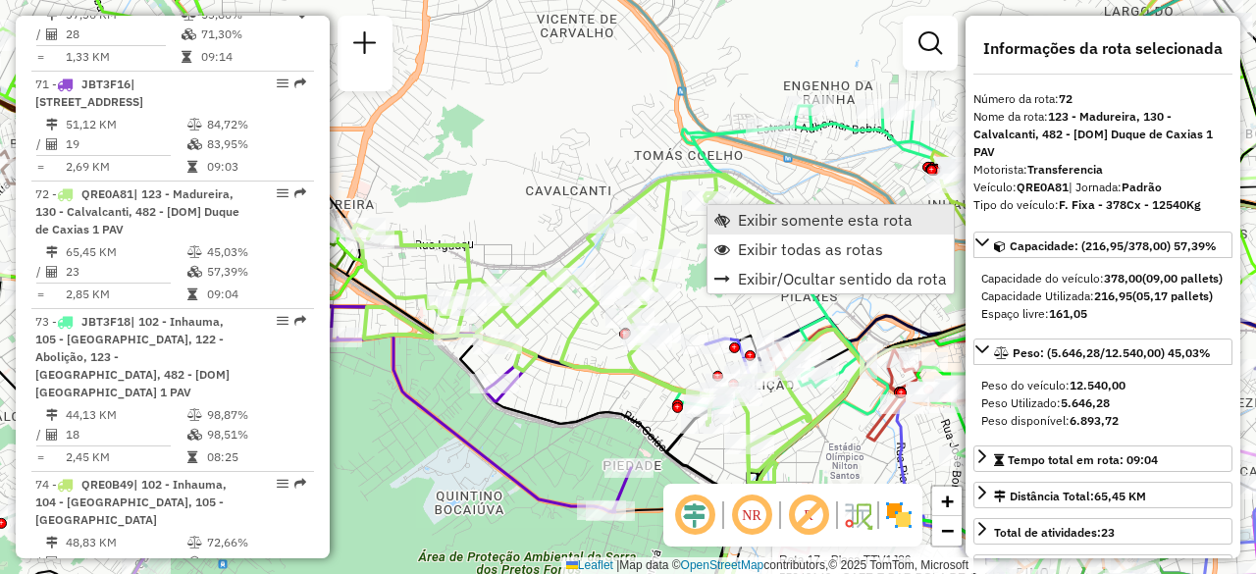
click at [774, 228] on span "Exibir somente esta rota" at bounding box center [825, 220] width 175 height 16
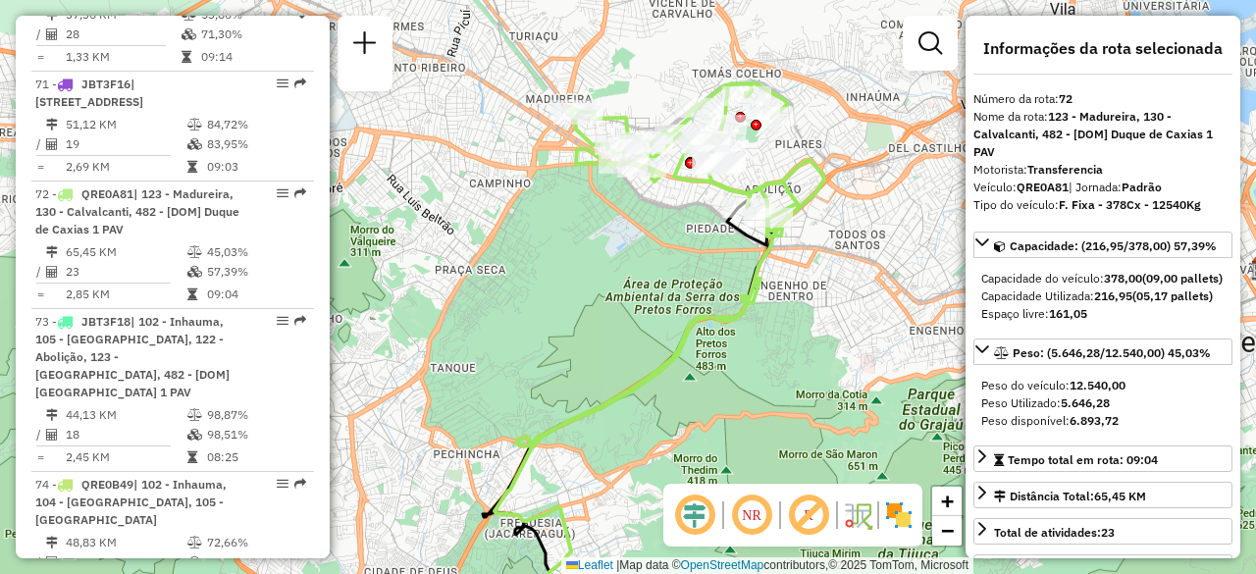
drag, startPoint x: 791, startPoint y: 154, endPoint x: 818, endPoint y: 256, distance: 105.6
click at [822, 259] on div "Janela de atendimento Grade de atendimento Capacidade Transportadoras Veículos …" at bounding box center [628, 287] width 1256 height 574
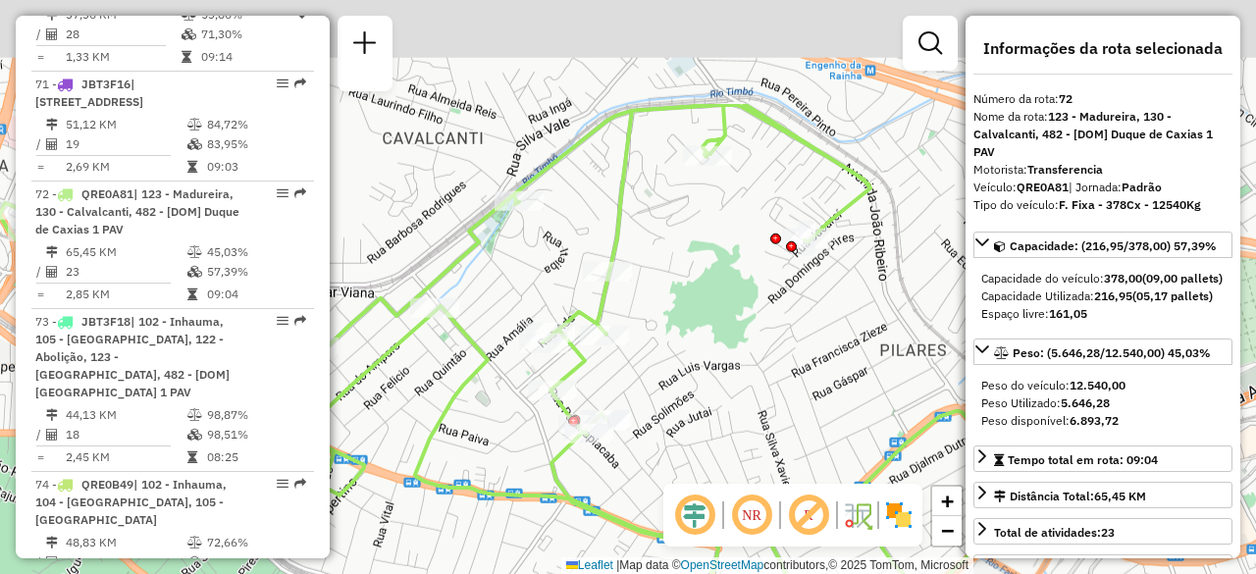
drag, startPoint x: 793, startPoint y: 172, endPoint x: 802, endPoint y: 317, distance: 145.5
click at [802, 317] on div "Janela de atendimento Grade de atendimento Capacidade Transportadoras Veículos …" at bounding box center [628, 287] width 1256 height 574
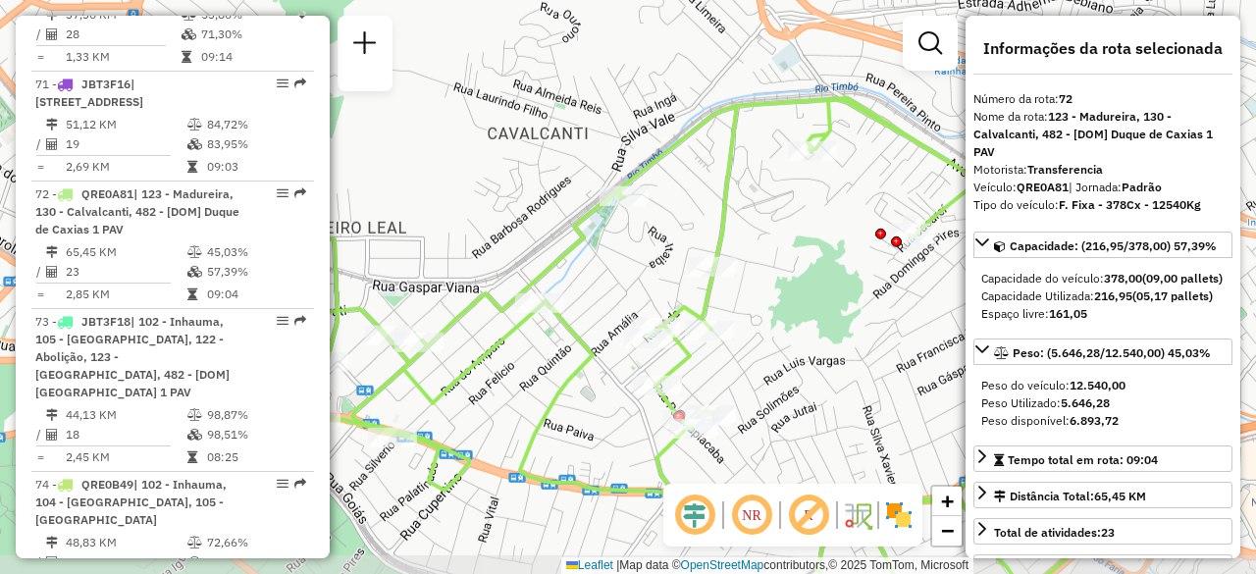
drag, startPoint x: 592, startPoint y: 229, endPoint x: 744, endPoint y: 177, distance: 159.8
click at [734, 190] on icon at bounding box center [614, 347] width 1018 height 498
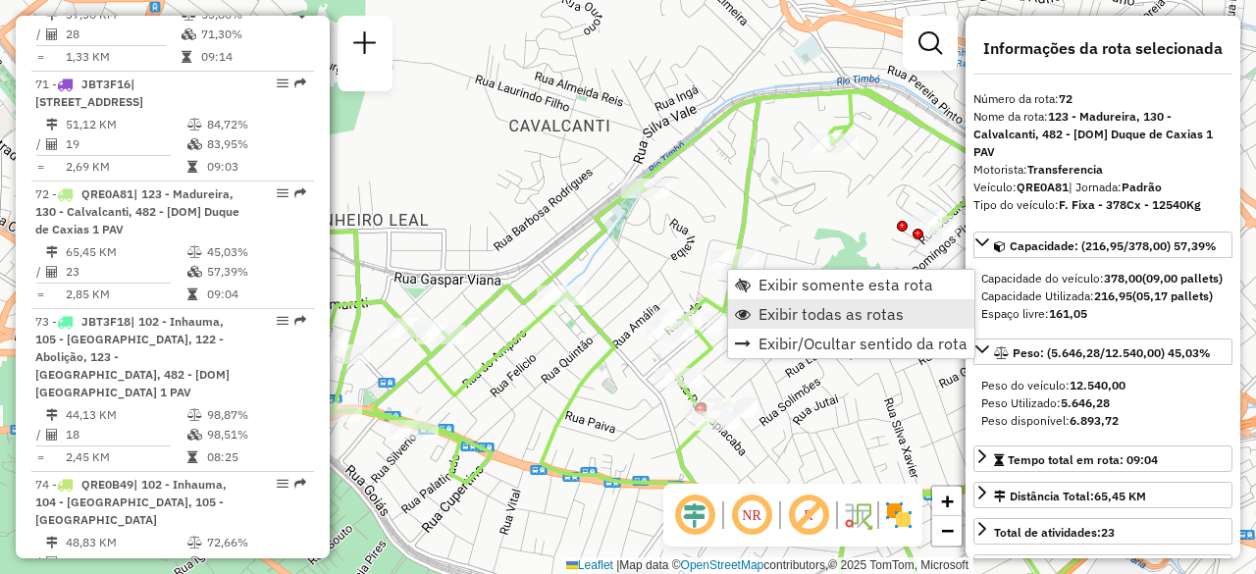
click at [773, 307] on span "Exibir todas as rotas" at bounding box center [830, 314] width 145 height 16
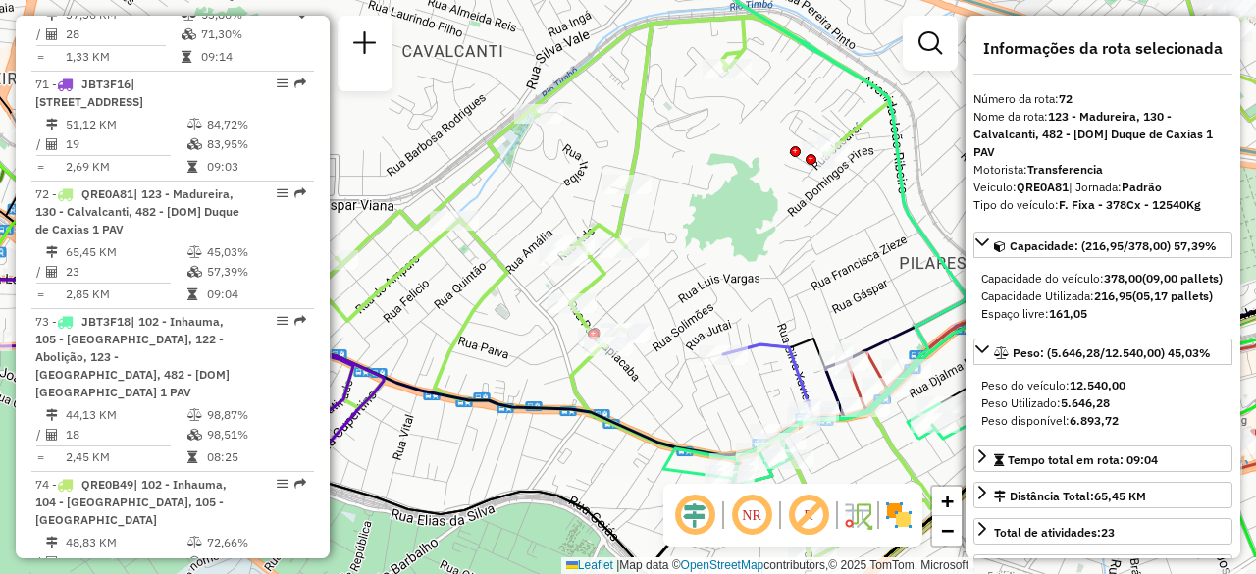
drag, startPoint x: 834, startPoint y: 368, endPoint x: 667, endPoint y: 204, distance: 233.8
click at [667, 208] on div "Janela de atendimento Grade de atendimento Capacidade Transportadoras Veículos …" at bounding box center [628, 287] width 1256 height 574
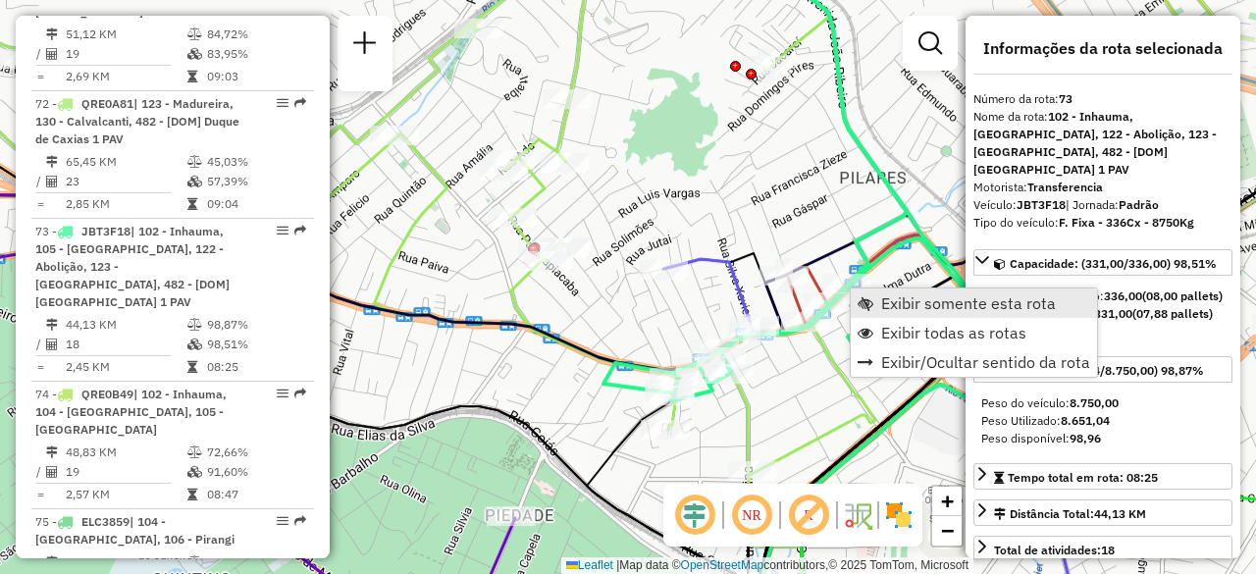
scroll to position [9103, 0]
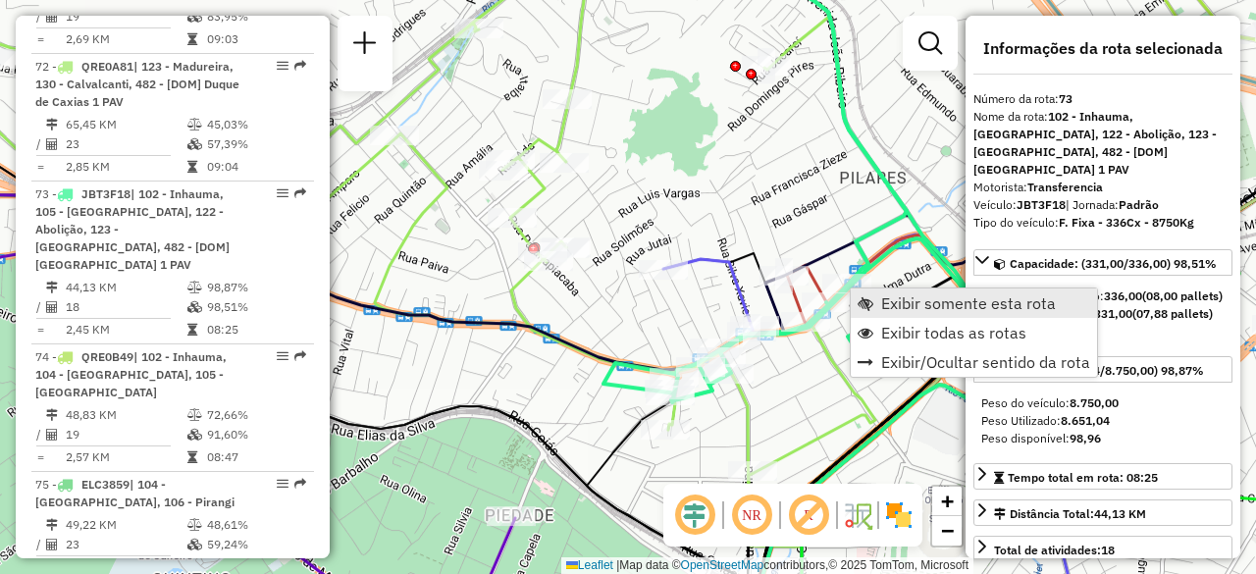
click at [899, 305] on span "Exibir somente esta rota" at bounding box center [968, 303] width 175 height 16
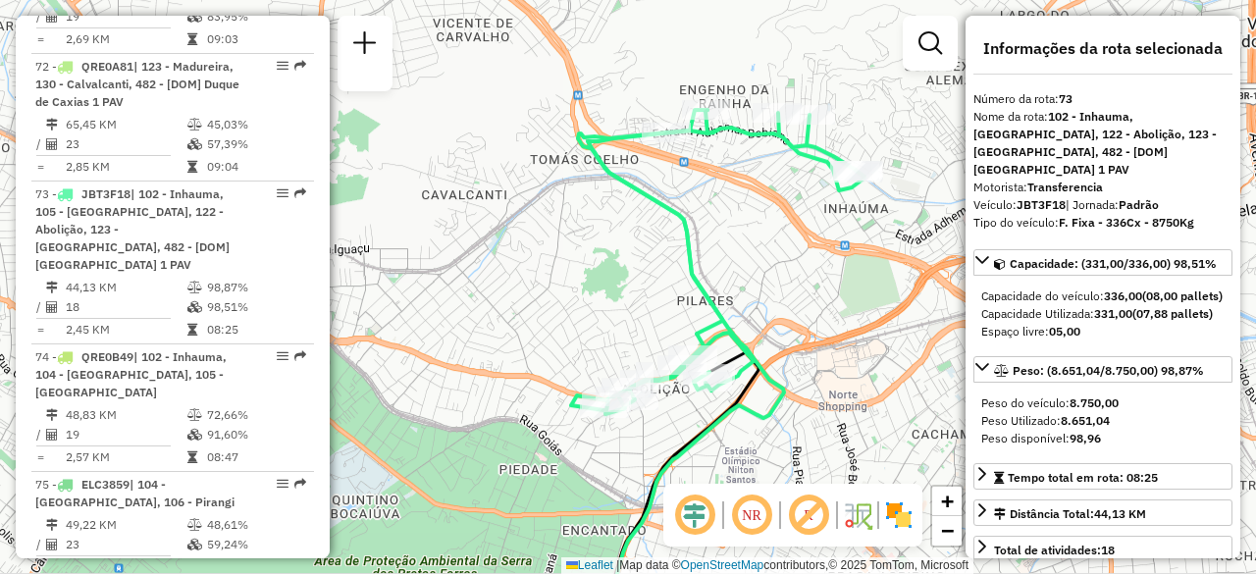
drag, startPoint x: 634, startPoint y: 152, endPoint x: 639, endPoint y: 199, distance: 47.3
click at [638, 198] on div "Janela de atendimento Grade de atendimento Capacidade Transportadoras Veículos …" at bounding box center [628, 287] width 1256 height 574
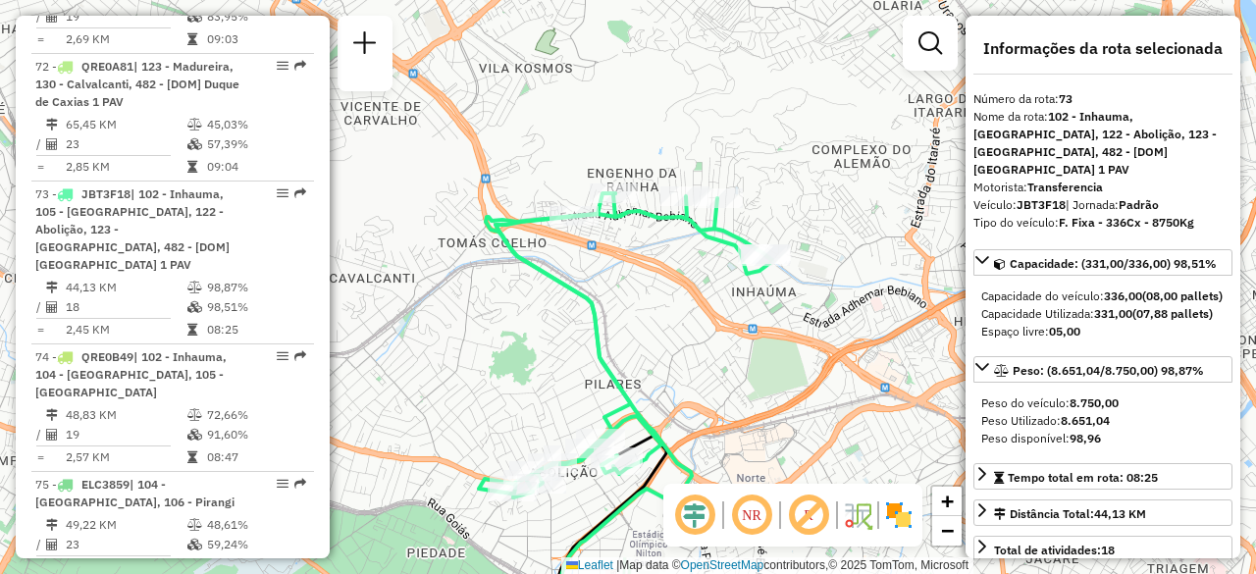
drag, startPoint x: 659, startPoint y: 223, endPoint x: 753, endPoint y: 230, distance: 94.4
click at [753, 230] on icon at bounding box center [625, 345] width 293 height 304
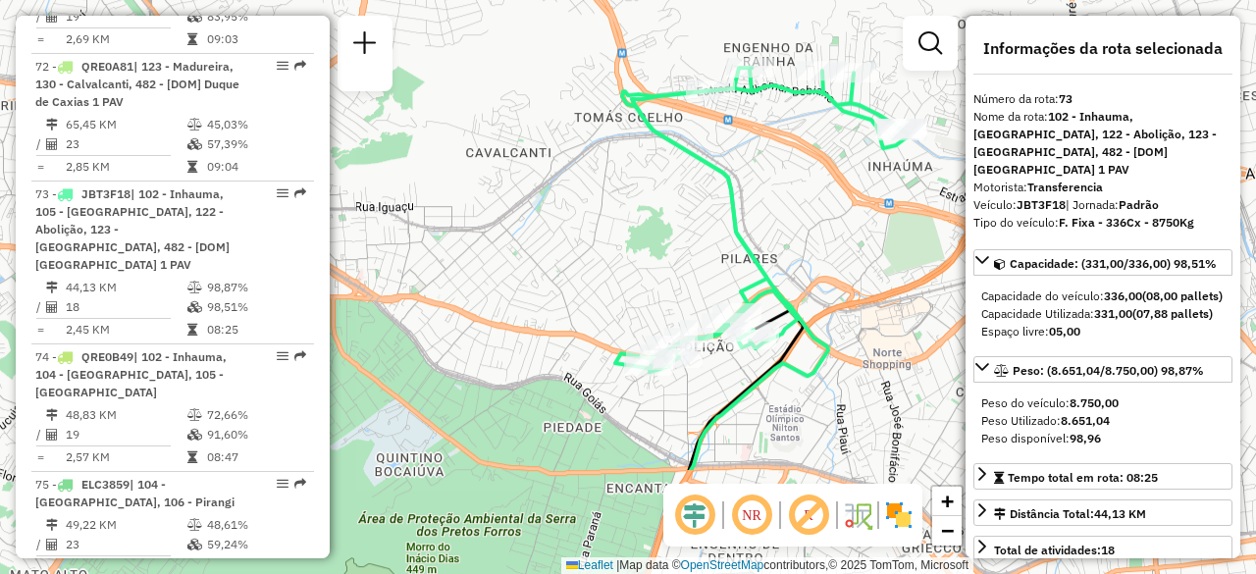
drag, startPoint x: 720, startPoint y: 320, endPoint x: 733, endPoint y: 126, distance: 194.6
click at [733, 126] on div "Janela de atendimento Grade de atendimento Capacidade Transportadoras Veículos …" at bounding box center [628, 287] width 1256 height 574
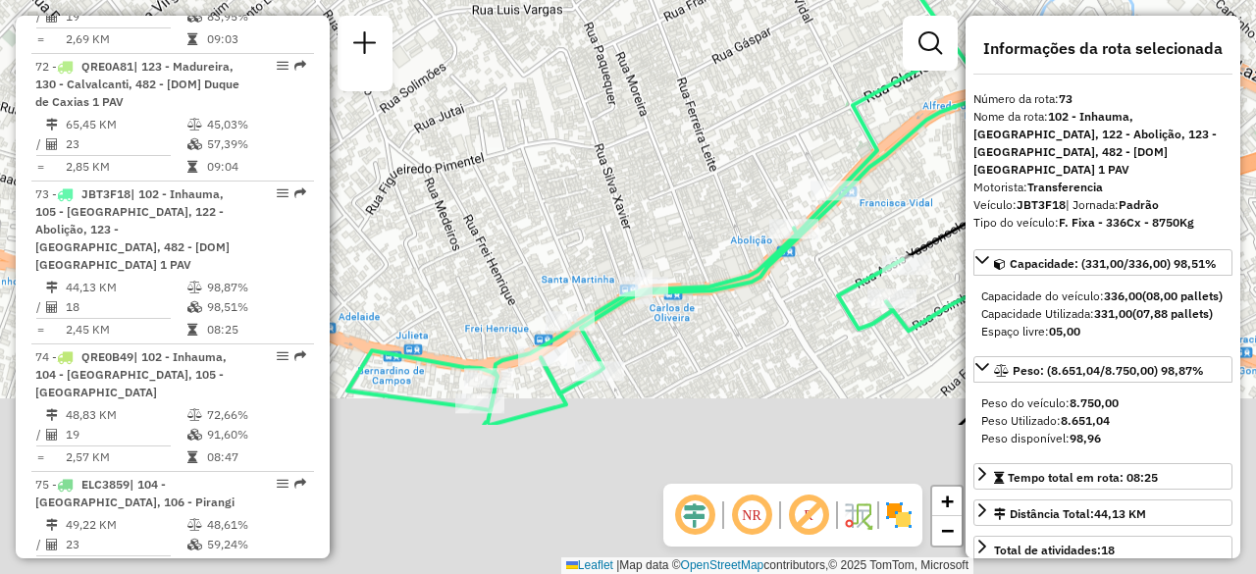
drag, startPoint x: 723, startPoint y: 215, endPoint x: 759, endPoint y: 55, distance: 164.0
click at [762, 65] on div "Janela de atendimento Grade de atendimento Capacidade Transportadoras Veículos …" at bounding box center [628, 287] width 1256 height 574
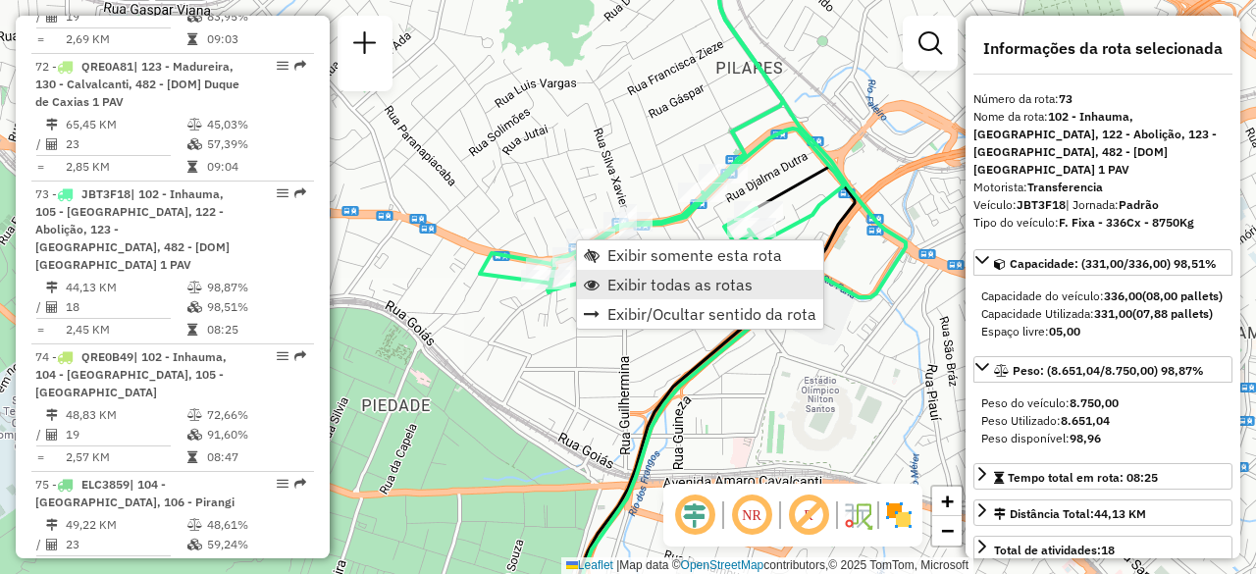
click at [671, 277] on span "Exibir todas as rotas" at bounding box center [679, 285] width 145 height 16
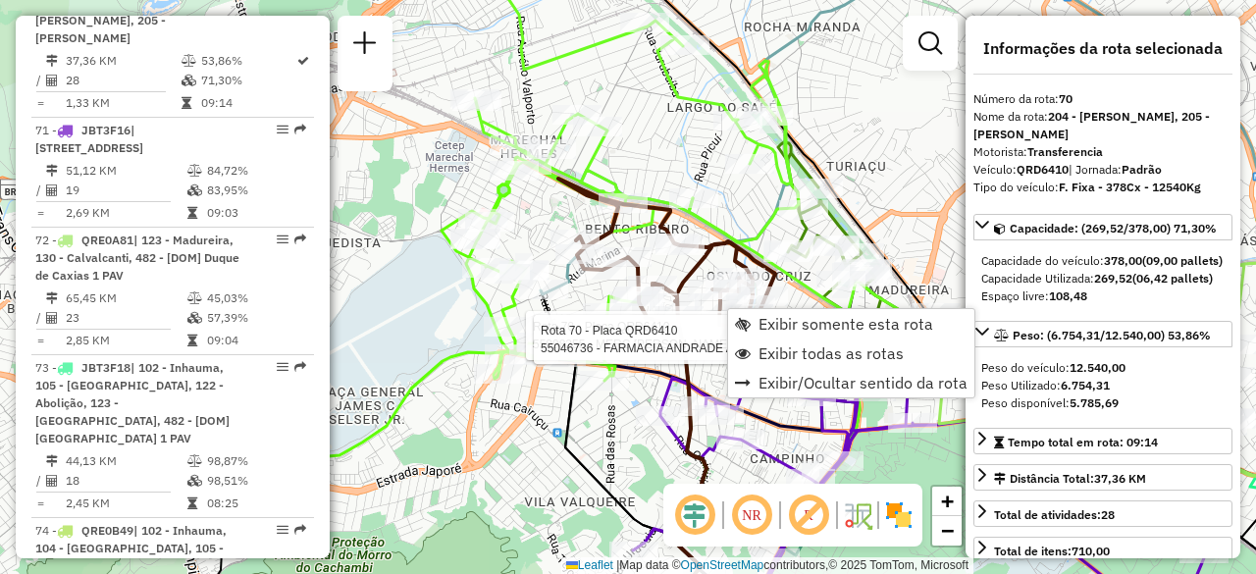
scroll to position [8757, 0]
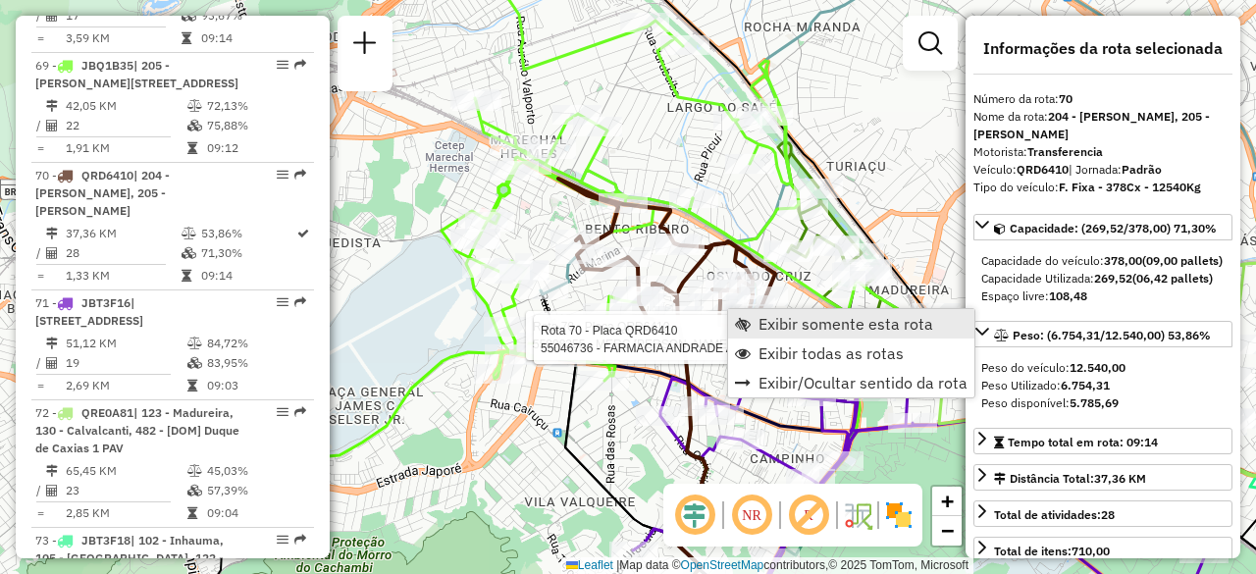
click at [781, 330] on span "Exibir somente esta rota" at bounding box center [845, 324] width 175 height 16
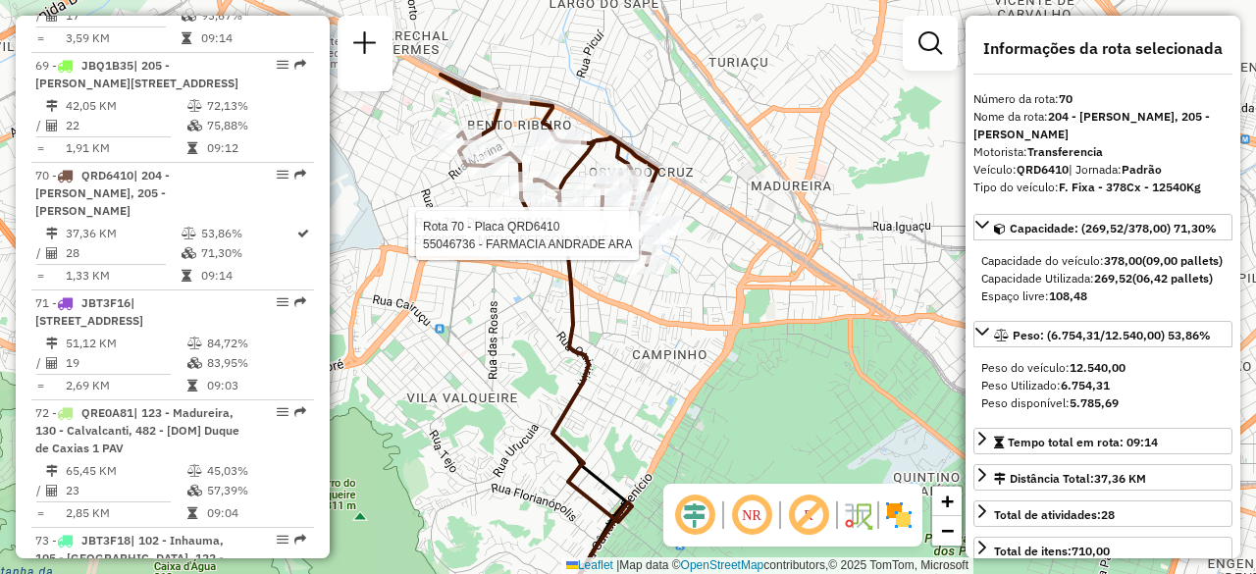
drag, startPoint x: 688, startPoint y: 162, endPoint x: 761, endPoint y: 183, distance: 76.7
click at [761, 183] on div "Rota 70 - Placa QRD6410 55098255 - MERC PEREIRA LEMOS L Rota 70 - Placa QRD6410…" at bounding box center [628, 287] width 1256 height 574
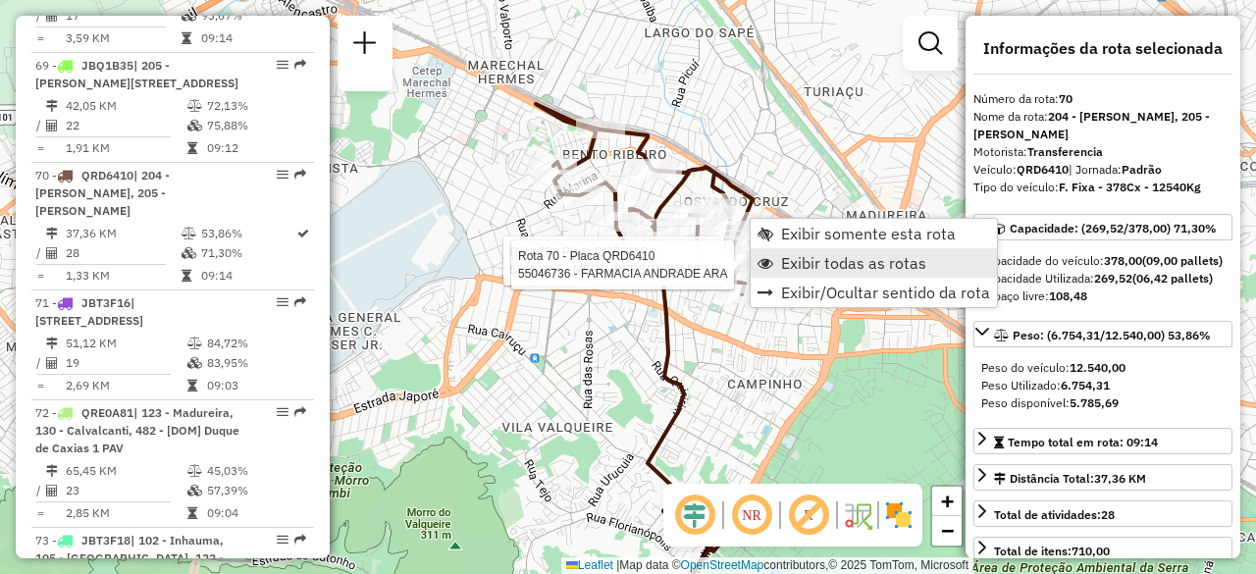
click at [844, 259] on span "Exibir todas as rotas" at bounding box center [853, 263] width 145 height 16
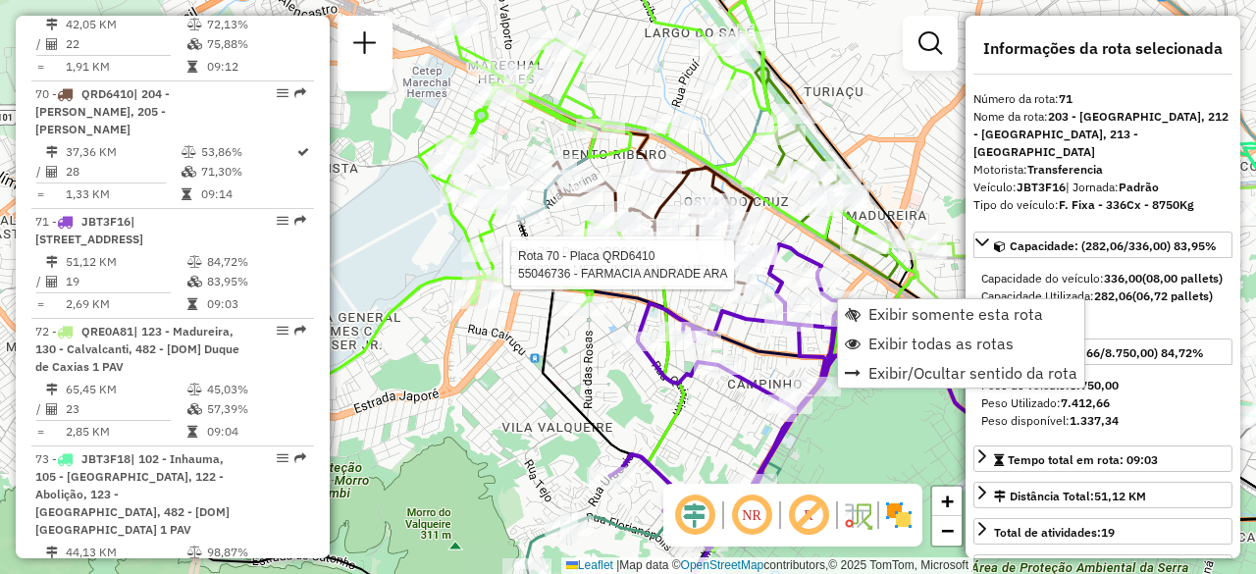
scroll to position [8867, 0]
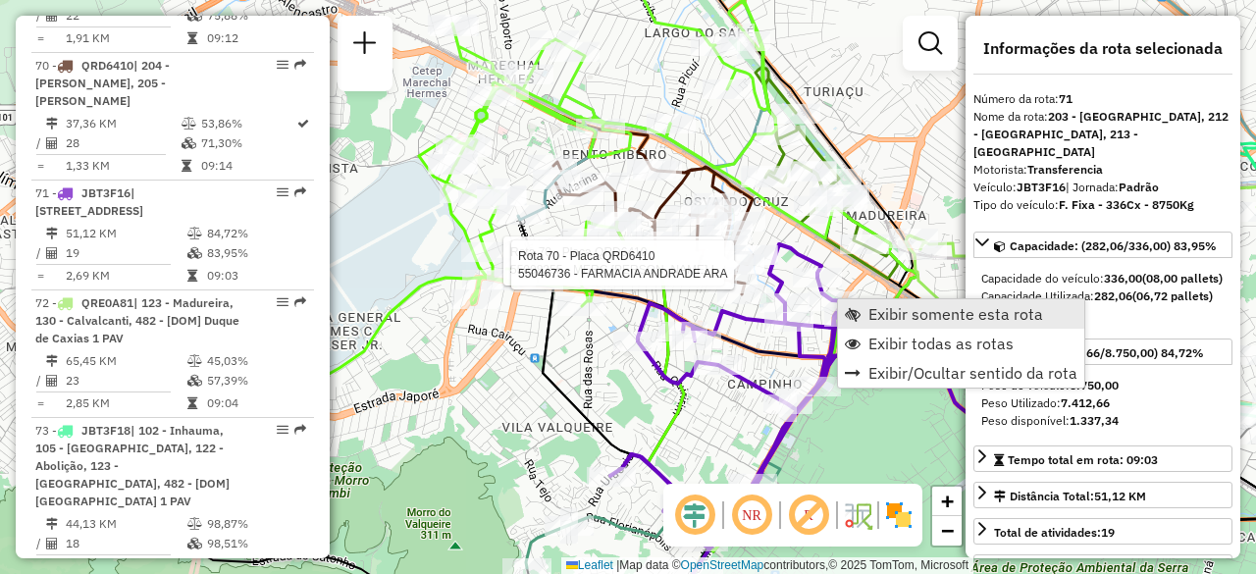
click at [910, 321] on span "Exibir somente esta rota" at bounding box center [955, 314] width 175 height 16
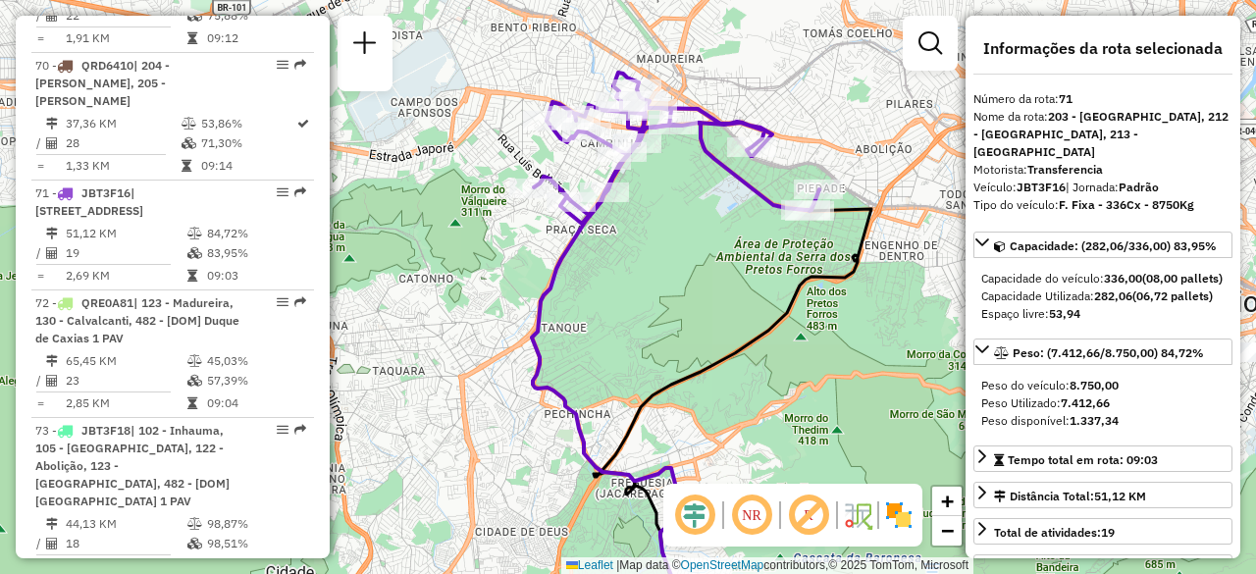
drag, startPoint x: 804, startPoint y: 226, endPoint x: 826, endPoint y: 241, distance: 26.7
click at [825, 240] on div "Rota 71 - Placa JBT3F16 55036939 - JOSE MARIA DA COSTA Janela de atendimento Gr…" at bounding box center [628, 287] width 1256 height 574
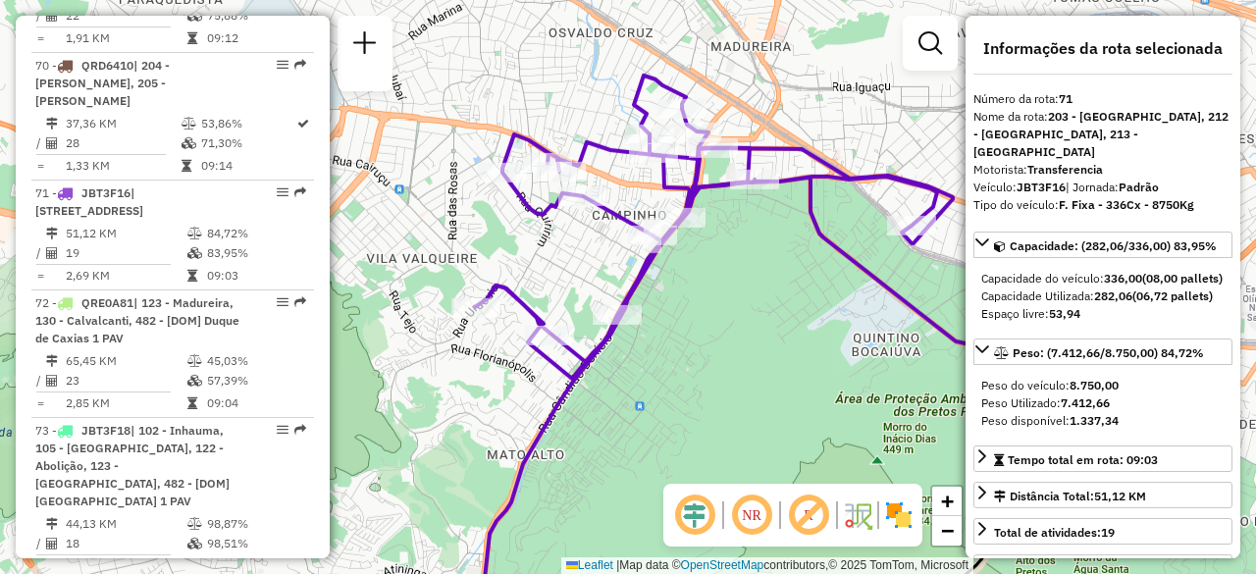
drag, startPoint x: 722, startPoint y: 157, endPoint x: 799, endPoint y: 240, distance: 113.8
click at [804, 239] on div "Janela de atendimento Grade de atendimento Capacidade Transportadoras Veículos …" at bounding box center [628, 287] width 1256 height 574
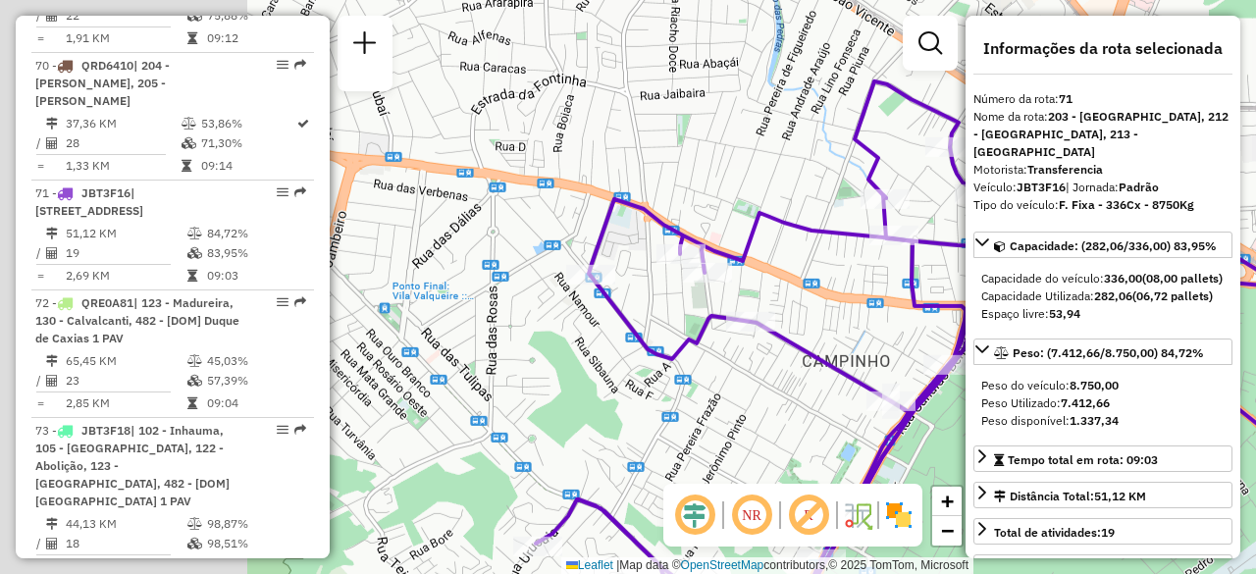
drag, startPoint x: 571, startPoint y: 278, endPoint x: 841, endPoint y: 308, distance: 271.5
click at [841, 308] on div "Janela de atendimento Grade de atendimento Capacidade Transportadoras Veículos …" at bounding box center [628, 287] width 1256 height 574
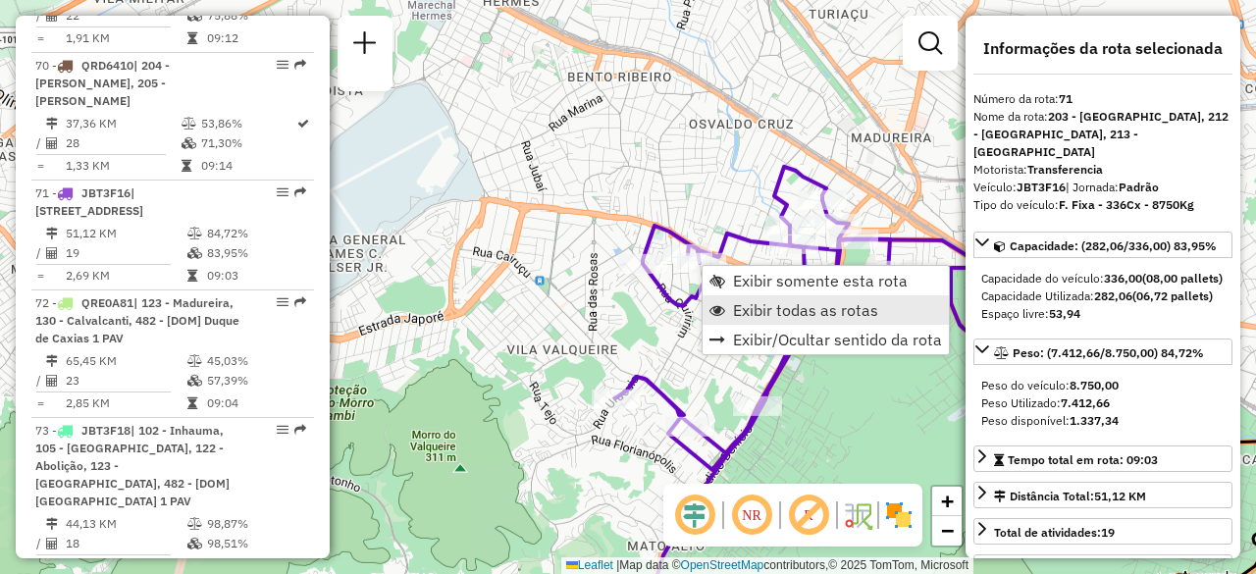
click at [740, 303] on span "Exibir todas as rotas" at bounding box center [805, 310] width 145 height 16
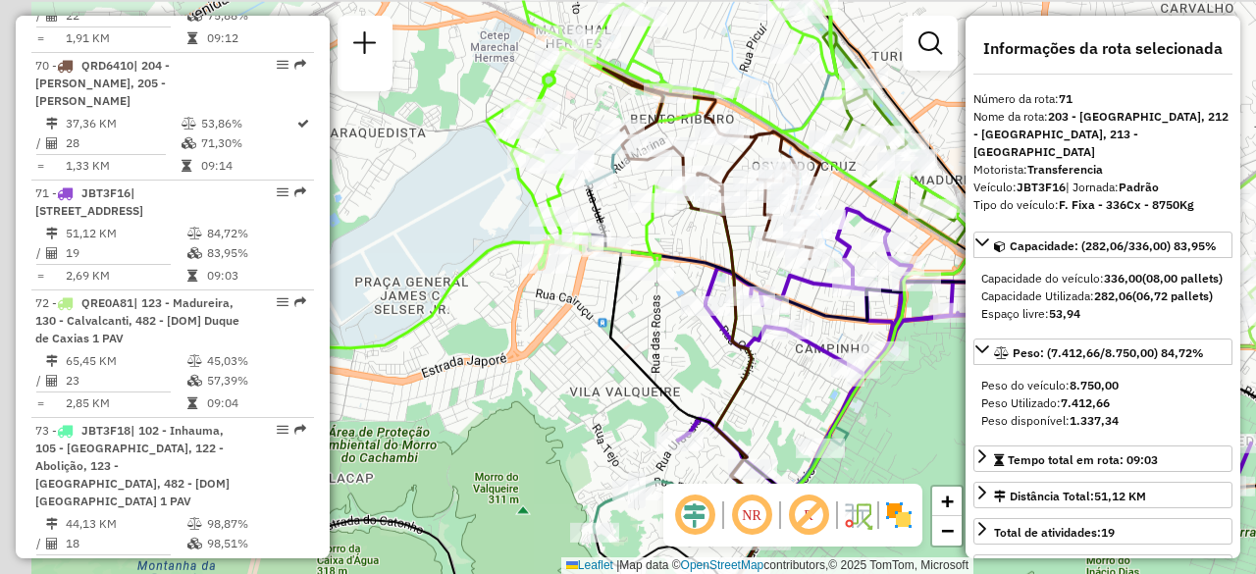
click at [658, 242] on icon at bounding box center [426, 245] width 518 height 340
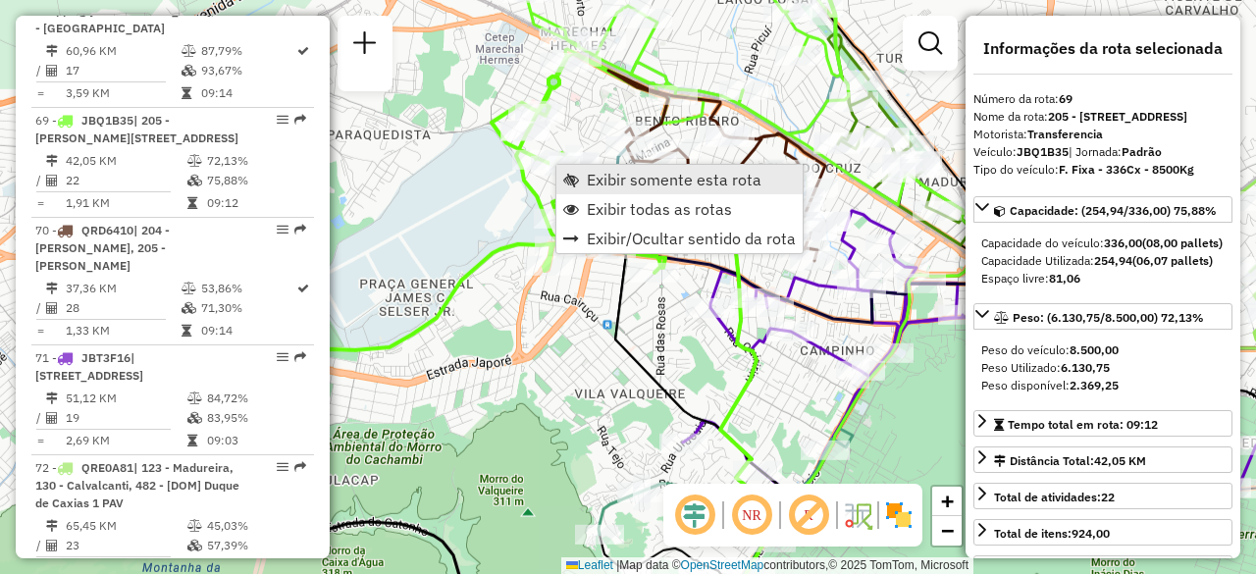
scroll to position [8629, 0]
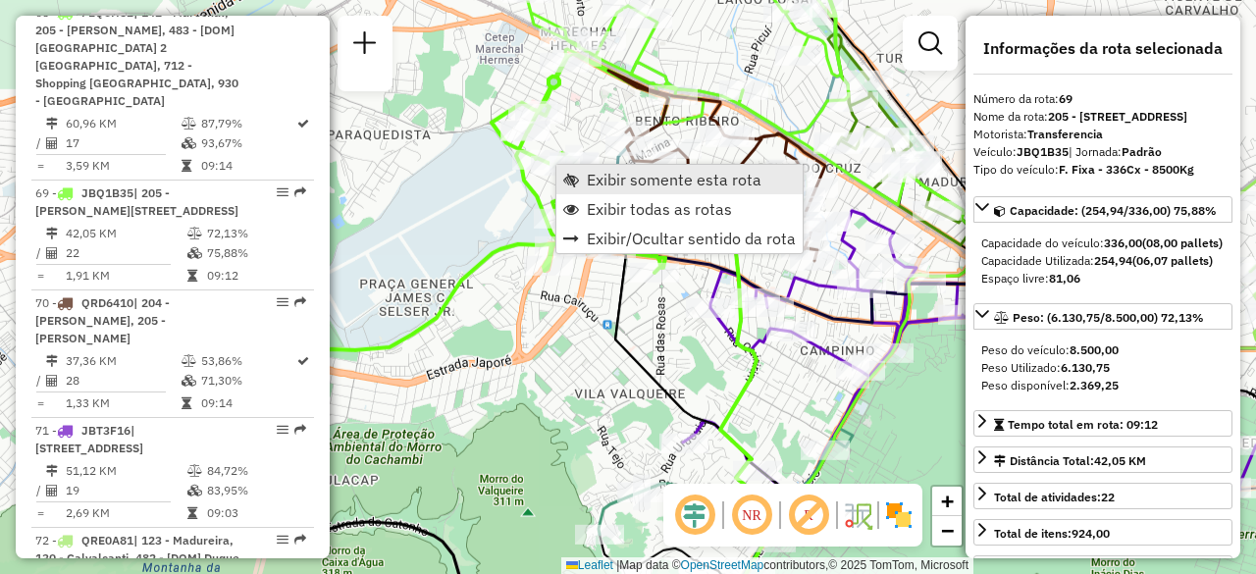
click at [604, 184] on span "Exibir somente esta rota" at bounding box center [674, 180] width 175 height 16
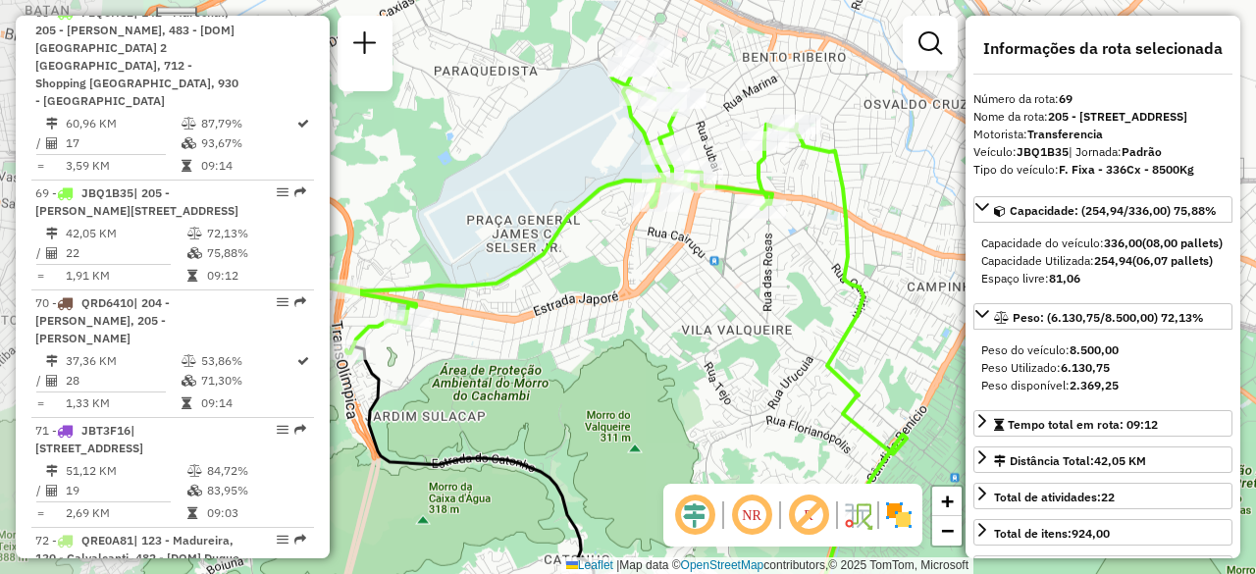
drag, startPoint x: 640, startPoint y: 223, endPoint x: 799, endPoint y: 359, distance: 210.1
click at [799, 359] on div "Janela de atendimento Grade de atendimento Capacidade Transportadoras Veículos …" at bounding box center [628, 287] width 1256 height 574
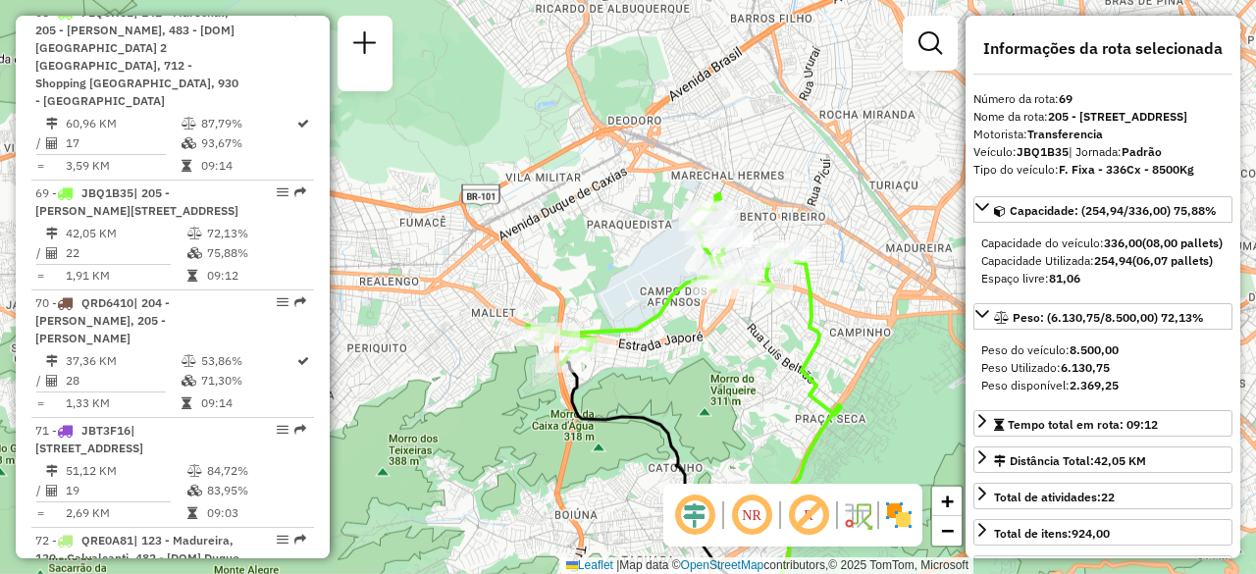
drag, startPoint x: 730, startPoint y: 342, endPoint x: 754, endPoint y: 358, distance: 29.1
click at [755, 360] on div "Janela de atendimento Grade de atendimento Capacidade Transportadoras Veículos …" at bounding box center [628, 287] width 1256 height 574
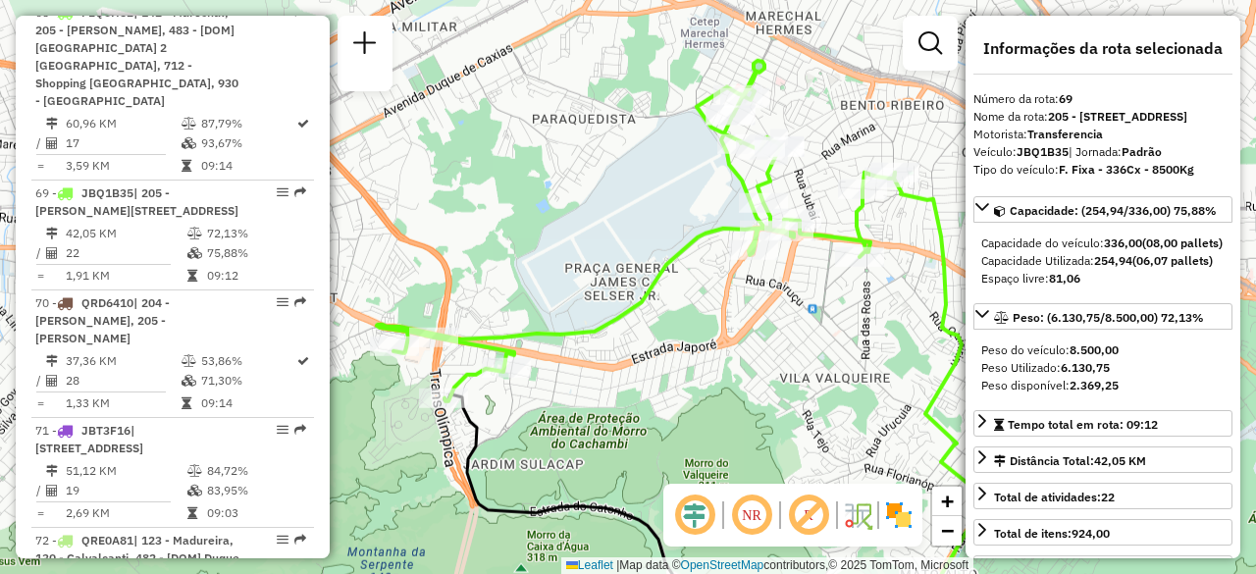
drag, startPoint x: 820, startPoint y: 281, endPoint x: 881, endPoint y: 297, distance: 63.1
click at [881, 297] on div "Janela de atendimento Grade de atendimento Capacidade Transportadoras Veículos …" at bounding box center [628, 287] width 1256 height 574
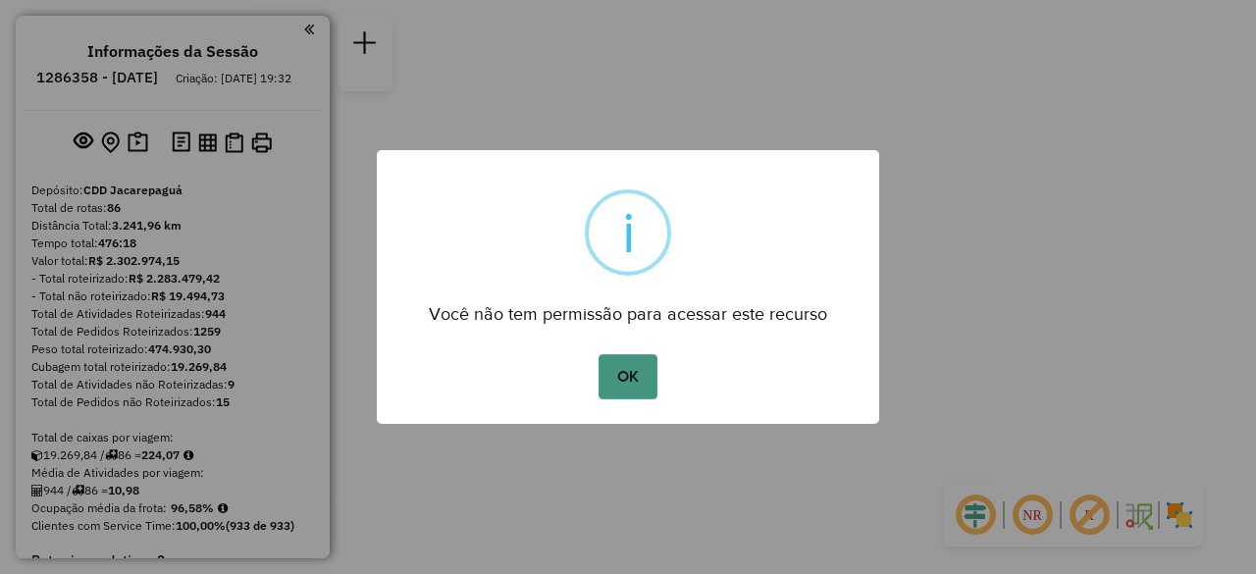
click at [645, 370] on button "OK" at bounding box center [627, 376] width 58 height 45
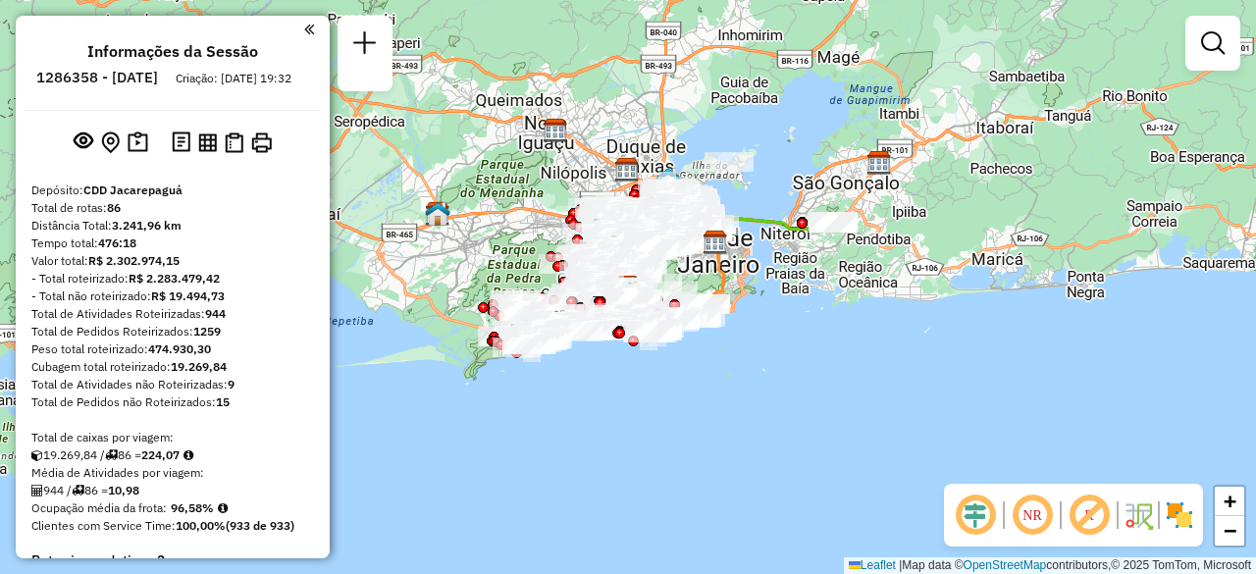
scroll to position [1972, 0]
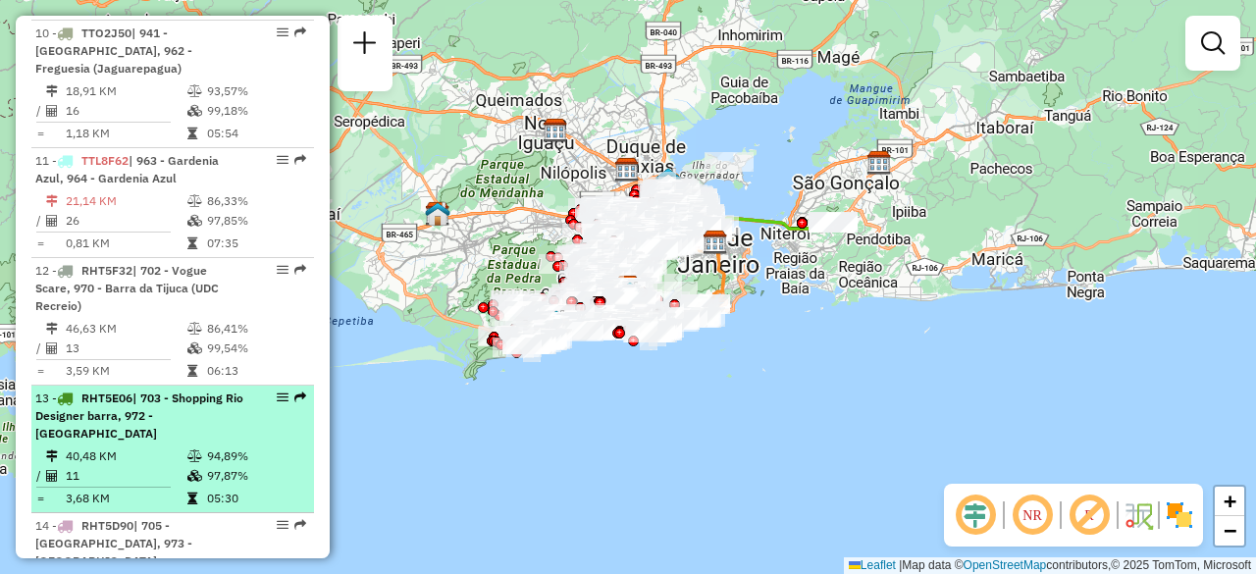
click at [210, 389] on div "13 - RHT5E06 | 703 - Shopping Rio Designer barra, 972 - [GEOGRAPHIC_DATA]" at bounding box center [139, 415] width 208 height 53
select select "**********"
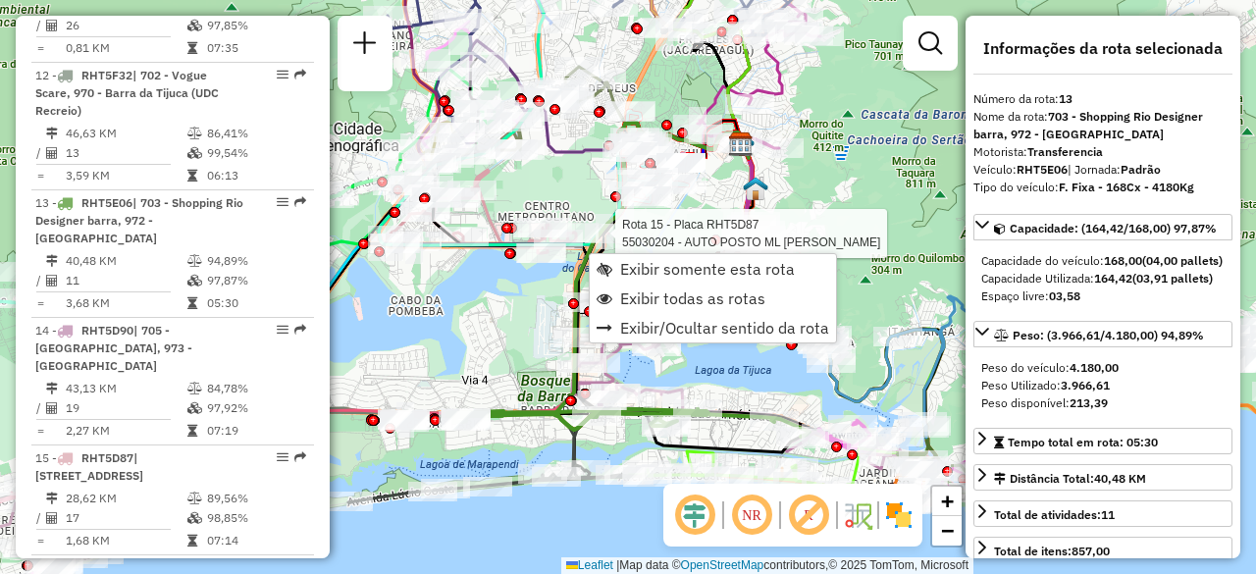
scroll to position [2231, 0]
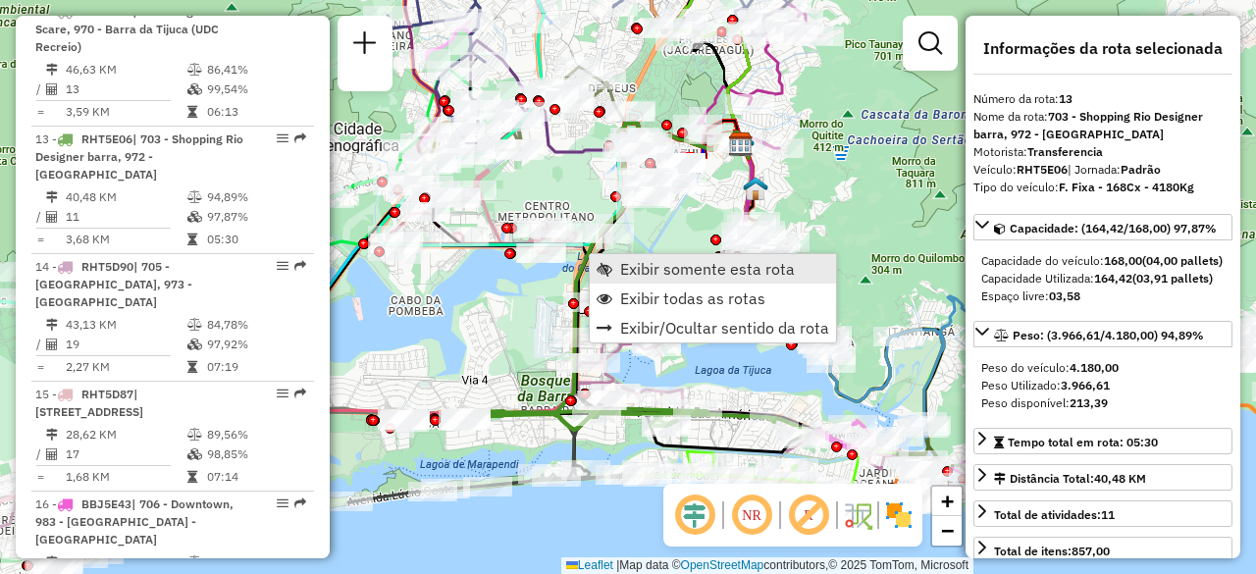
click at [638, 267] on span "Exibir somente esta rota" at bounding box center [707, 269] width 175 height 16
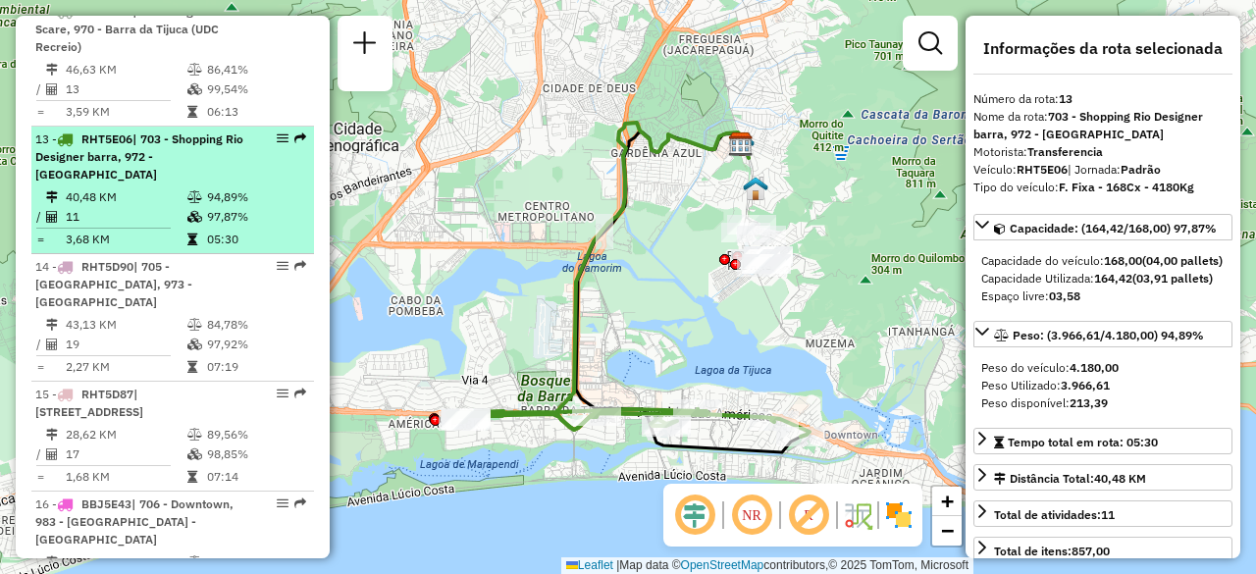
click at [186, 187] on td at bounding box center [196, 197] width 20 height 20
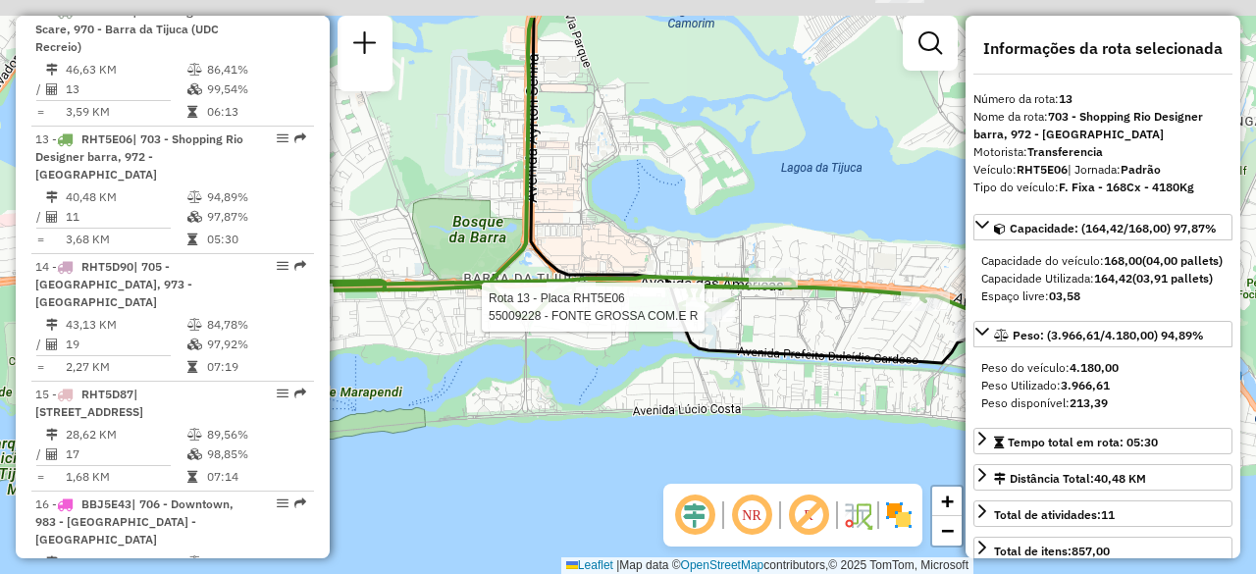
drag, startPoint x: 600, startPoint y: 333, endPoint x: 679, endPoint y: 409, distance: 109.6
click at [679, 409] on div "Rota 13 - Placa RHT5E06 55009228 - FONTE GROSSA COM.E R Janela de atendimento G…" at bounding box center [628, 287] width 1256 height 574
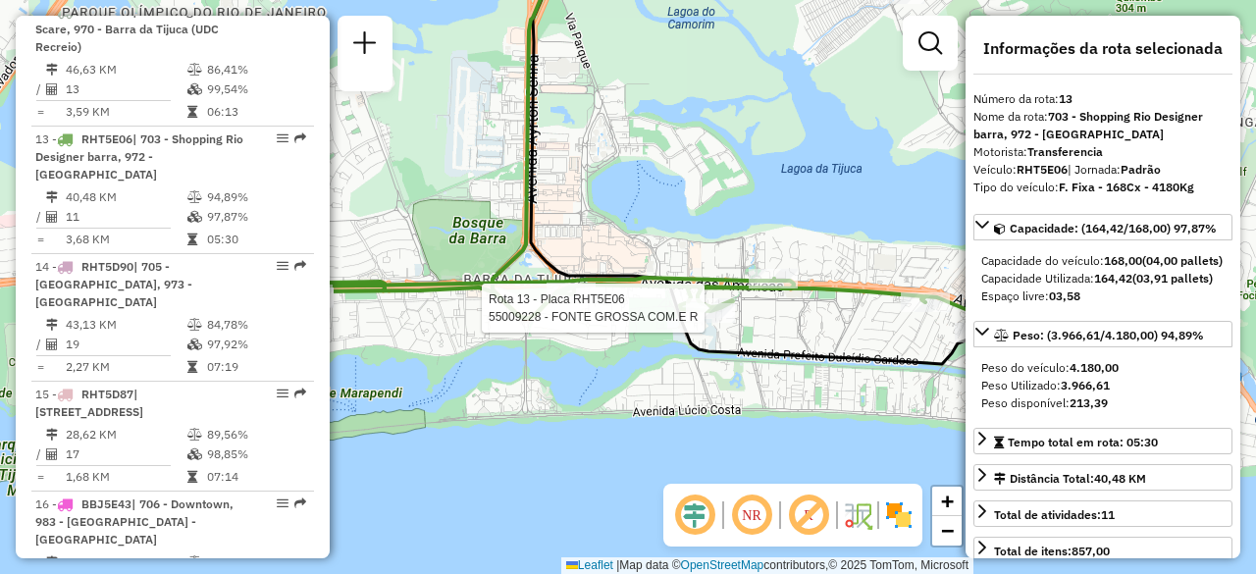
scroll to position [3103, 0]
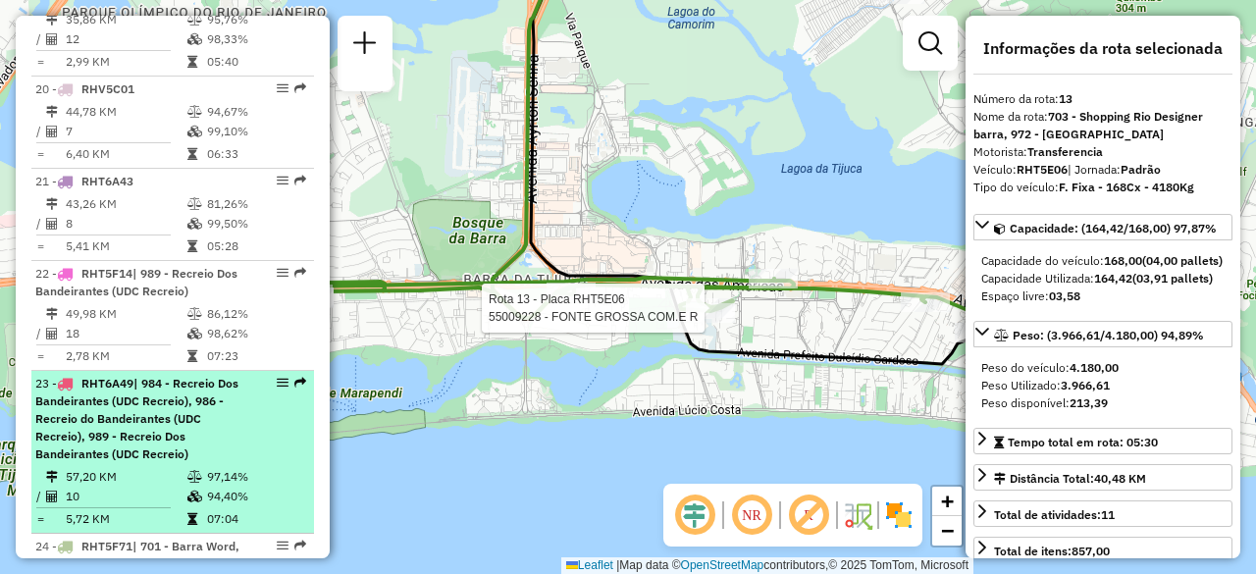
click at [161, 376] on span "| 984 - Recreio Dos Bandeirantes (UDC Recreio), 986 - Recreio do Bandeirantes (…" at bounding box center [136, 418] width 203 height 85
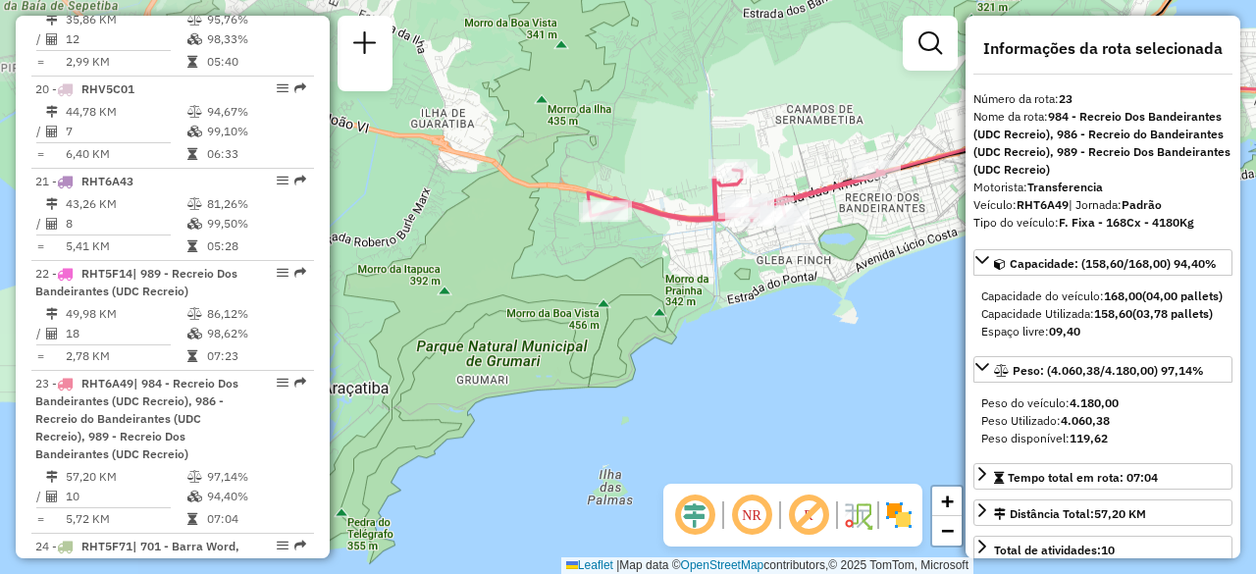
drag, startPoint x: 487, startPoint y: 442, endPoint x: 936, endPoint y: 213, distance: 504.5
click at [936, 213] on div "Janela de atendimento Grade de atendimento Capacidade Transportadoras Veículos …" at bounding box center [628, 287] width 1256 height 574
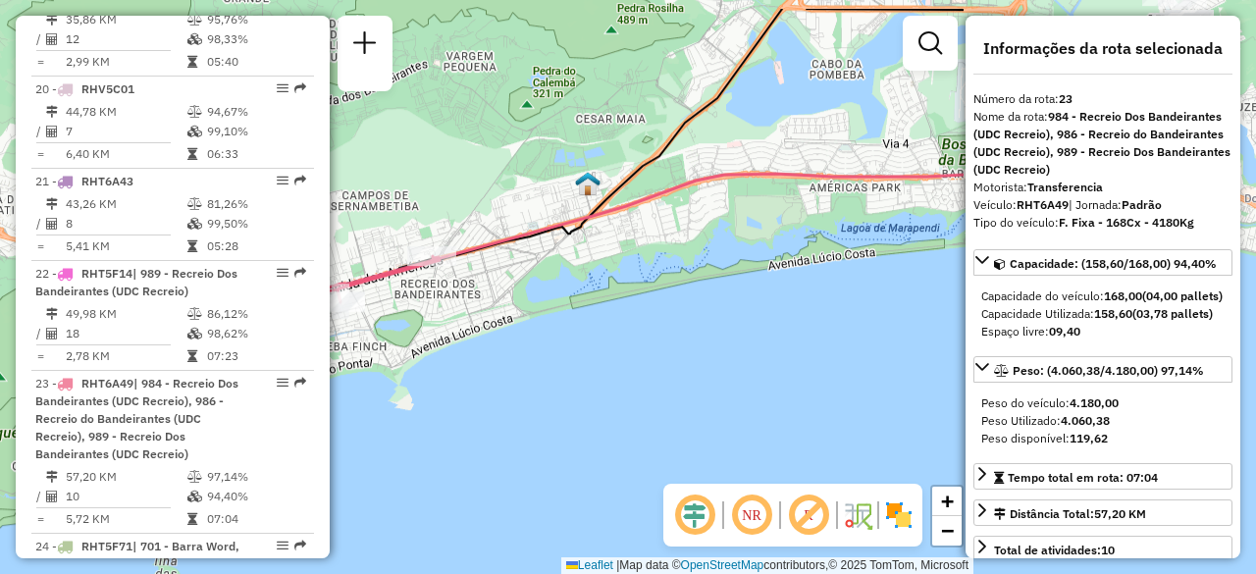
drag, startPoint x: 896, startPoint y: 215, endPoint x: 574, endPoint y: 254, distance: 324.1
click at [574, 254] on icon at bounding box center [634, 234] width 657 height 120
